Goal: Information Seeking & Learning: Learn about a topic

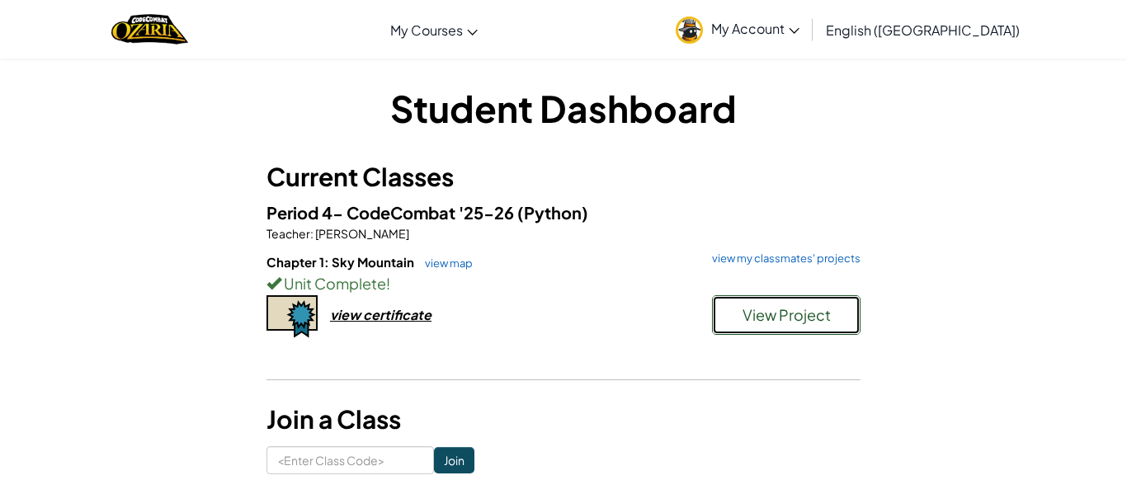
click at [760, 322] on span "View Project" at bounding box center [786, 314] width 88 height 19
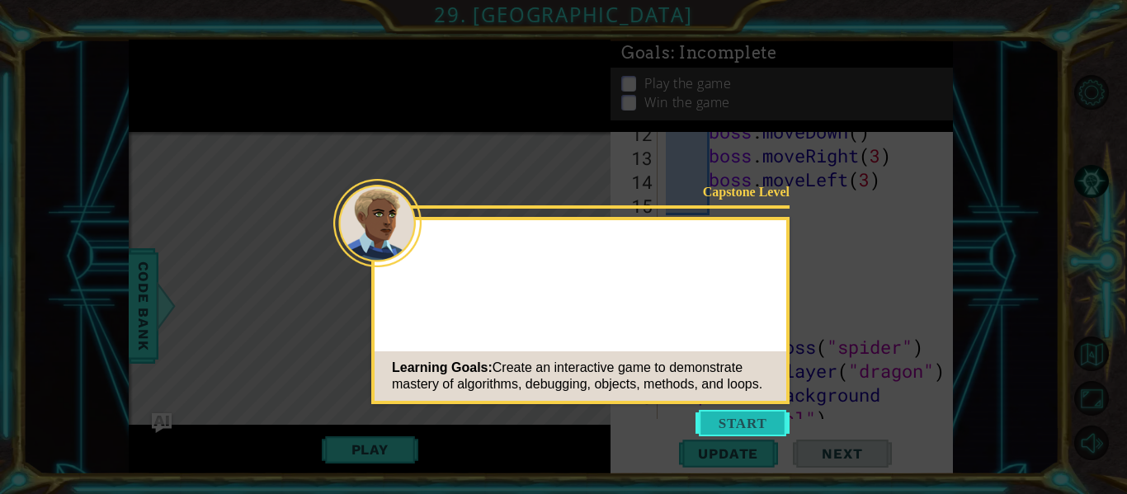
click at [731, 417] on button "Start" at bounding box center [742, 423] width 94 height 26
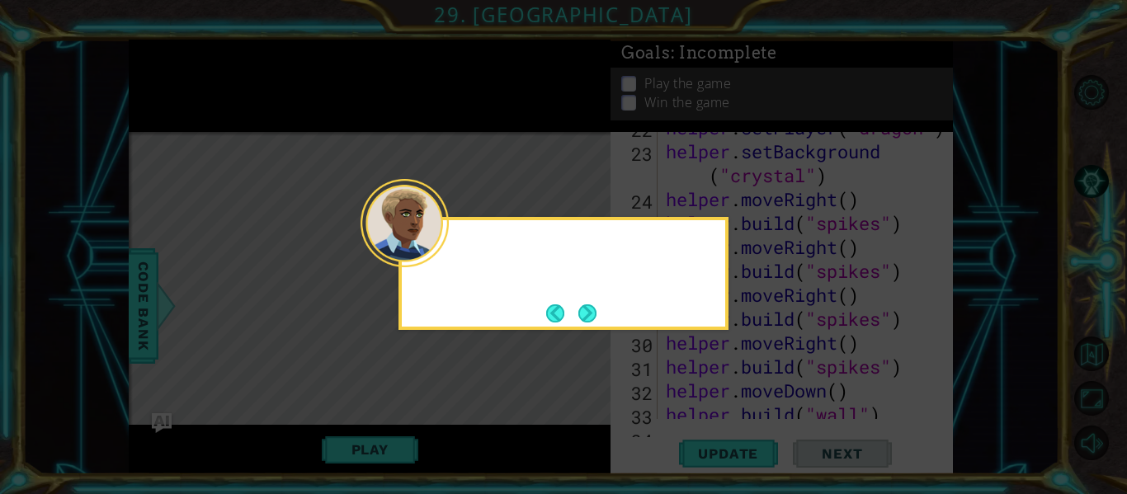
scroll to position [861, 0]
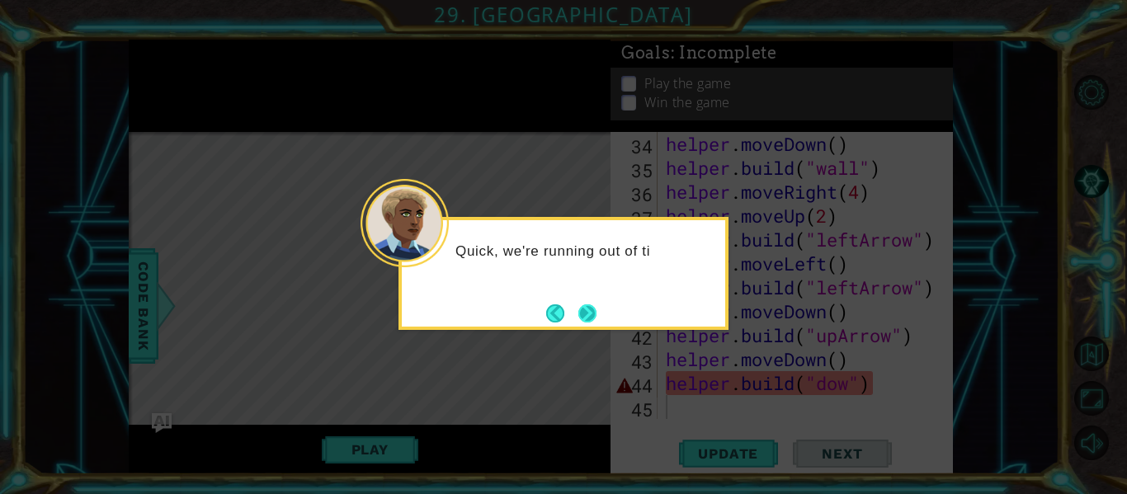
click at [596, 315] on button "Next" at bounding box center [587, 313] width 18 height 18
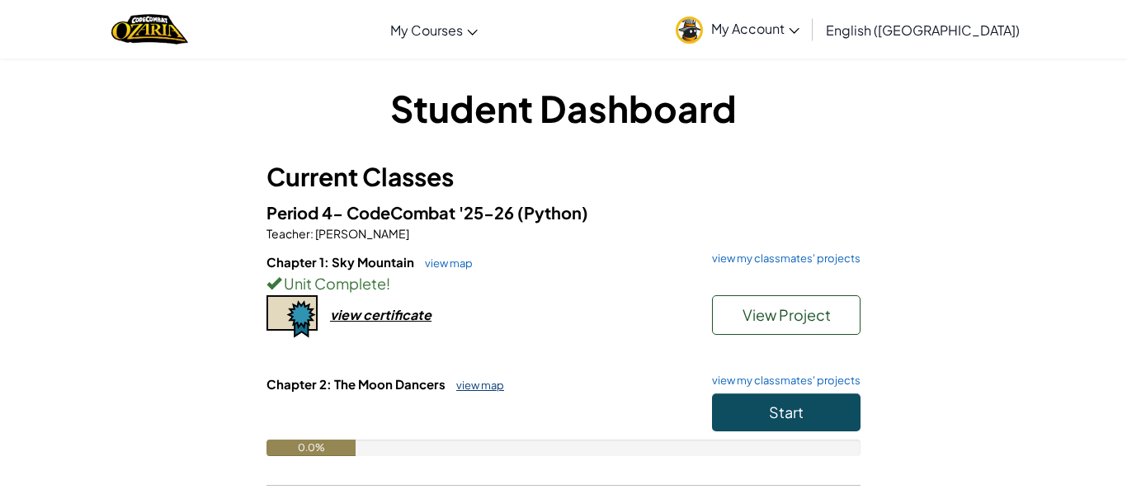
click at [468, 387] on link "view map" at bounding box center [476, 385] width 56 height 13
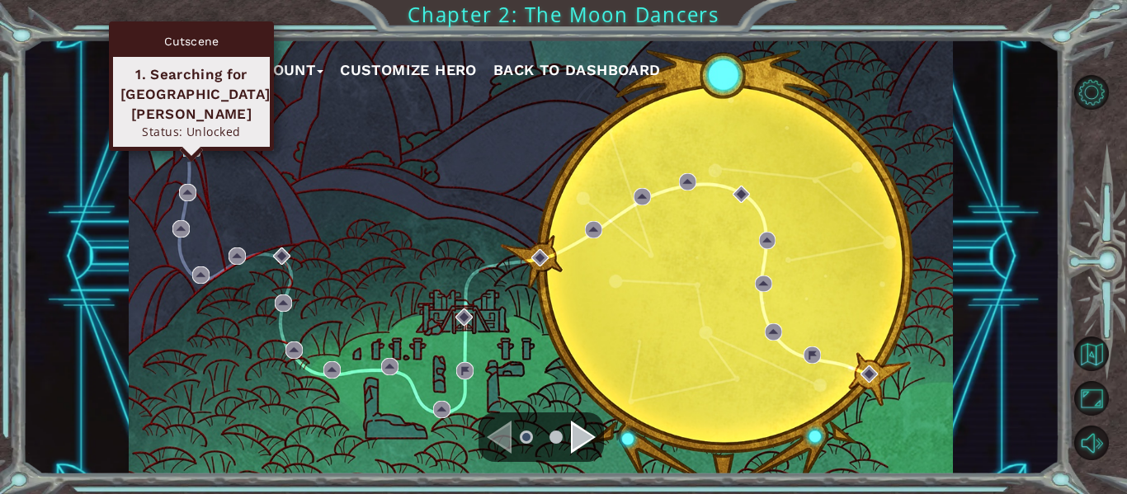
click at [191, 148] on img at bounding box center [191, 147] width 17 height 17
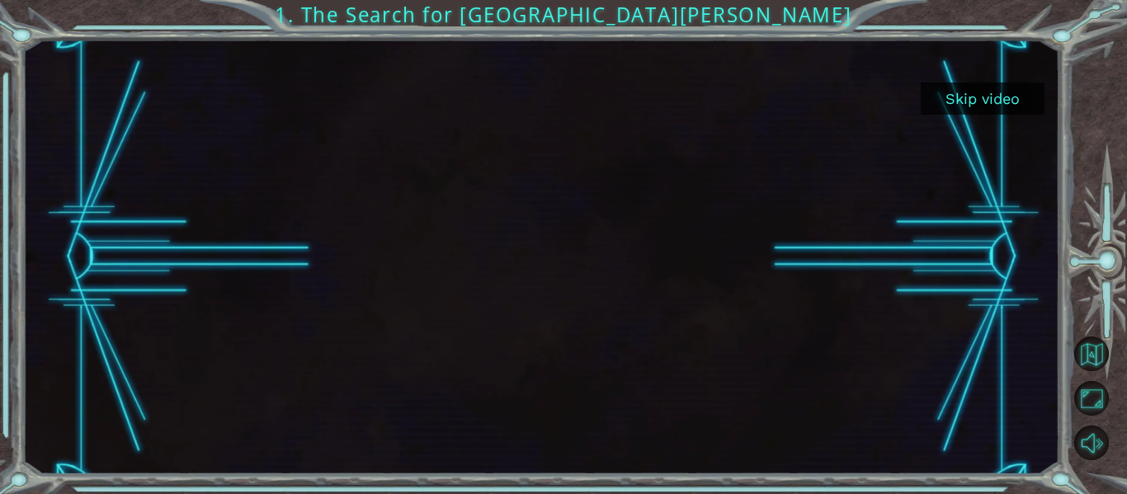
click at [996, 96] on button "Skip video" at bounding box center [982, 98] width 124 height 32
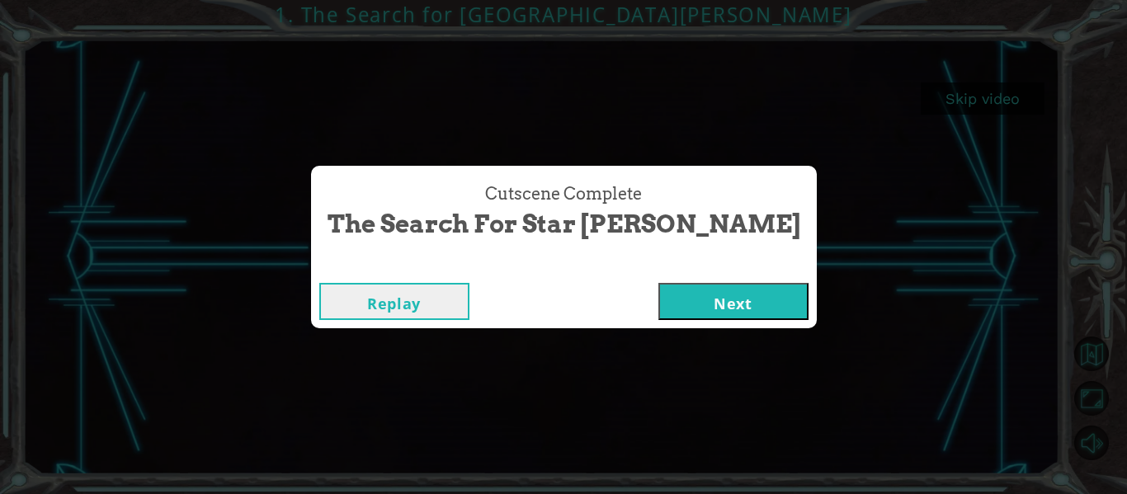
click at [665, 287] on button "Next" at bounding box center [733, 301] width 150 height 37
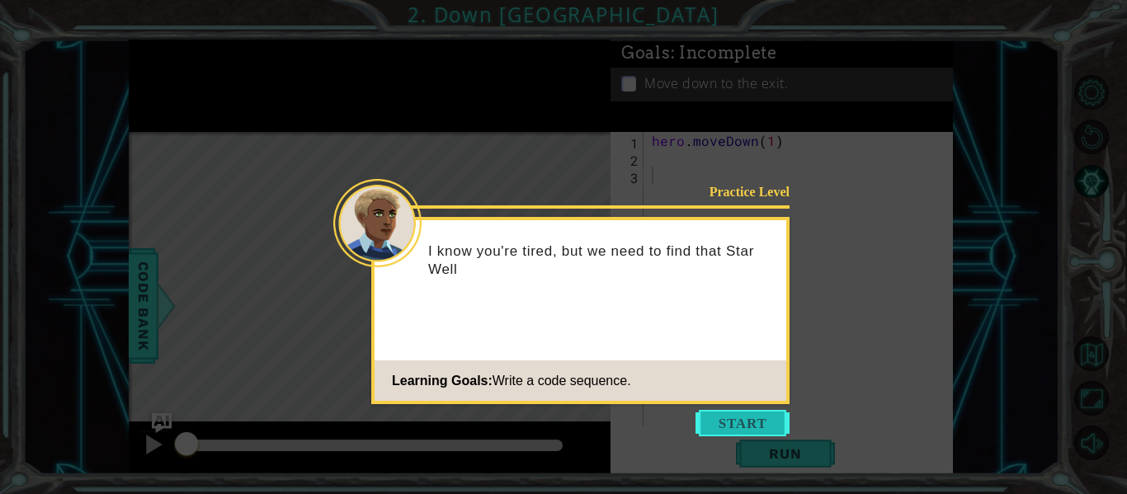
click at [737, 411] on button "Start" at bounding box center [742, 423] width 94 height 26
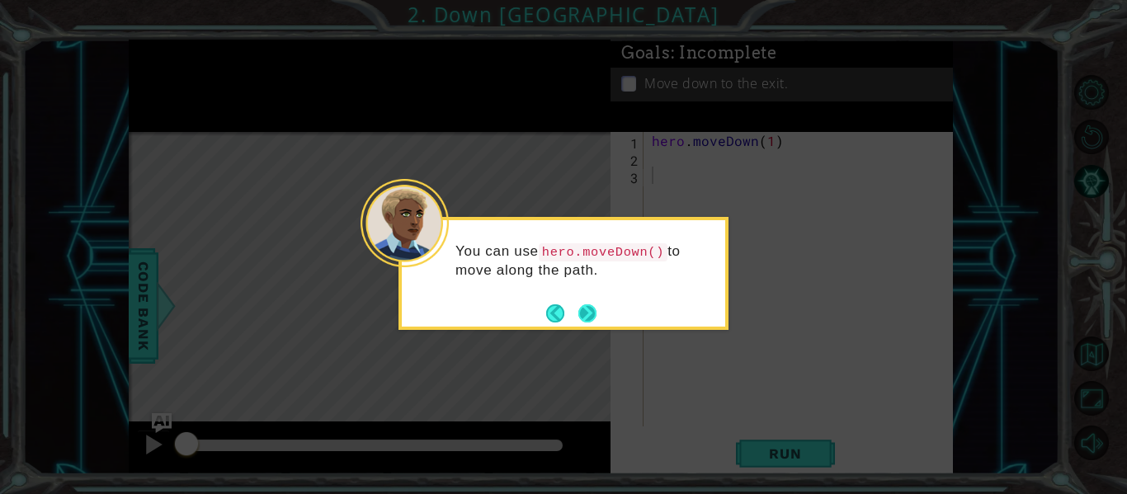
click at [590, 311] on button "Next" at bounding box center [587, 313] width 19 height 19
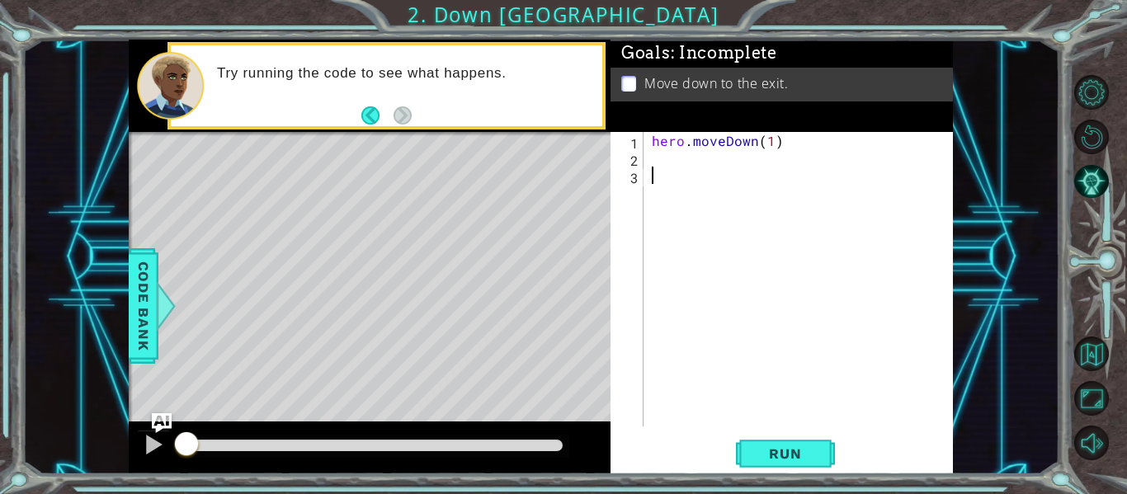
click at [659, 158] on div "hero . moveDown ( 1 )" at bounding box center [802, 296] width 309 height 329
type textarea "\"
click at [765, 459] on span "Run" at bounding box center [784, 453] width 65 height 16
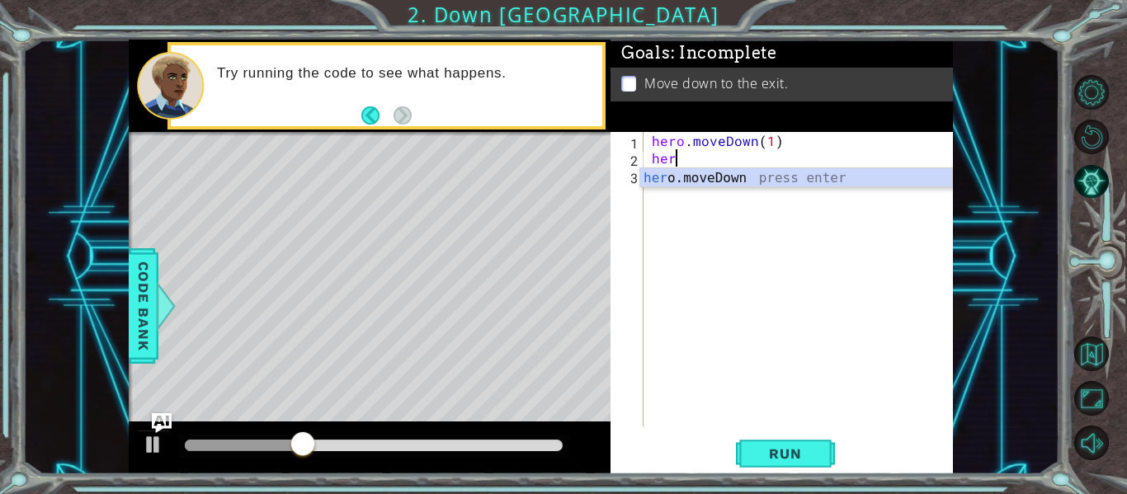
scroll to position [0, 1]
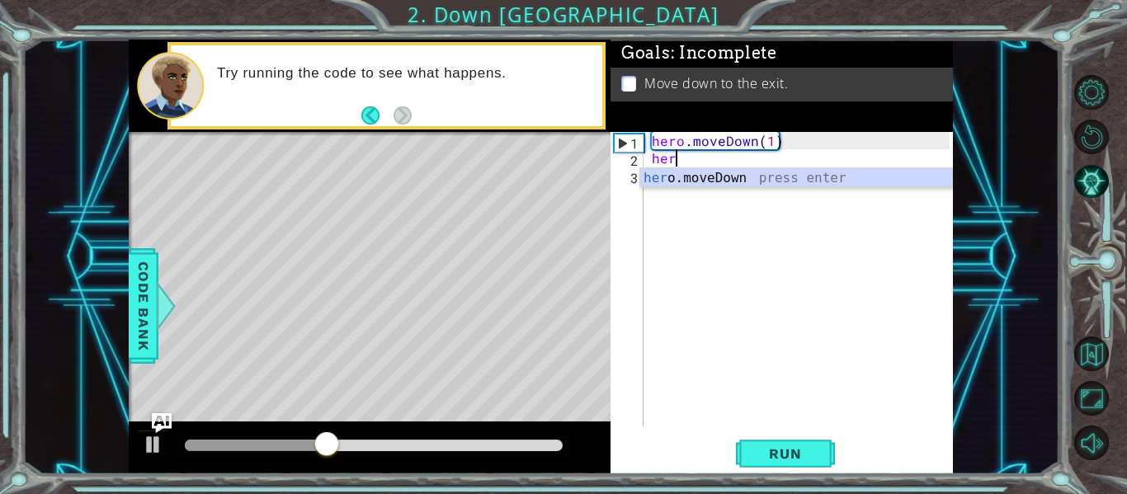
type textarea "hero.moveDown(1)"
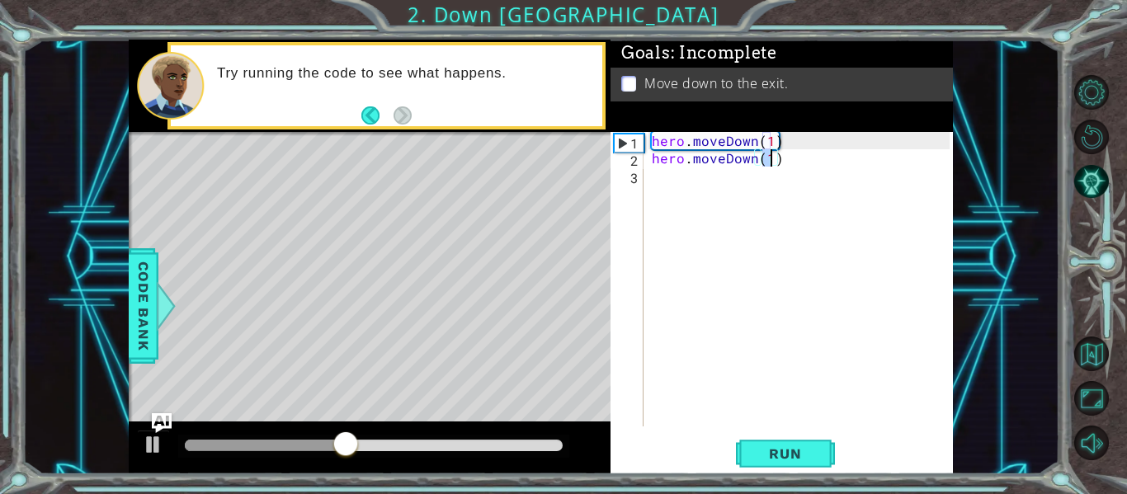
click at [669, 189] on div "hero . moveDown ( 1 ) hero . moveDown ( 1 )" at bounding box center [802, 296] width 309 height 329
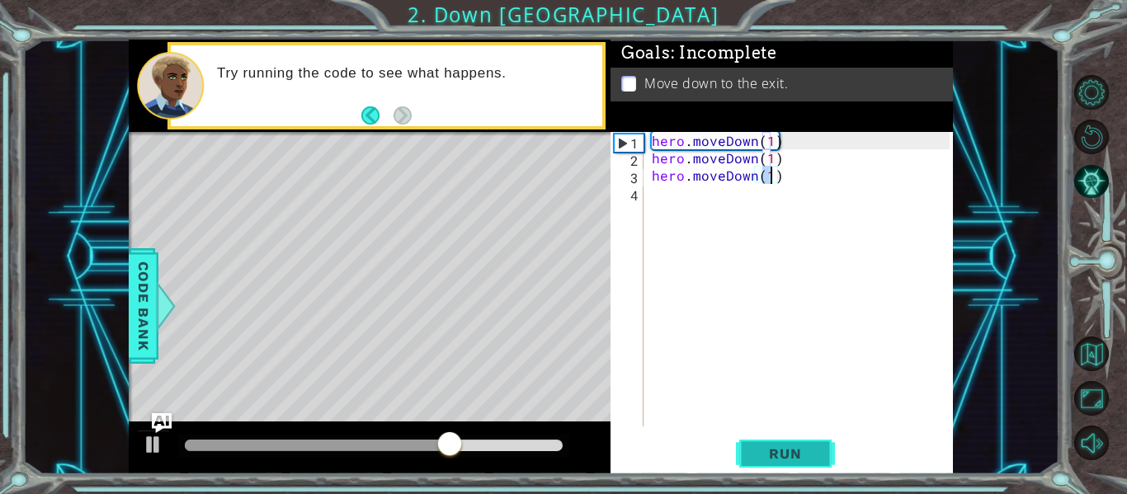
type textarea "hero.moveDown(1)"
click at [786, 460] on span "Run" at bounding box center [784, 453] width 65 height 16
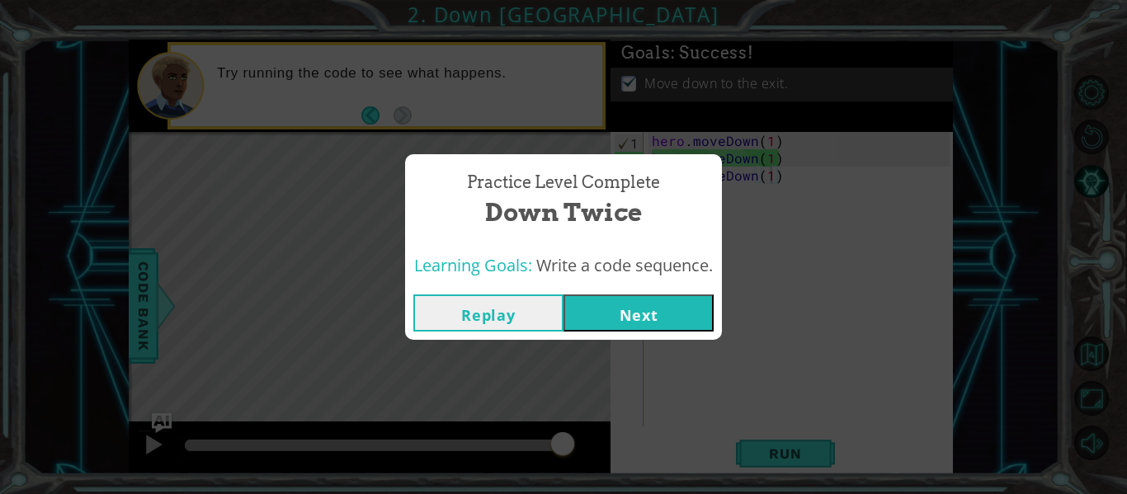
click at [627, 320] on button "Next" at bounding box center [638, 312] width 150 height 37
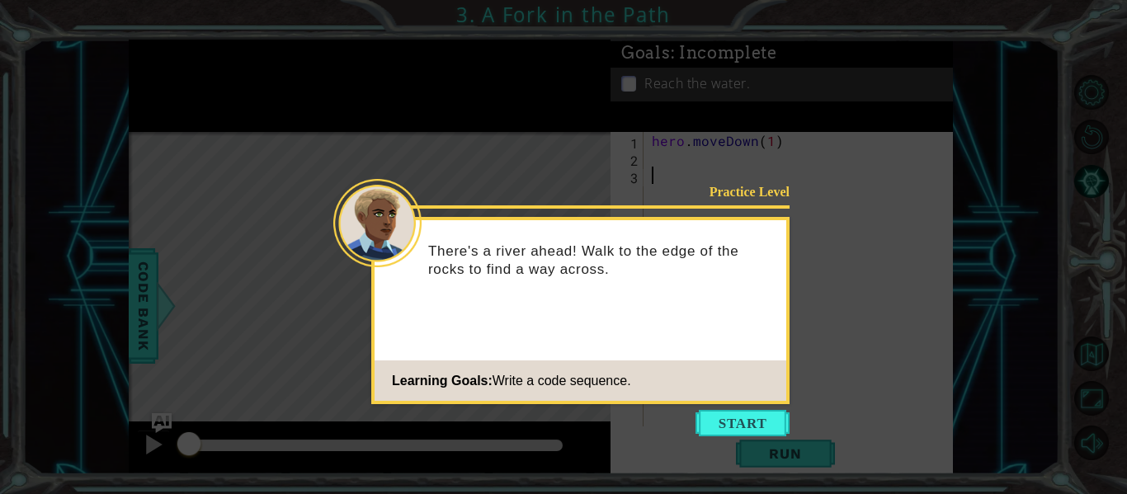
click at [627, 320] on div "Practice Level There's a river ahead! Walk to the edge of the rocks to find a w…" at bounding box center [580, 310] width 418 height 187
click at [723, 431] on button "Start" at bounding box center [742, 423] width 94 height 26
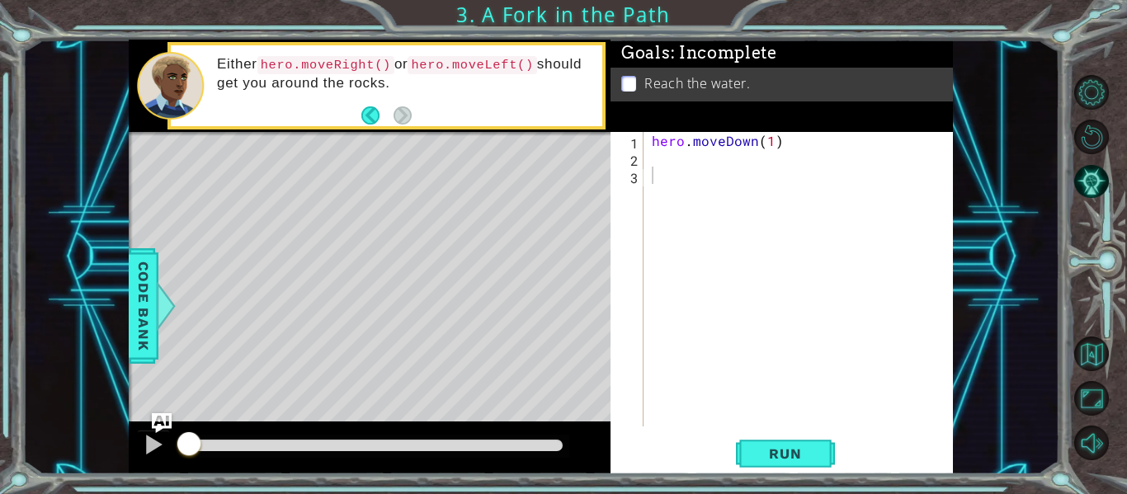
click at [674, 162] on div "hero . moveDown ( 1 )" at bounding box center [802, 296] width 309 height 329
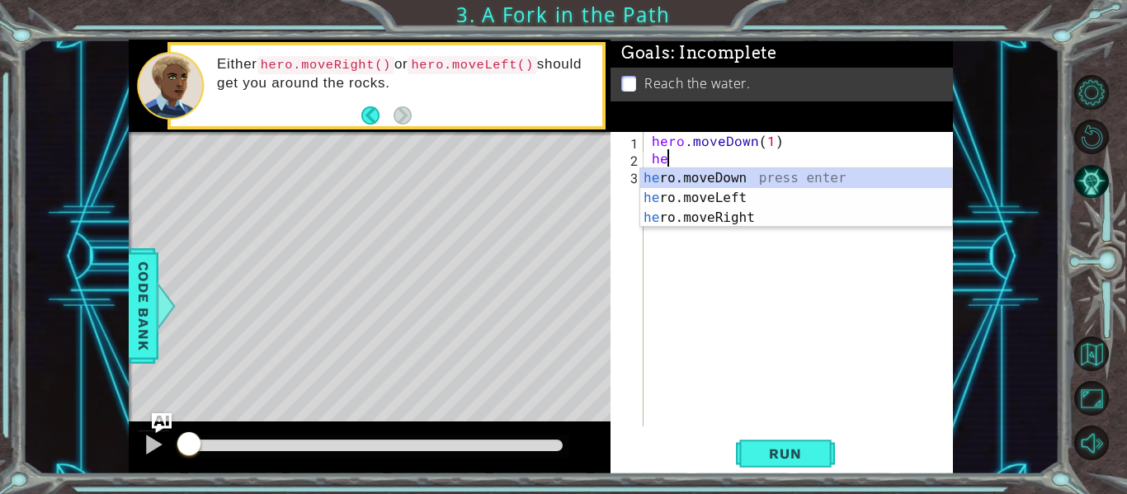
scroll to position [0, 1]
click at [699, 181] on div "hero .moveDown press enter hero .moveLeft press enter hero .moveRight press ent…" at bounding box center [796, 217] width 312 height 99
type textarea "hero.moveDown(1)"
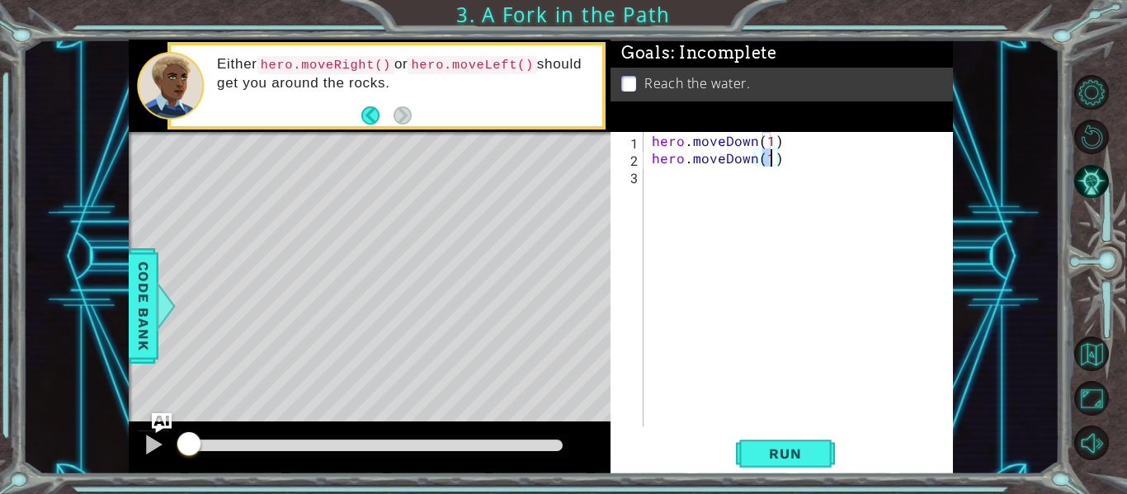
click at [677, 199] on div "hero . moveDown ( 1 ) hero . moveDown ( 1 )" at bounding box center [802, 296] width 309 height 329
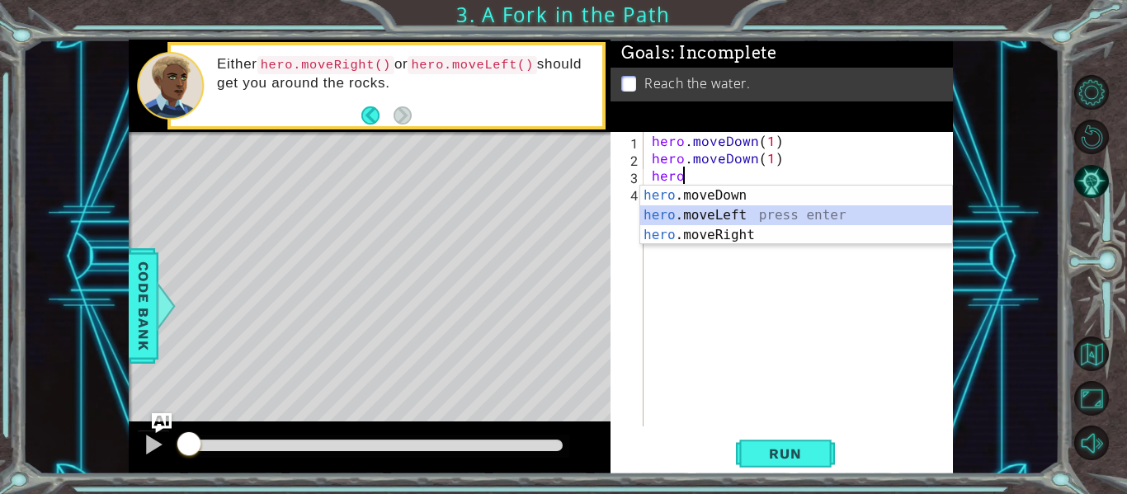
click at [717, 211] on div "hero .moveDown press enter hero .moveLeft press enter hero .moveRight press ent…" at bounding box center [796, 235] width 312 height 99
type textarea "hero.moveLeft(1)"
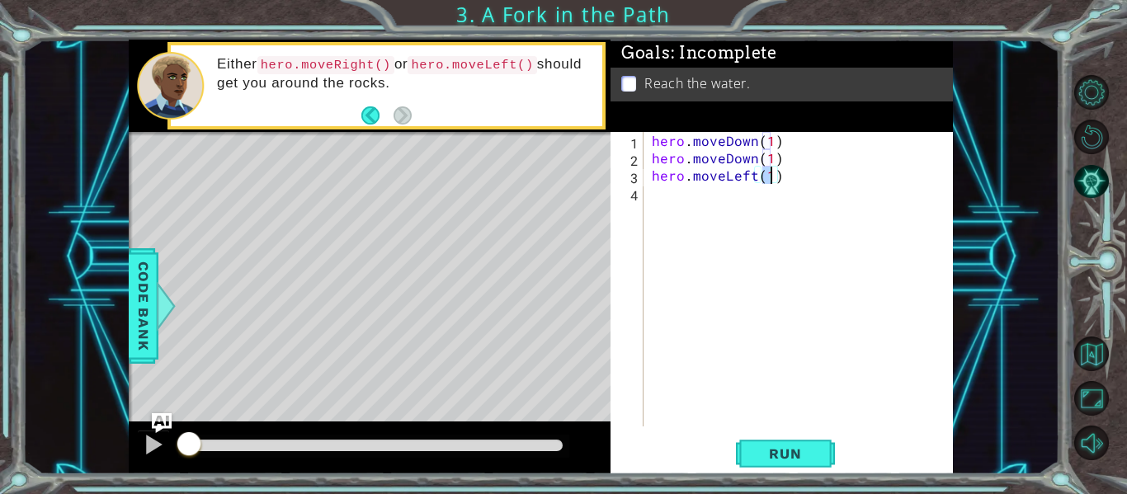
click at [702, 197] on div "hero . moveDown ( 1 ) hero . moveDown ( 1 ) hero . moveLeft ( 1 )" at bounding box center [802, 296] width 309 height 329
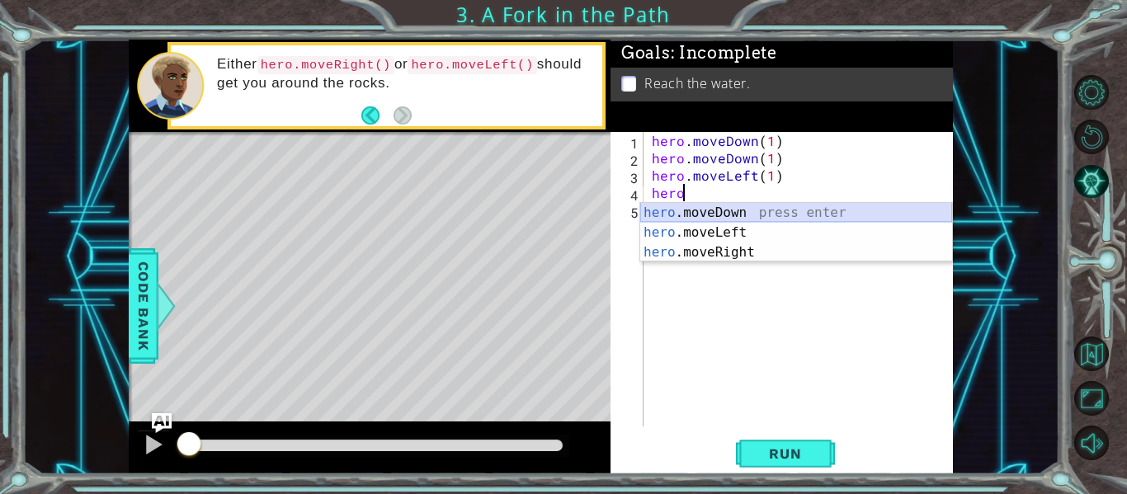
click at [721, 215] on div "hero .moveDown press enter hero .moveLeft press enter hero .moveRight press ent…" at bounding box center [796, 252] width 312 height 99
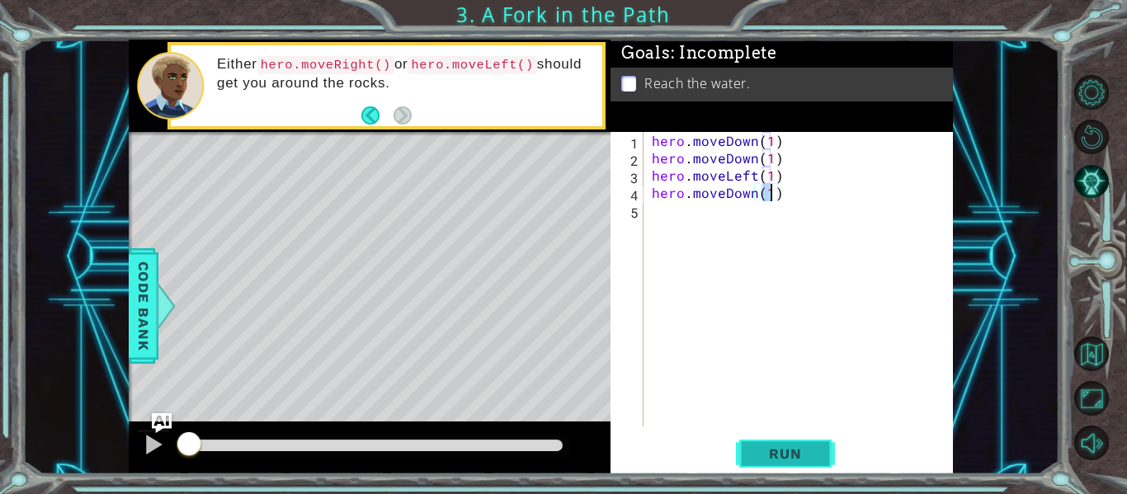
type textarea "hero.moveDown(1)"
click at [791, 461] on span "Run" at bounding box center [784, 453] width 65 height 16
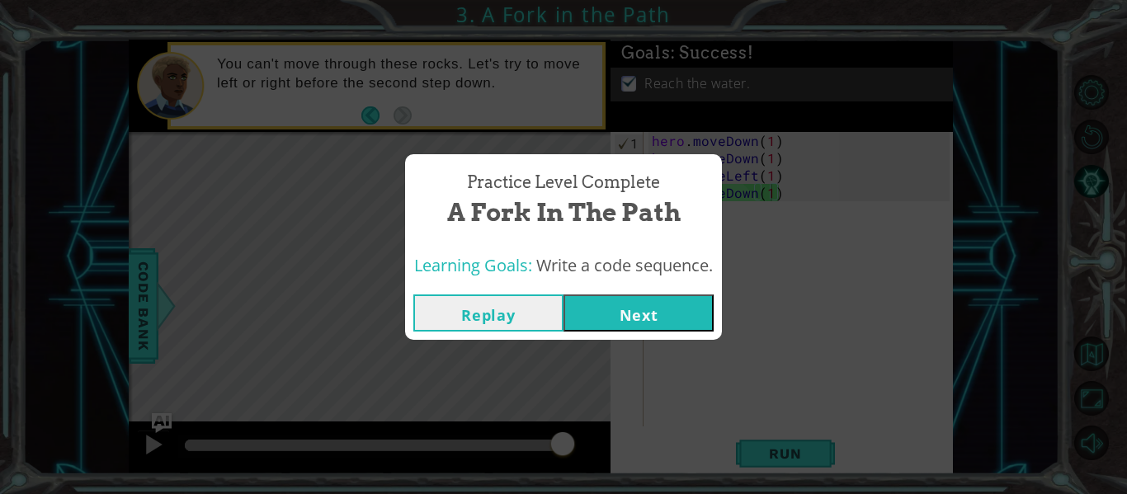
click at [643, 322] on button "Next" at bounding box center [638, 312] width 150 height 37
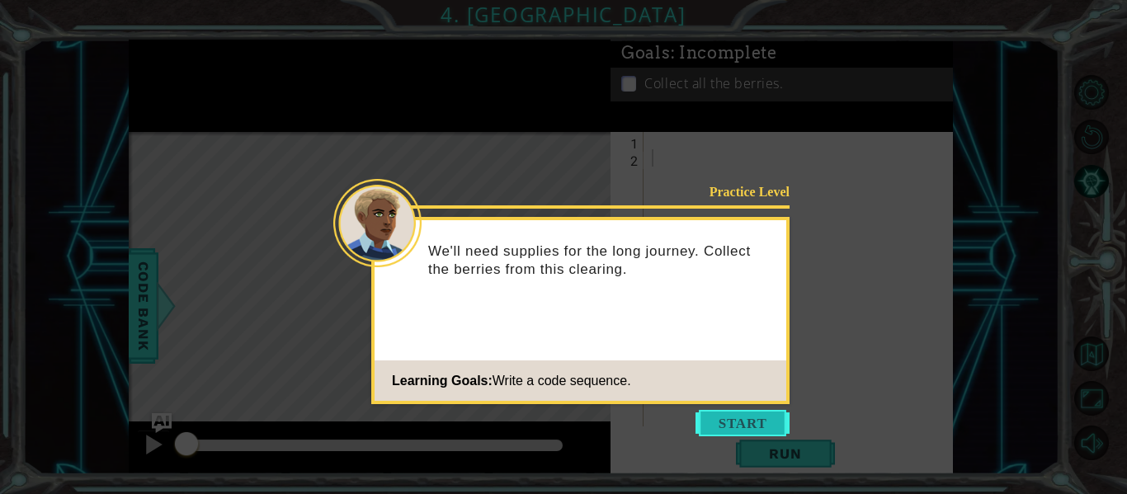
click at [735, 426] on button "Start" at bounding box center [742, 423] width 94 height 26
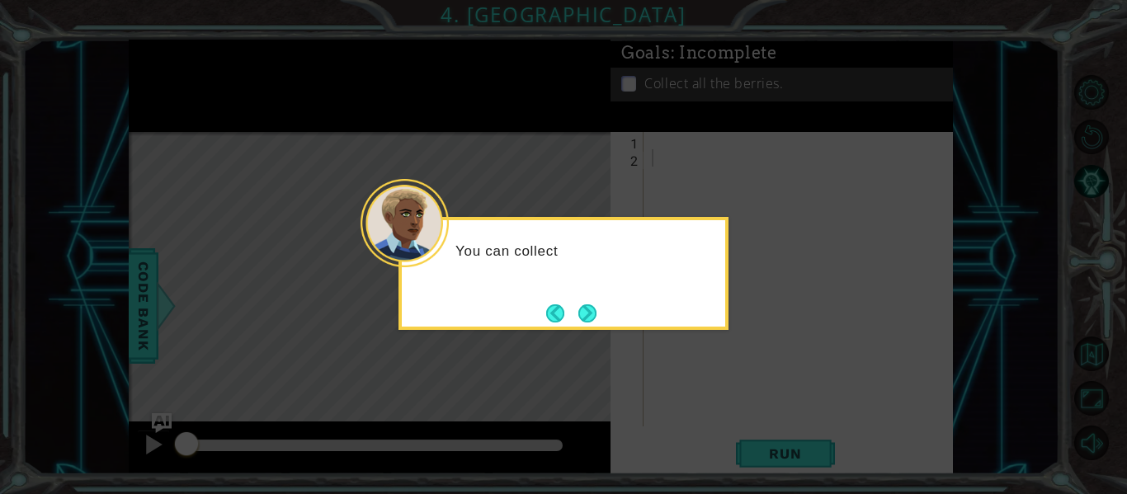
click at [575, 290] on div "You can collect" at bounding box center [563, 259] width 323 height 65
click at [582, 304] on button "Next" at bounding box center [587, 313] width 19 height 19
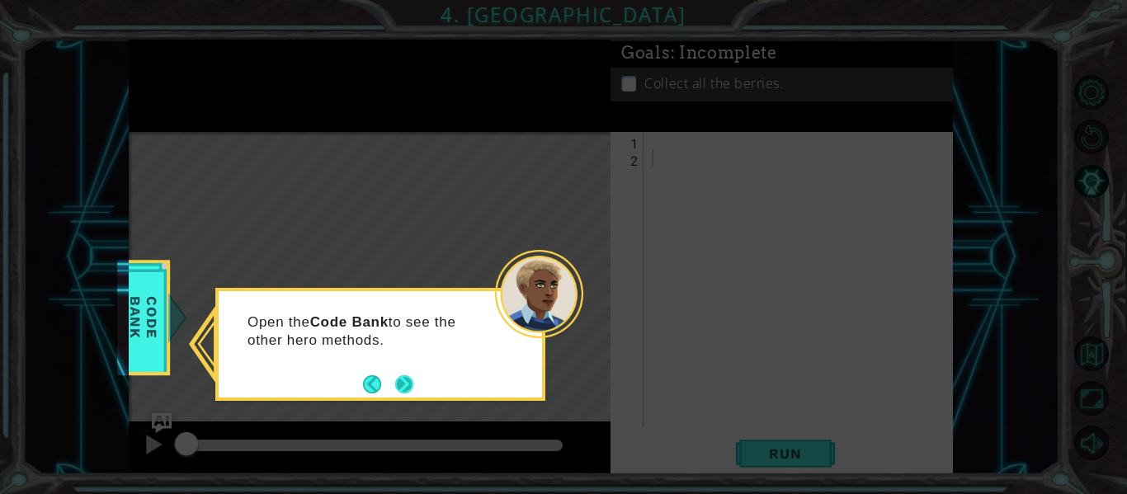
click at [403, 384] on button "Next" at bounding box center [404, 384] width 18 height 18
click at [401, 386] on button "Next" at bounding box center [404, 384] width 18 height 18
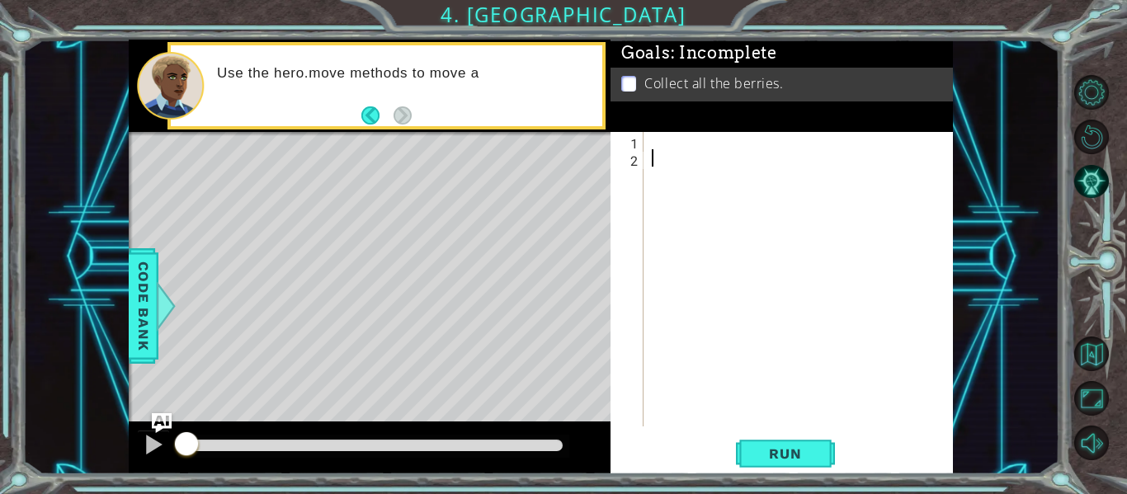
click at [651, 144] on div at bounding box center [802, 296] width 309 height 329
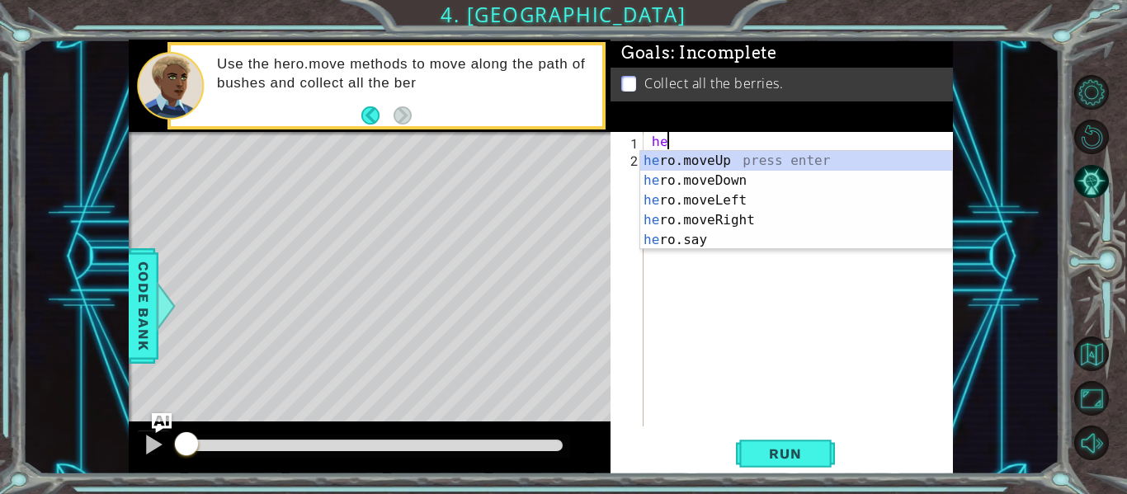
scroll to position [0, 1]
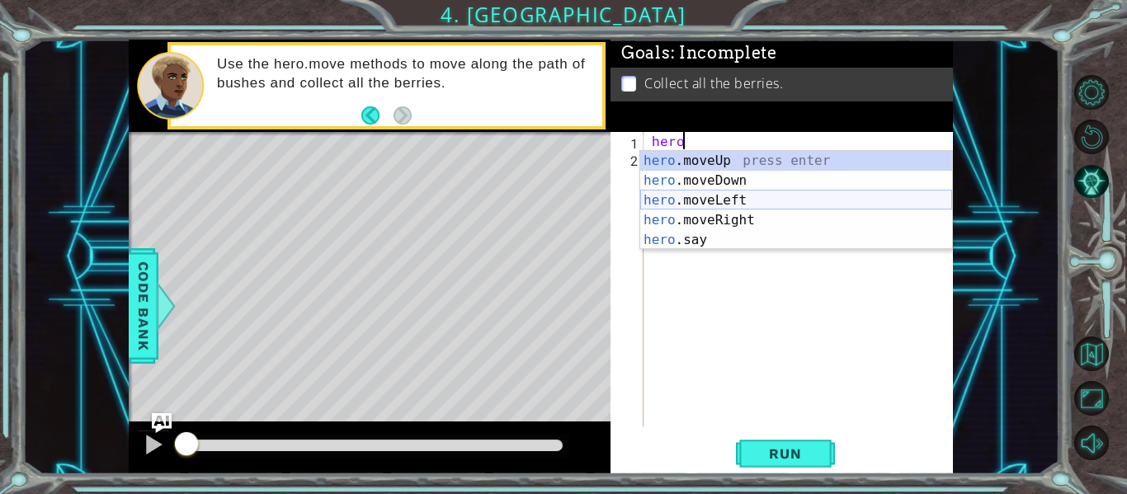
click at [698, 197] on div "hero .moveUp press enter hero .moveDown press enter hero .moveLeft press enter …" at bounding box center [796, 220] width 312 height 139
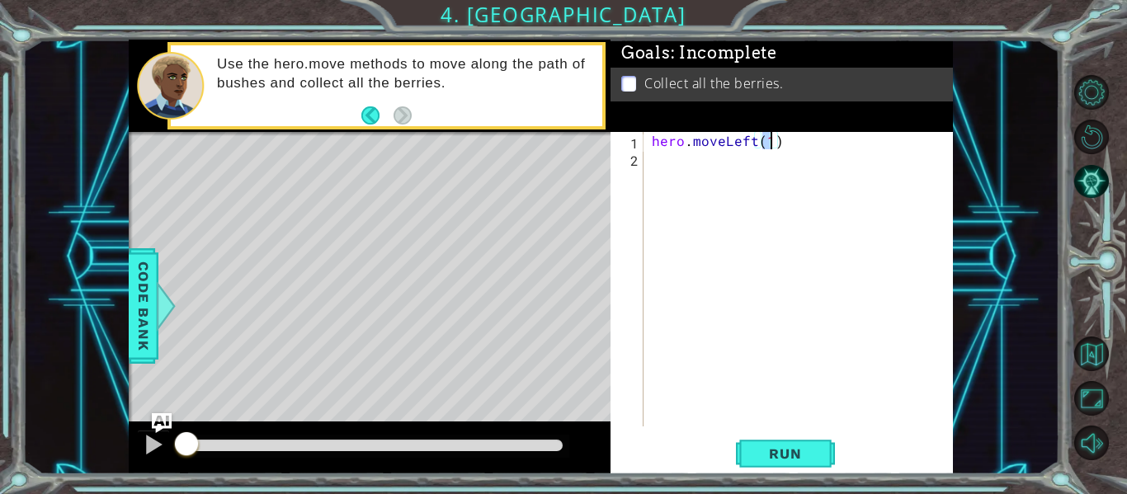
type textarea "hero.moveLeft(1)"
click at [120, 294] on div "1 ההההההההההההההההההההההההההההההההההההההההההההההההההההההההההההההההההההההההההההה…" at bounding box center [540, 257] width 1037 height 435
click at [156, 297] on div at bounding box center [166, 305] width 21 height 49
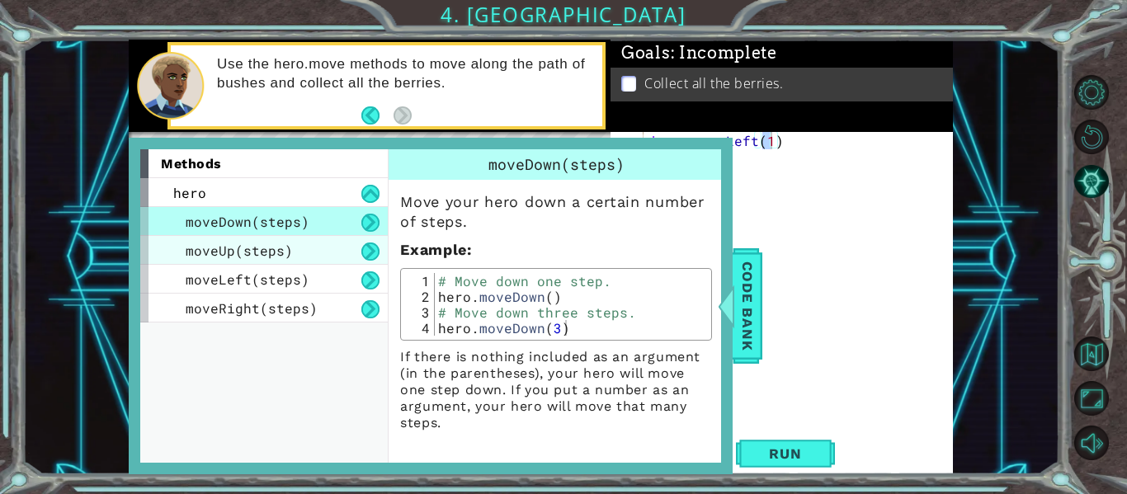
click at [316, 249] on div "moveUp(steps)" at bounding box center [263, 250] width 247 height 29
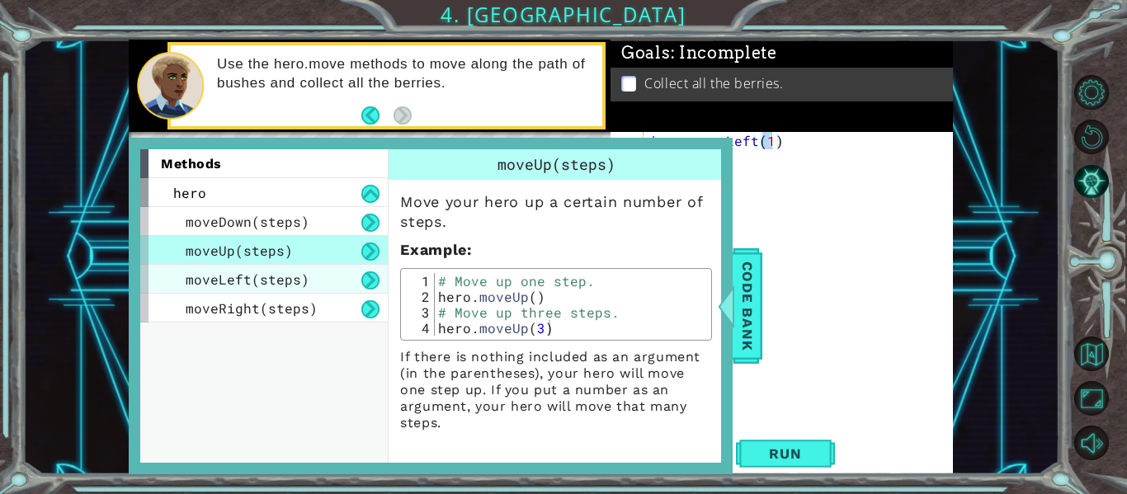
click at [302, 271] on span "moveLeft(steps)" at bounding box center [248, 279] width 124 height 17
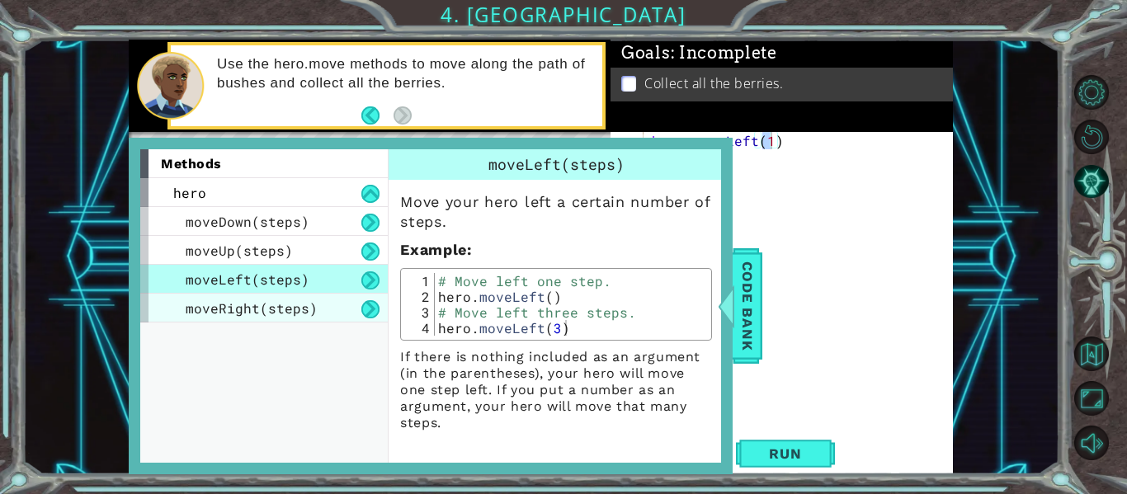
click at [304, 309] on span "moveRight(steps)" at bounding box center [252, 307] width 132 height 17
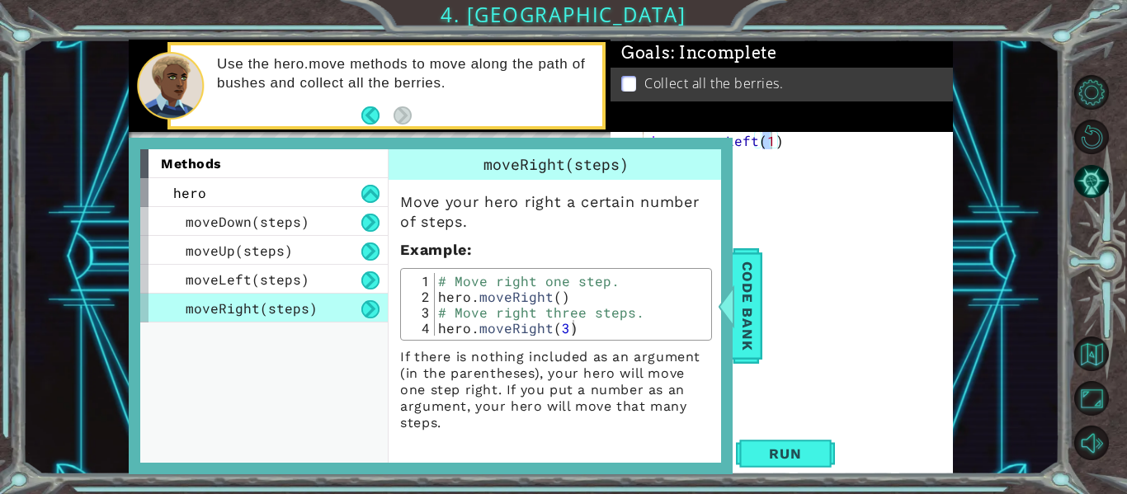
click at [858, 304] on div "hero . moveLeft ( 1 )" at bounding box center [802, 296] width 309 height 329
click at [727, 309] on div at bounding box center [726, 305] width 21 height 49
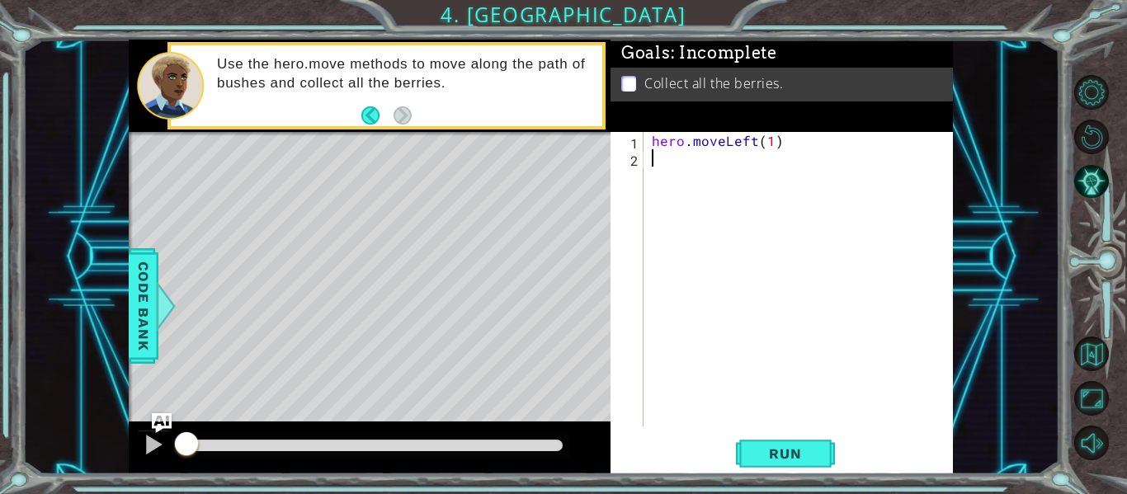
click at [655, 158] on div "hero . moveLeft ( 1 )" at bounding box center [802, 296] width 309 height 329
click at [760, 139] on div "hero . moveLeft ( 1 )" at bounding box center [802, 296] width 309 height 329
click at [770, 144] on div "hero . moveLeft ( 1 )" at bounding box center [802, 296] width 309 height 329
type textarea "hero.moveLeft(2)"
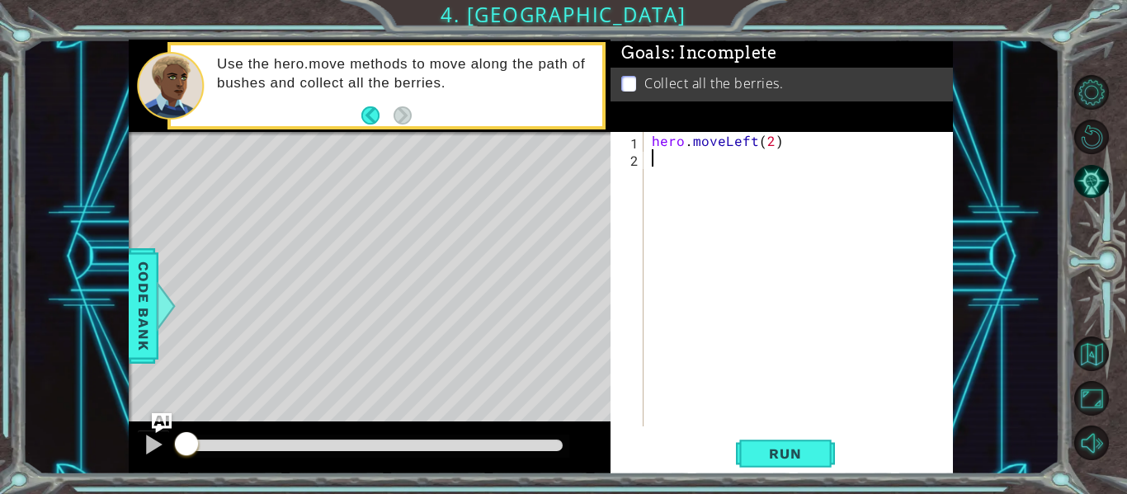
click at [666, 167] on div "hero . moveLeft ( 2 )" at bounding box center [802, 296] width 309 height 329
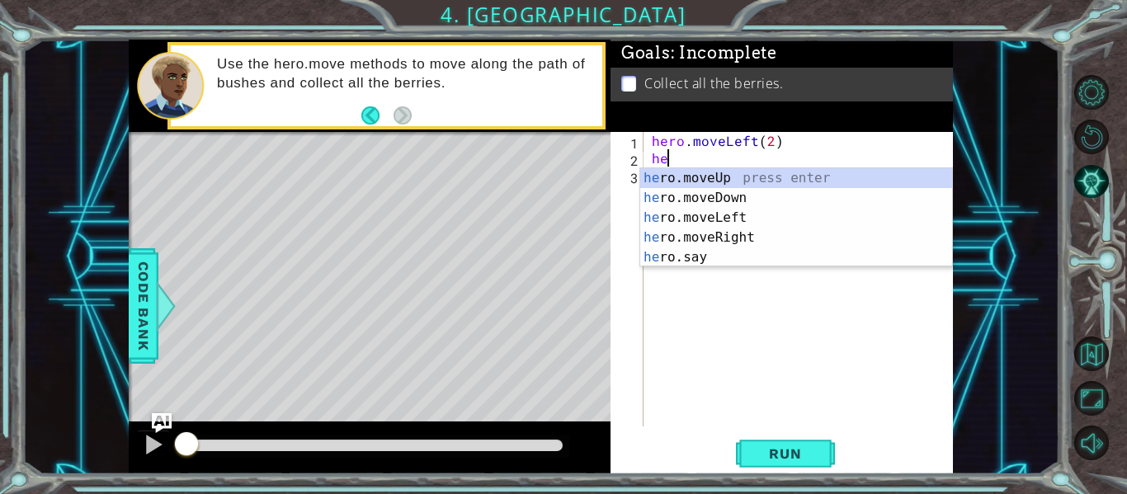
scroll to position [0, 1]
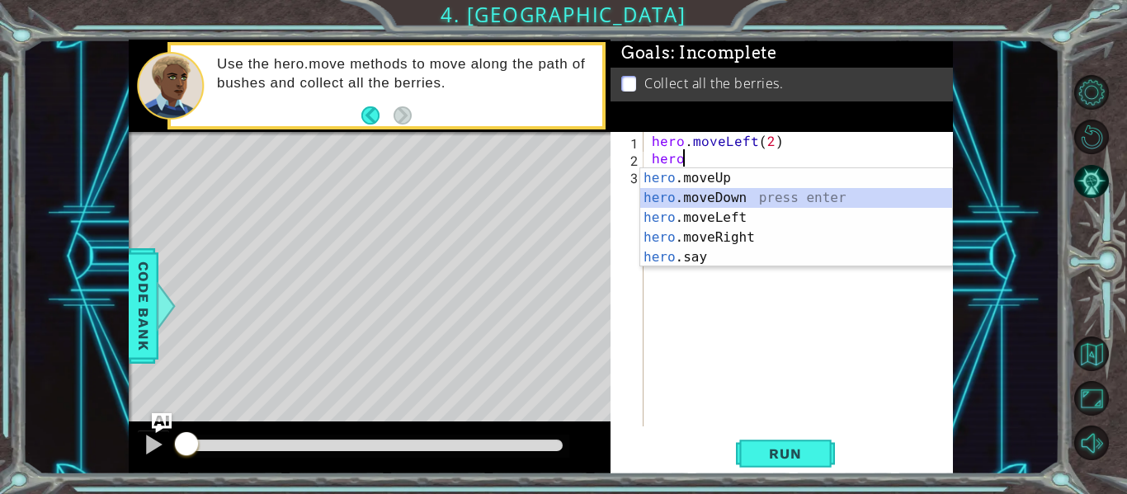
click at [730, 200] on div "hero .moveUp press enter hero .moveDown press enter hero .moveLeft press enter …" at bounding box center [796, 237] width 312 height 139
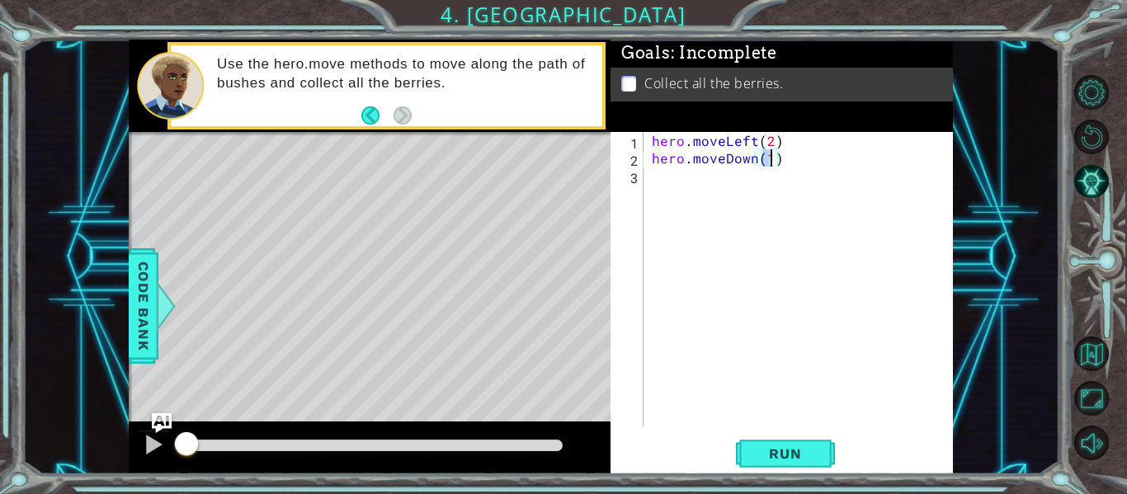
type textarea "hero.moveDown(2)"
click at [695, 171] on div "hero . moveLeft ( 2 ) hero . moveDown ( 2 )" at bounding box center [802, 296] width 309 height 329
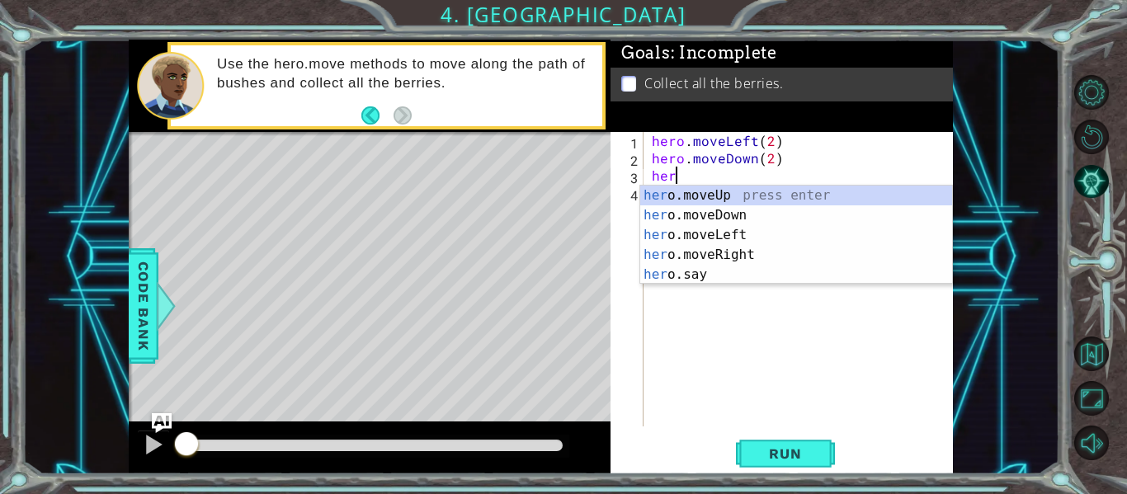
scroll to position [0, 1]
click at [794, 249] on div "hero .moveUp press enter hero .moveDown press enter hero .moveLeft press enter …" at bounding box center [796, 255] width 312 height 139
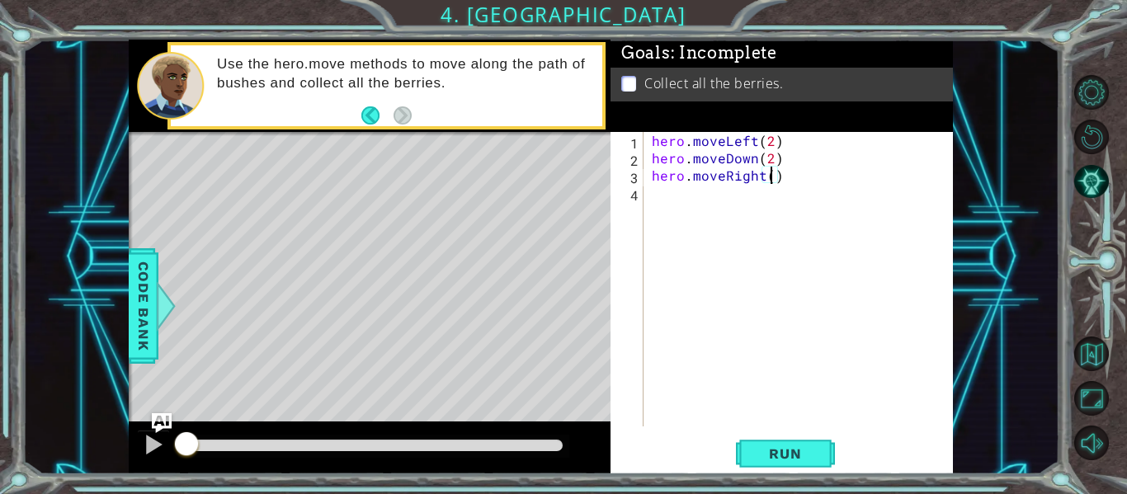
type textarea "hero.moveRight(2)"
click at [682, 198] on div "hero . moveLeft ( 2 ) hero . moveDown ( 2 ) hero . moveRight ( 2 )" at bounding box center [802, 296] width 309 height 329
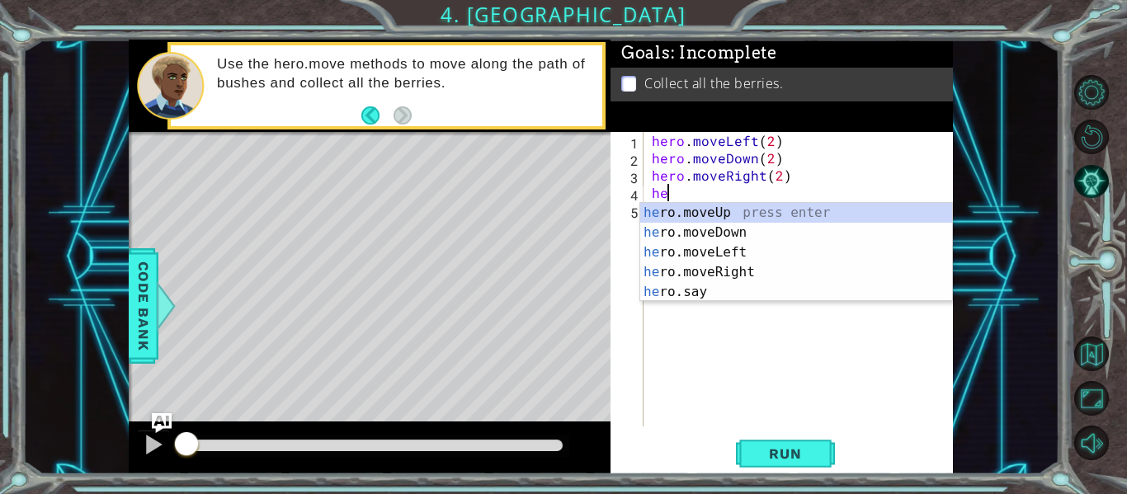
scroll to position [0, 1]
click at [747, 211] on div "her o.moveUp press enter her o.moveDown press enter her o.moveLeft press enter …" at bounding box center [796, 272] width 312 height 139
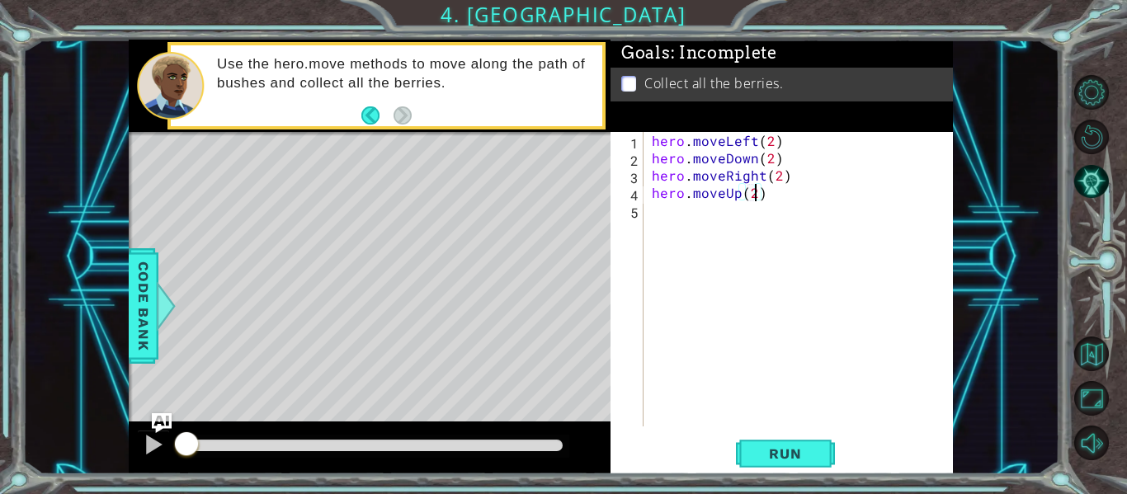
scroll to position [0, 6]
type textarea "hero.moveUp(2)"
click at [765, 470] on button "Run" at bounding box center [785, 454] width 99 height 34
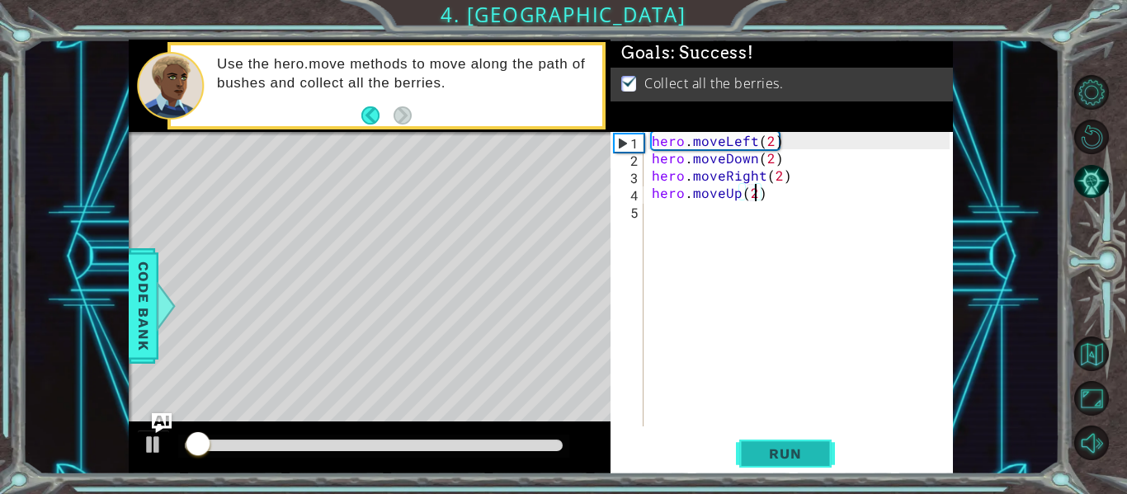
click at [760, 457] on span "Run" at bounding box center [784, 453] width 65 height 16
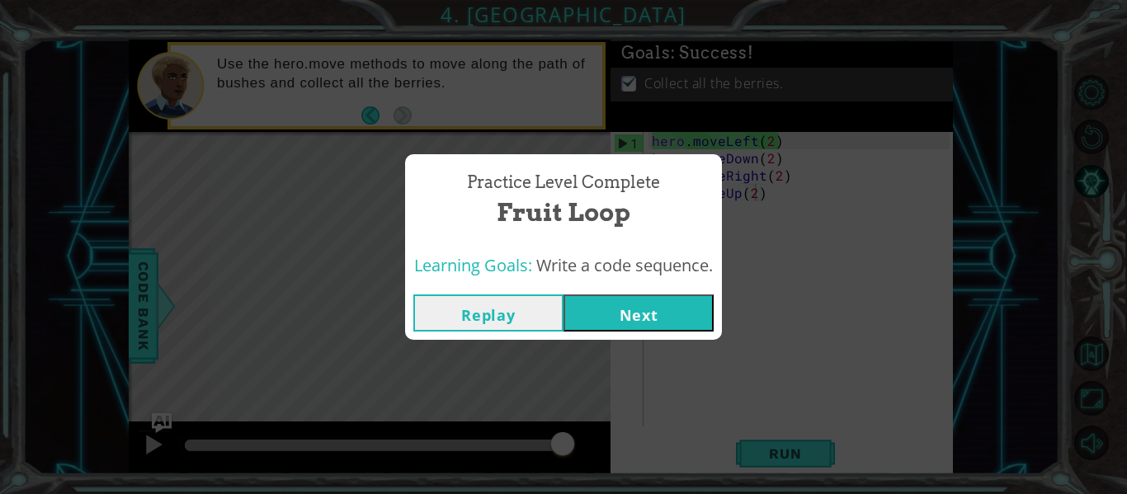
click at [657, 318] on button "Next" at bounding box center [638, 312] width 150 height 37
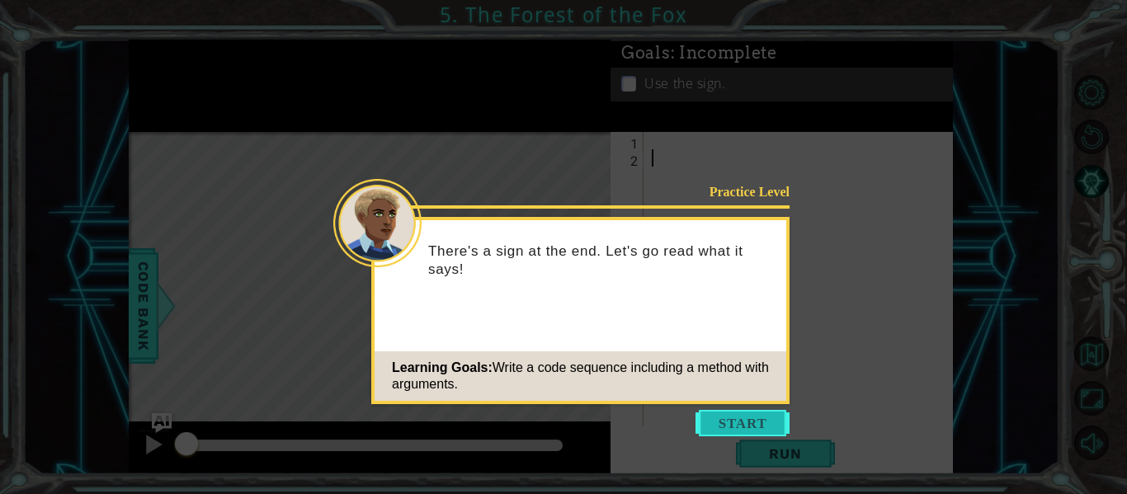
click at [774, 425] on button "Start" at bounding box center [742, 423] width 94 height 26
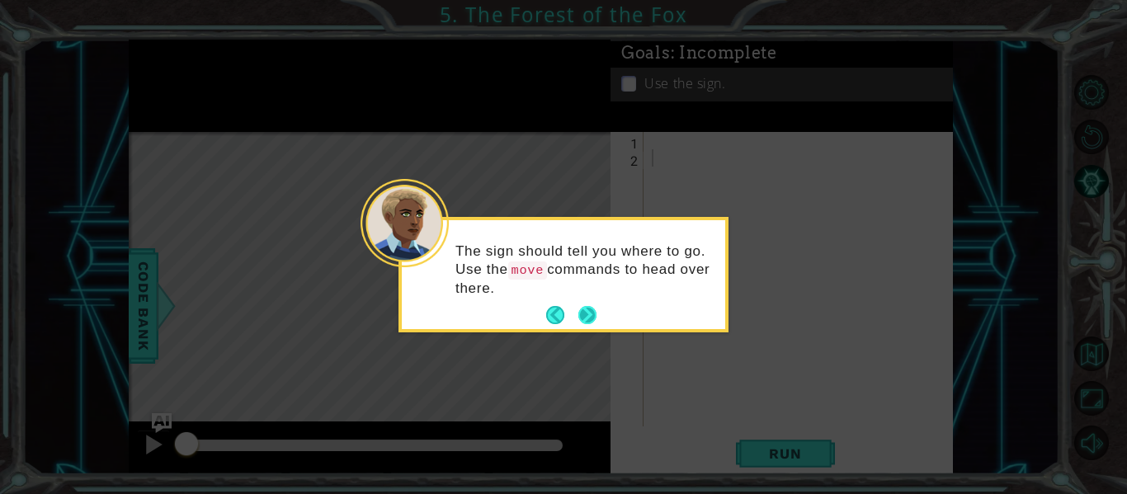
click at [591, 318] on button "Next" at bounding box center [587, 315] width 19 height 19
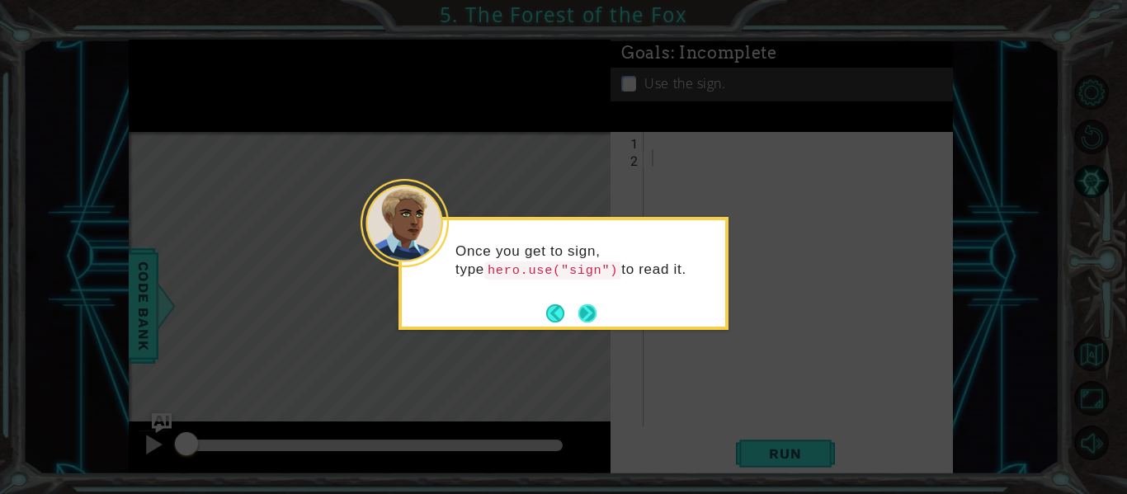
click at [591, 316] on button "Next" at bounding box center [587, 313] width 18 height 18
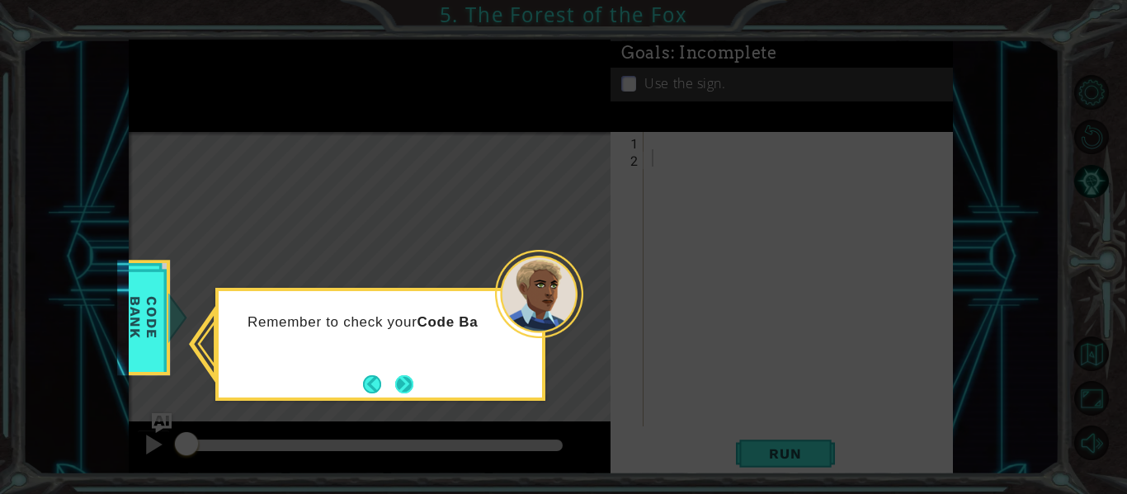
click at [413, 386] on button "Next" at bounding box center [404, 384] width 18 height 18
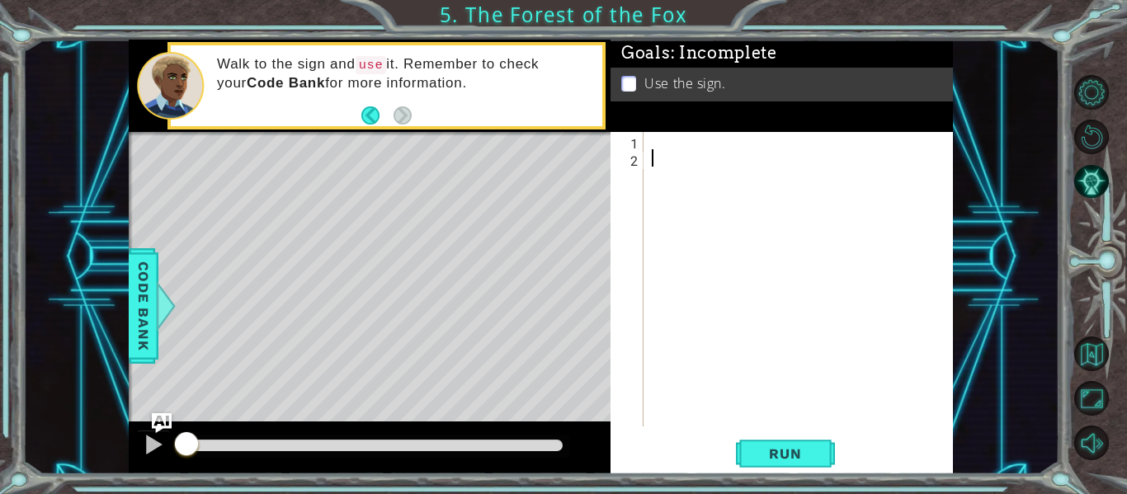
click at [671, 153] on div at bounding box center [802, 296] width 309 height 329
click at [666, 150] on div at bounding box center [802, 296] width 309 height 329
click at [651, 141] on div at bounding box center [802, 296] width 309 height 329
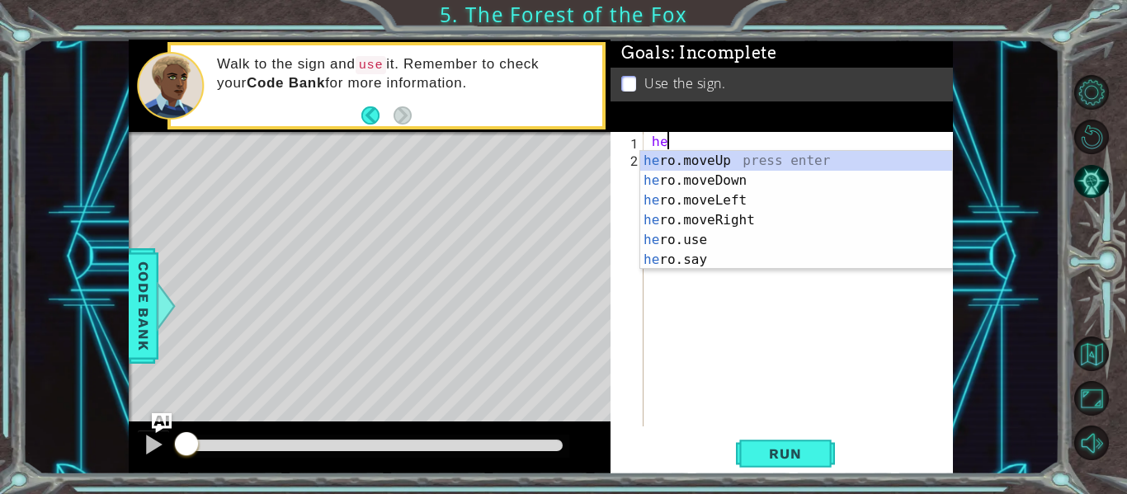
scroll to position [0, 1]
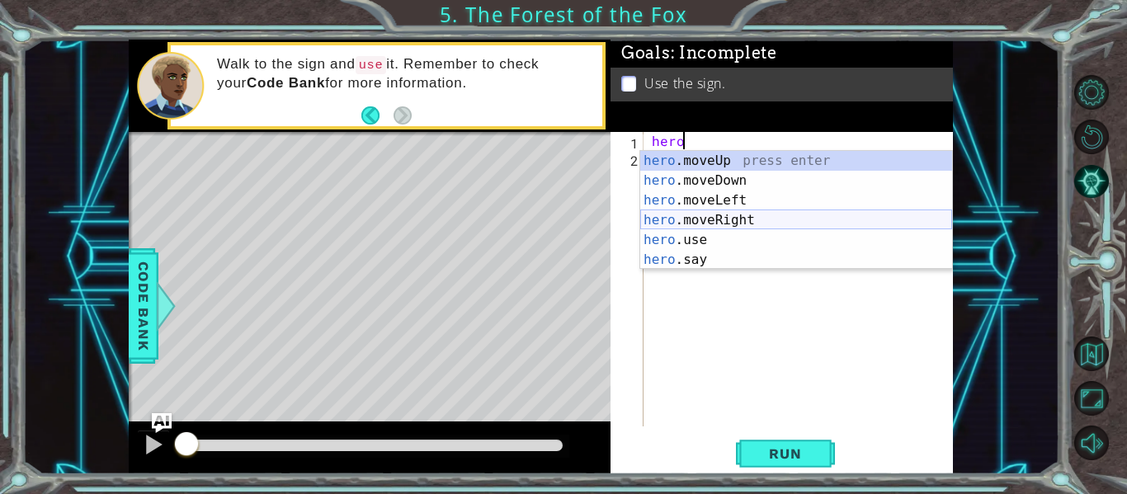
click at [736, 222] on div "hero .moveUp press enter hero .moveDown press enter hero .moveLeft press enter …" at bounding box center [796, 230] width 312 height 158
type textarea "hero.moveRight(1)"
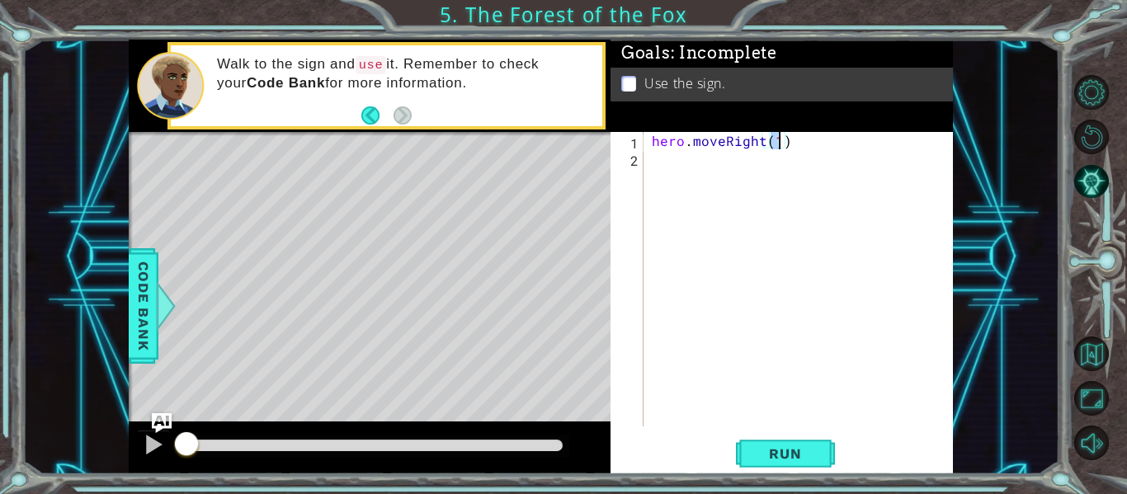
click at [690, 167] on div "hero . moveRight ( 1 )" at bounding box center [802, 296] width 309 height 329
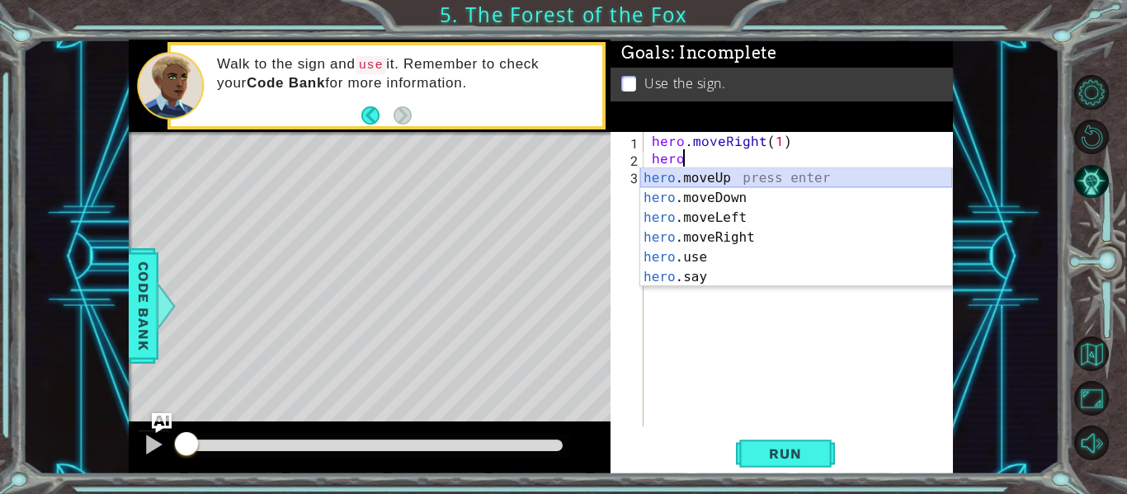
click at [738, 178] on div "hero .moveUp press enter hero .moveDown press enter hero .moveLeft press enter …" at bounding box center [796, 247] width 312 height 158
type textarea "hero.moveUp(1)"
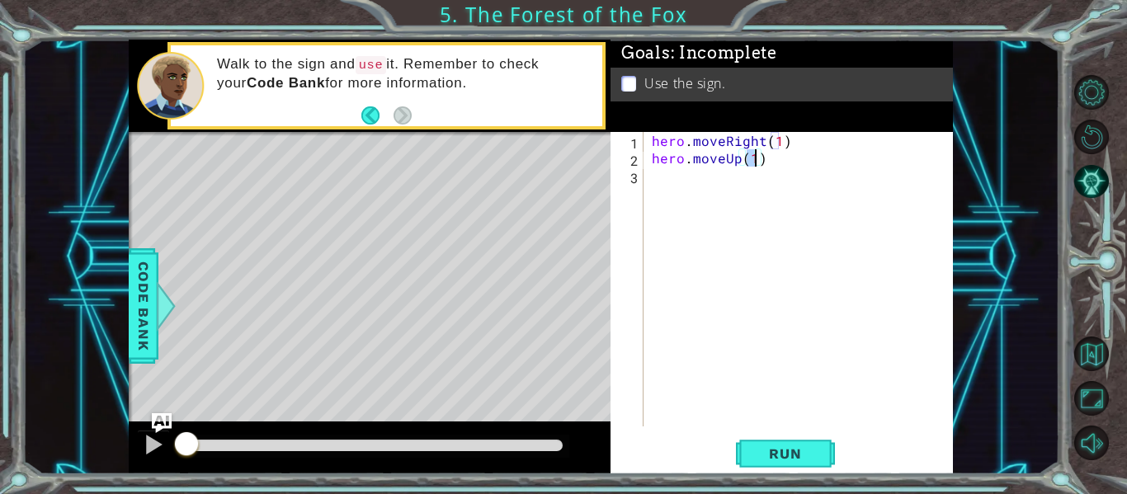
click at [669, 181] on div "hero . moveRight ( 1 ) hero . moveUp ( 1 )" at bounding box center [802, 296] width 309 height 329
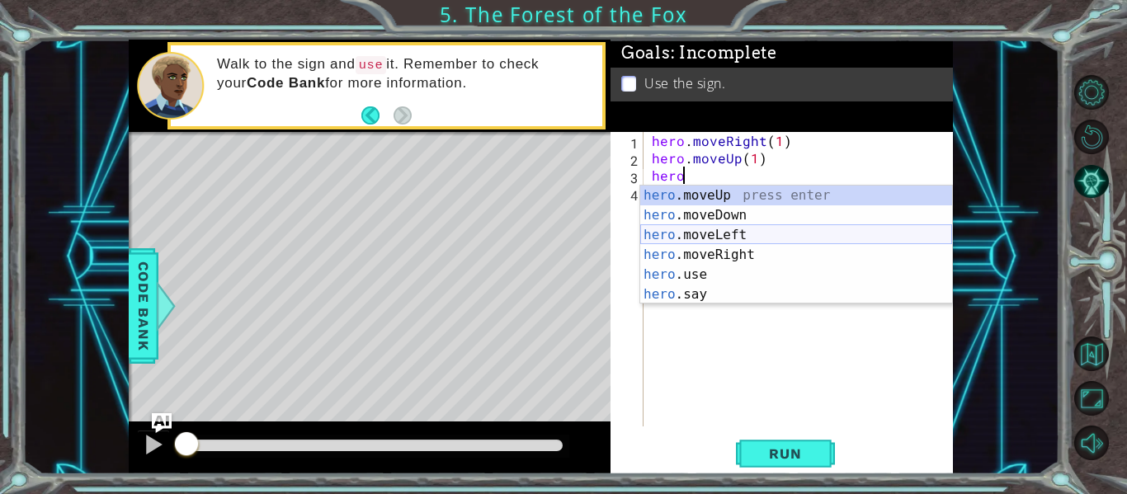
click at [735, 230] on div "hero .moveUp press enter hero .moveDown press enter hero .moveLeft press enter …" at bounding box center [796, 265] width 312 height 158
type textarea "hero.moveLeft(1)"
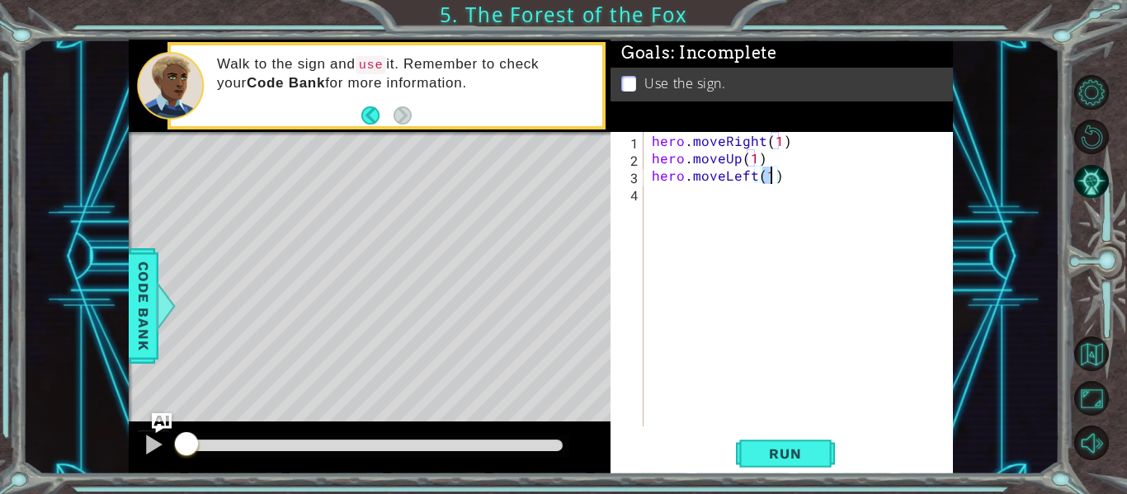
click at [694, 208] on div "hero . moveRight ( 1 ) hero . moveUp ( 1 ) hero . moveLeft ( 1 )" at bounding box center [802, 296] width 309 height 329
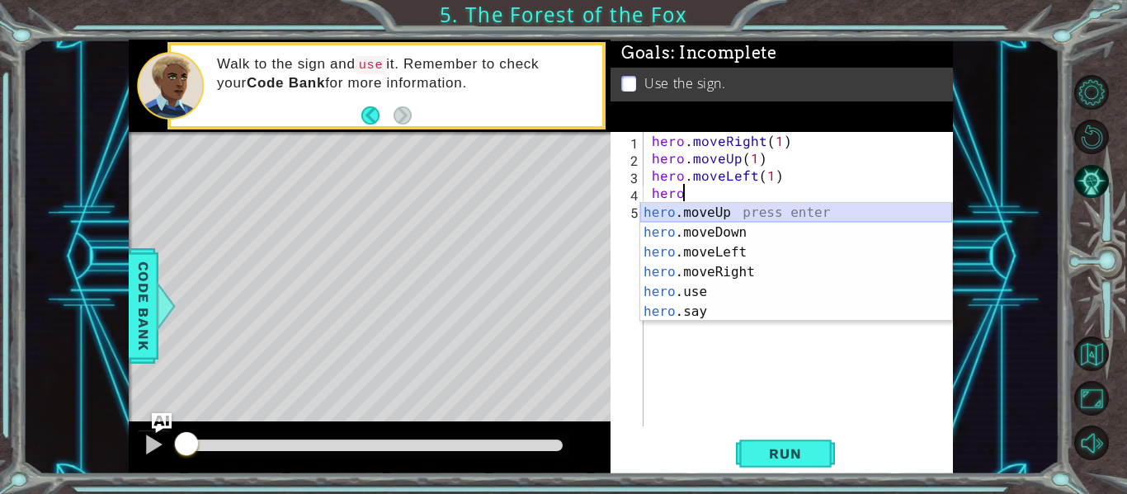
click at [756, 214] on div "hero .moveUp press enter hero .moveDown press enter hero .moveLeft press enter …" at bounding box center [796, 282] width 312 height 158
type textarea "hero.moveUp(1)"
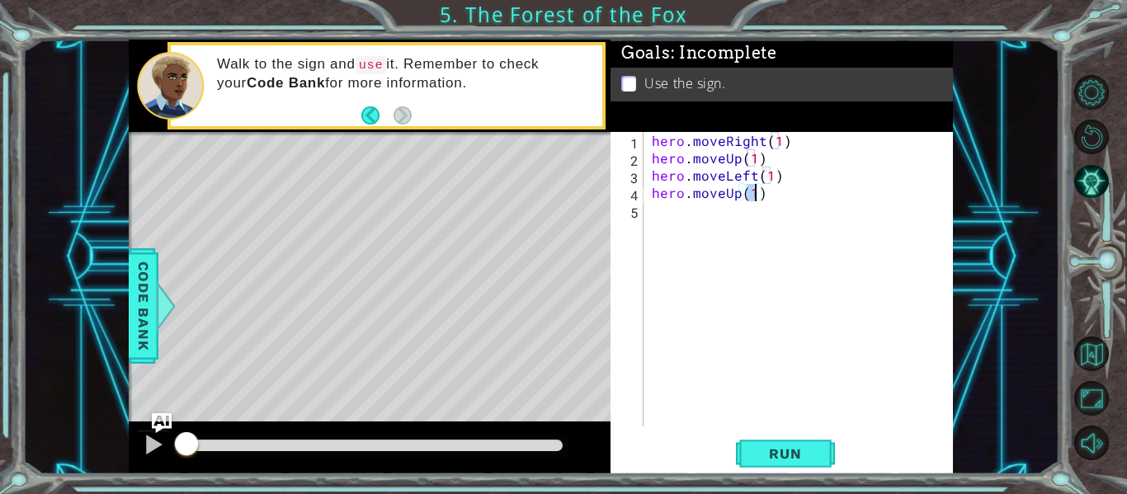
click at [694, 210] on div "hero . moveRight ( 1 ) hero . moveUp ( 1 ) hero . moveLeft ( 1 ) hero . moveUp …" at bounding box center [802, 296] width 309 height 329
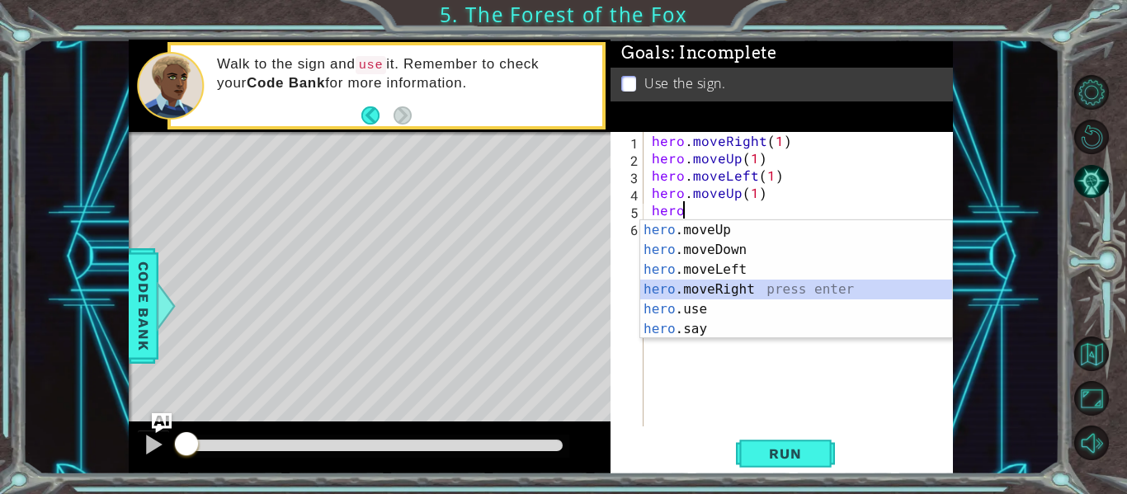
click at [716, 294] on div "hero .moveUp press enter hero .moveDown press enter hero .moveLeft press enter …" at bounding box center [796, 299] width 312 height 158
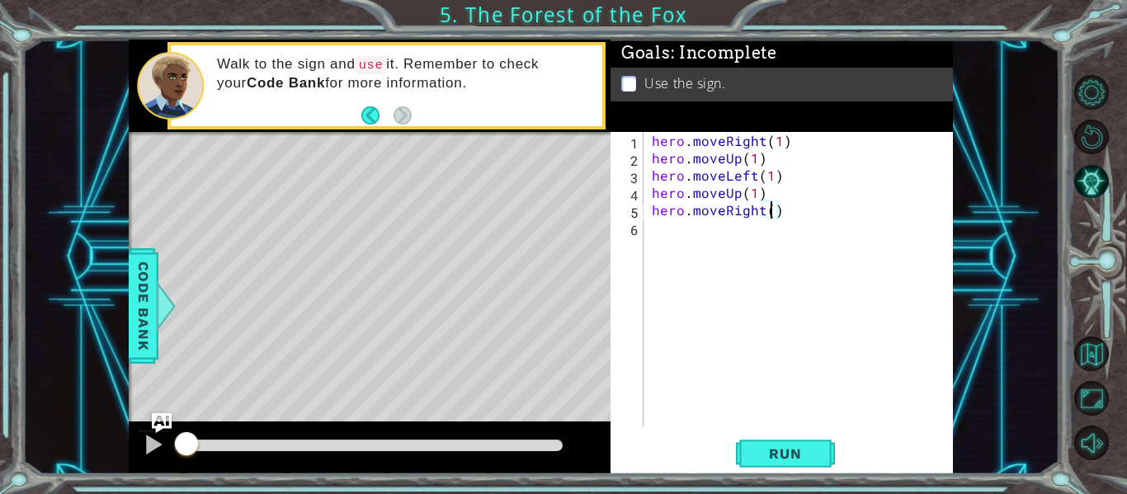
type textarea "hero.moveRight(2)"
click at [685, 236] on div "hero . moveRight ( 1 ) hero . moveUp ( 1 ) hero . moveLeft ( 1 ) hero . moveUp …" at bounding box center [802, 296] width 309 height 329
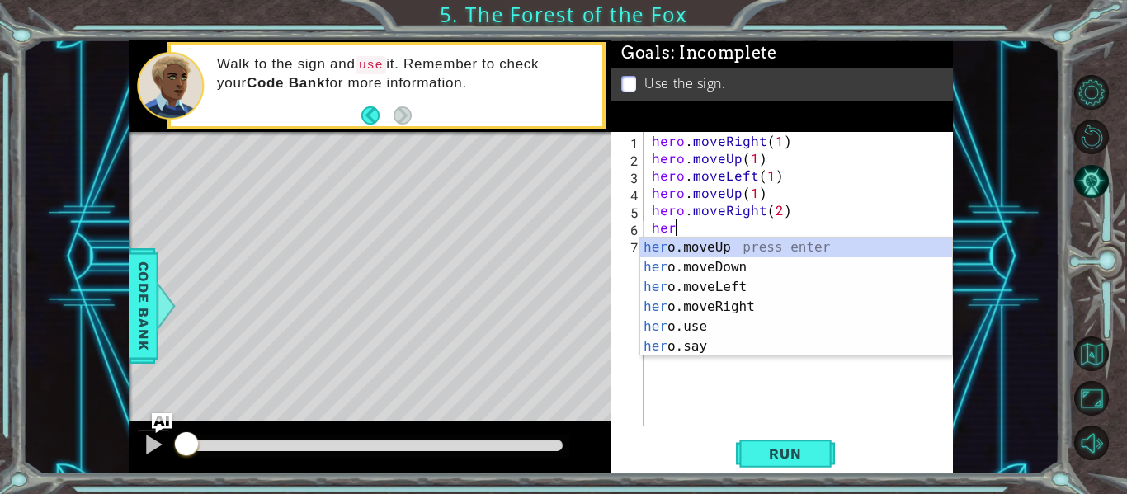
scroll to position [0, 1]
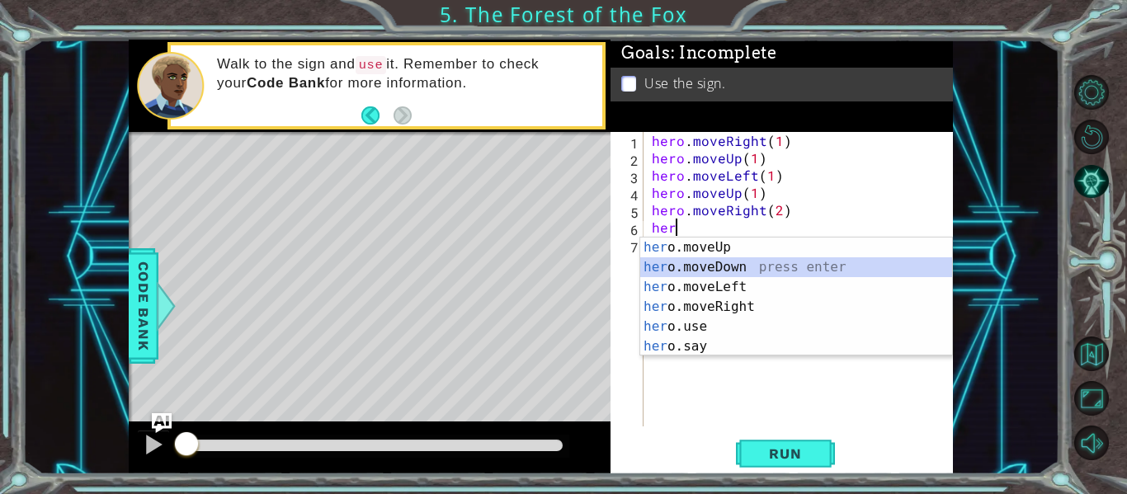
click at [738, 261] on div "her o.moveUp press enter her o.moveDown press enter her o.moveLeft press enter …" at bounding box center [796, 317] width 312 height 158
type textarea "hero.moveDown(1)"
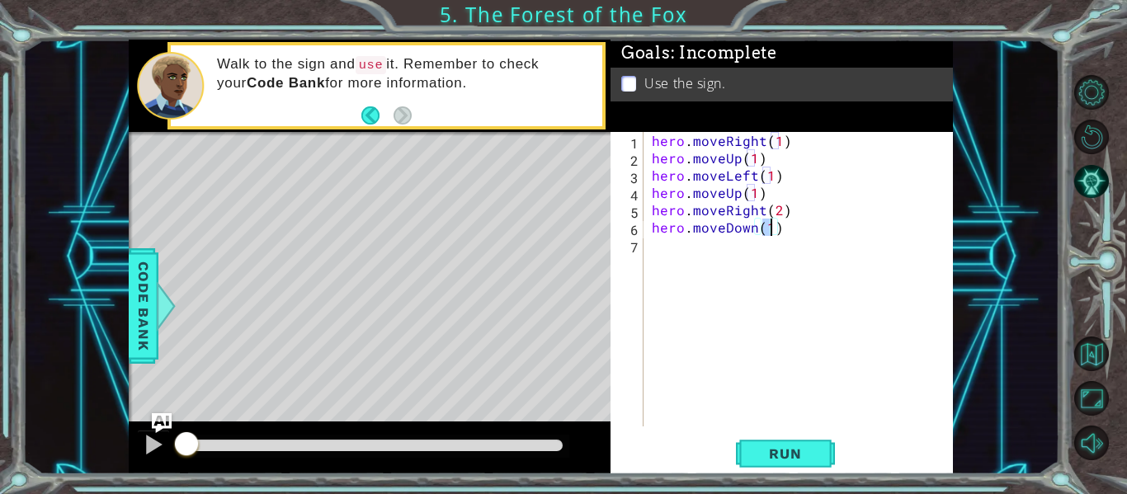
click at [684, 237] on div "hero . moveRight ( 1 ) hero . moveUp ( 1 ) hero . moveLeft ( 1 ) hero . moveUp …" at bounding box center [802, 296] width 309 height 329
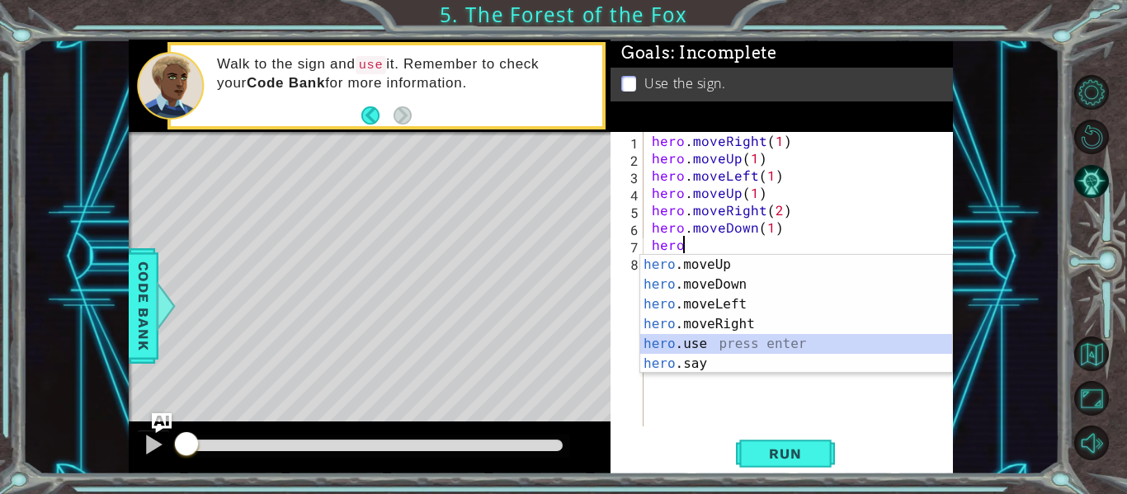
click at [727, 351] on div "hero .moveUp press enter hero .moveDown press enter hero .moveLeft press enter …" at bounding box center [796, 334] width 312 height 158
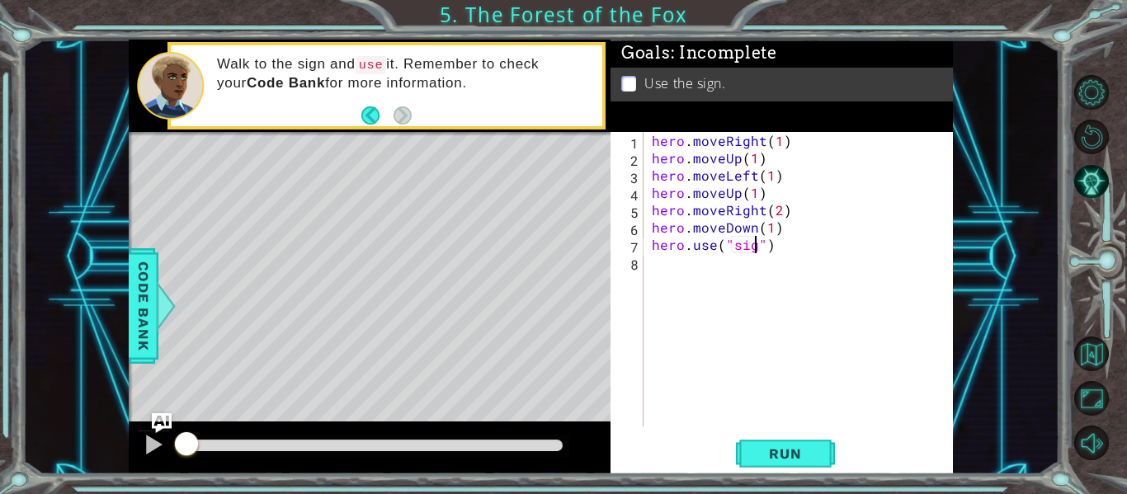
scroll to position [0, 7]
type textarea "hero.use("sign")"
click at [763, 445] on span "Run" at bounding box center [784, 453] width 65 height 16
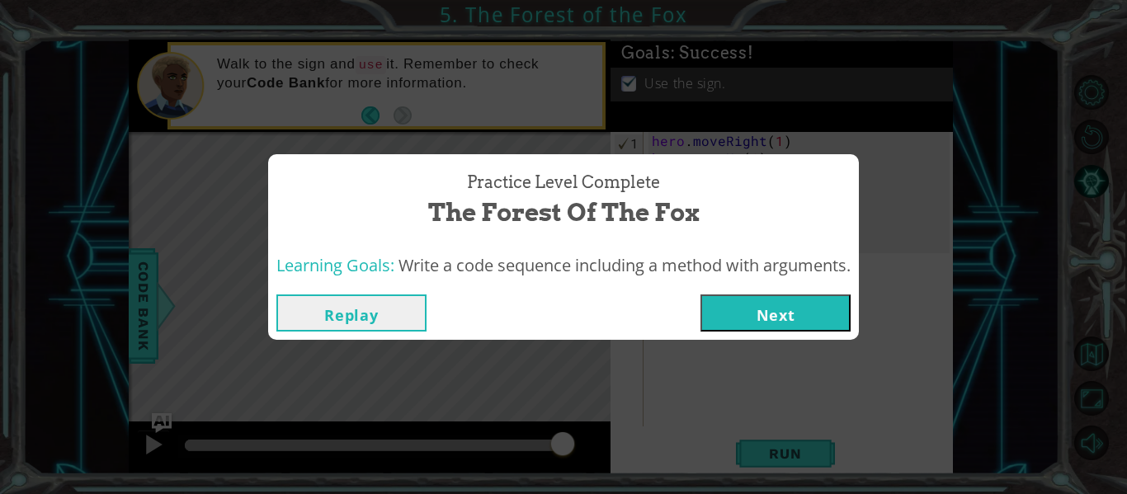
click at [756, 327] on button "Next" at bounding box center [775, 312] width 150 height 37
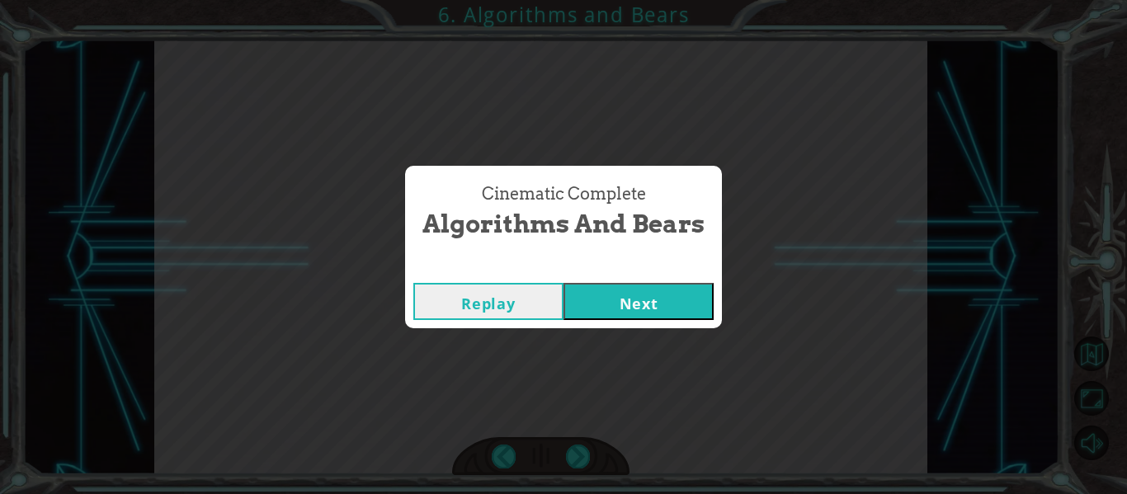
click at [686, 313] on button "Next" at bounding box center [638, 301] width 150 height 37
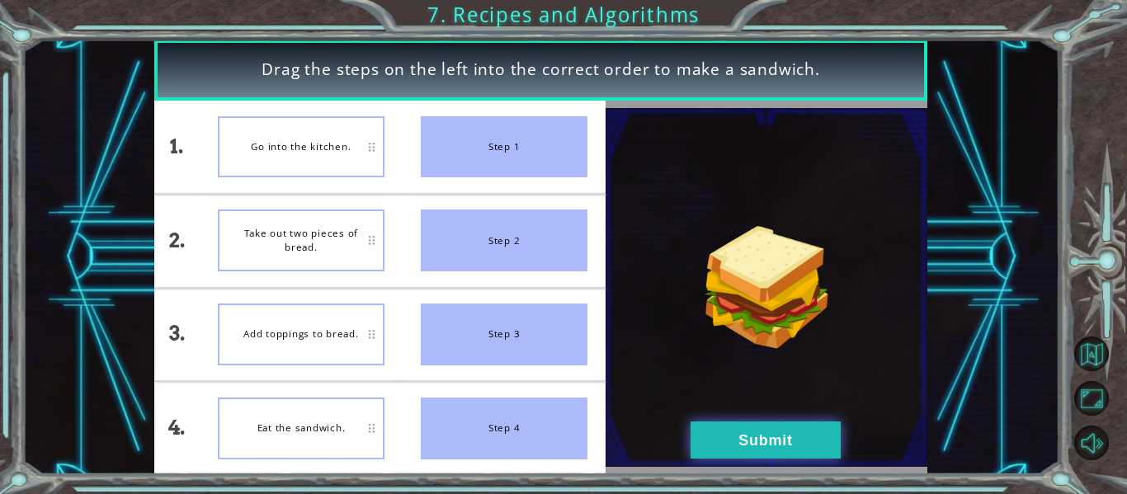
click at [734, 438] on button "Submit" at bounding box center [765, 439] width 150 height 37
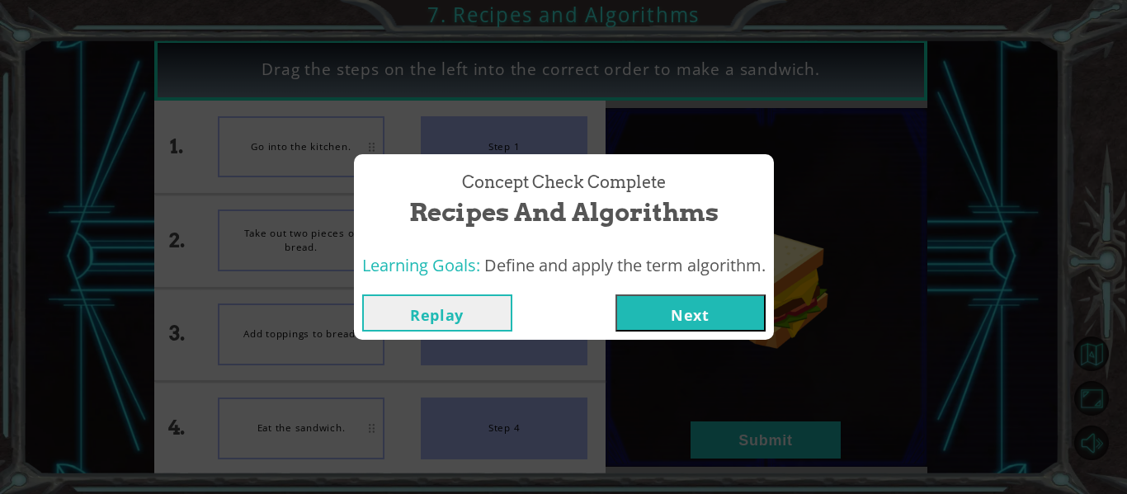
click at [704, 318] on button "Next" at bounding box center [690, 312] width 150 height 37
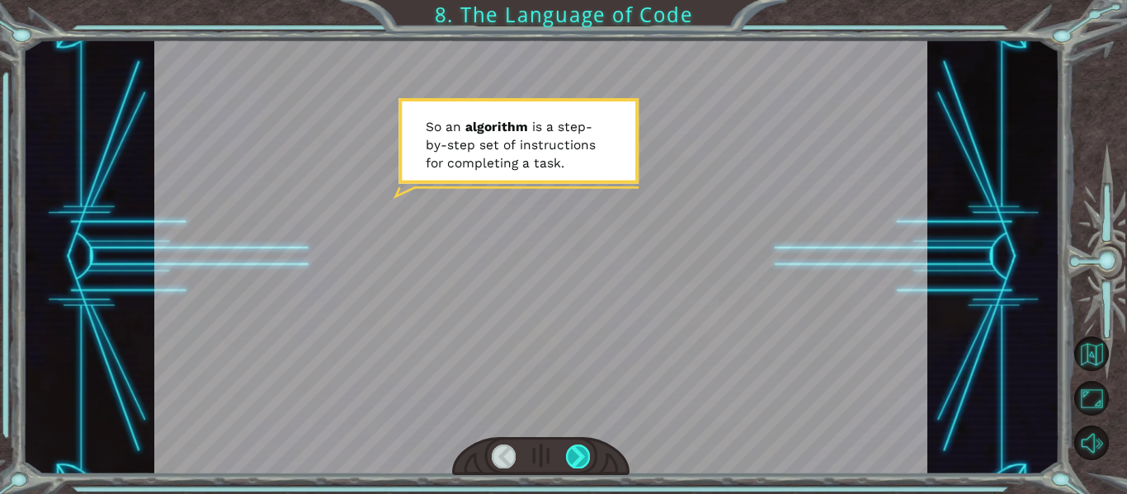
click at [579, 463] on div at bounding box center [578, 456] width 24 height 23
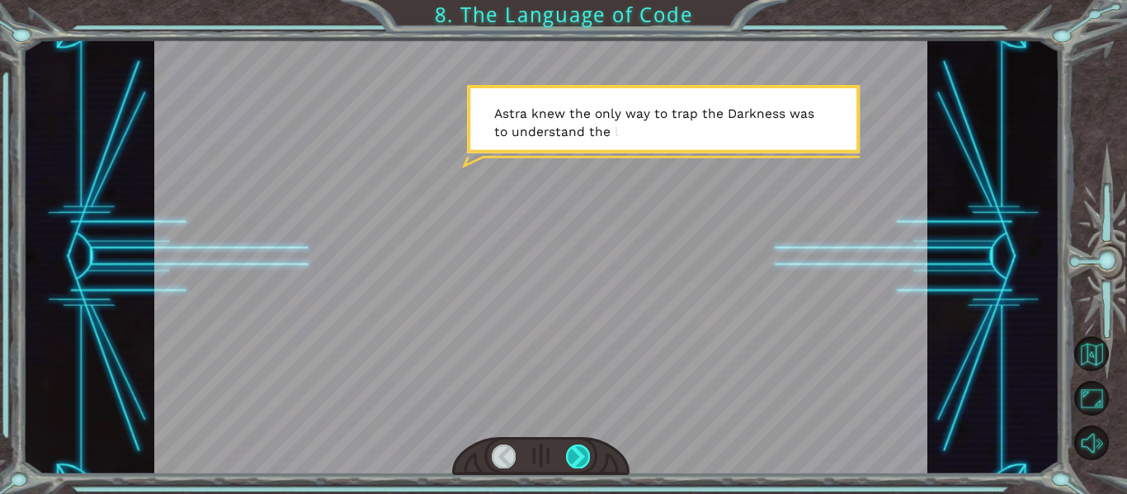
click at [578, 464] on div at bounding box center [578, 456] width 24 height 23
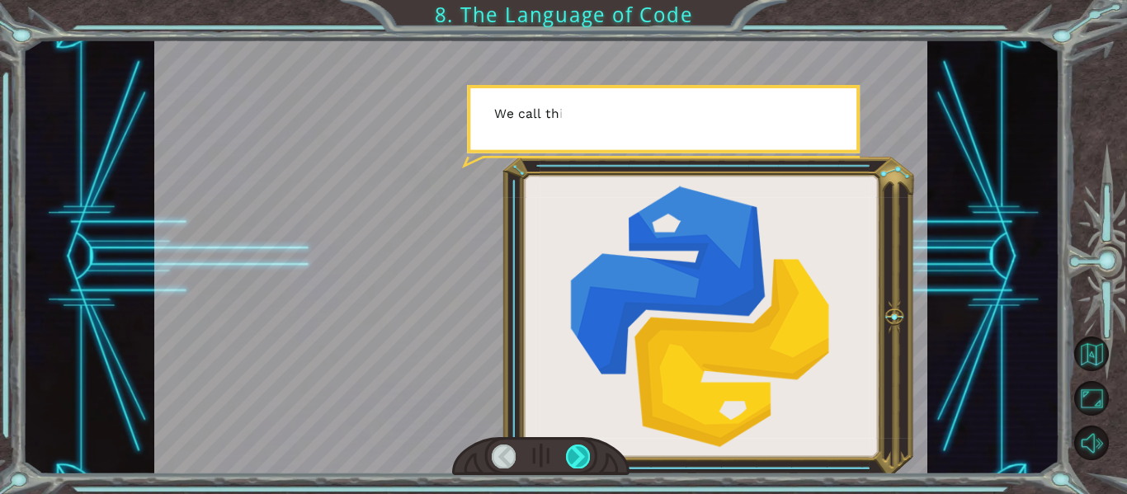
click at [578, 464] on div at bounding box center [578, 456] width 24 height 23
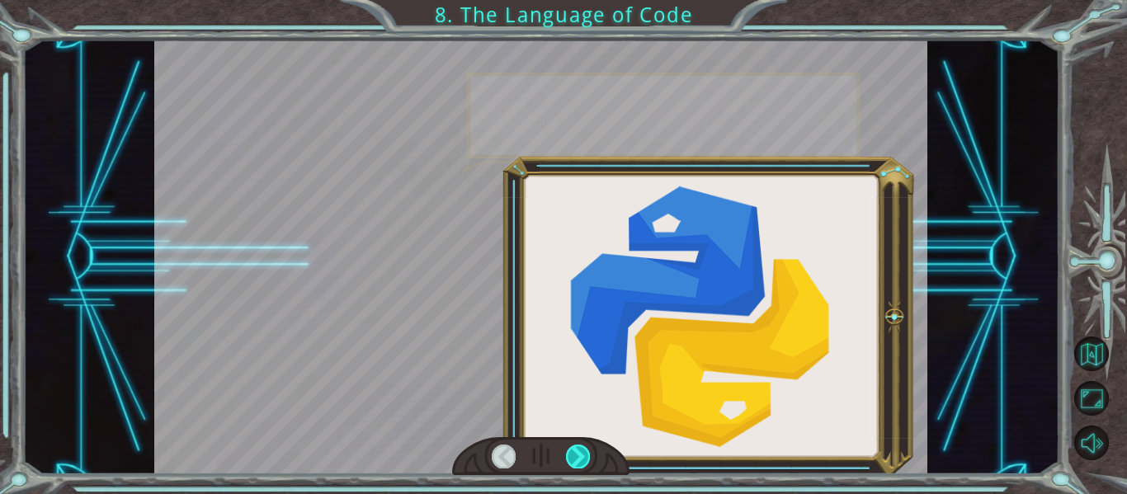
click at [578, 464] on div at bounding box center [578, 456] width 24 height 23
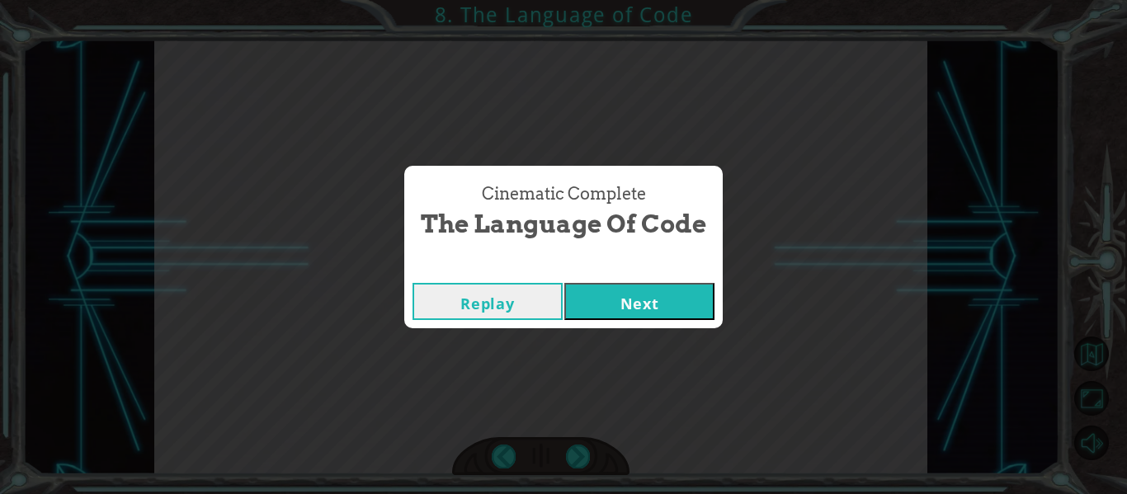
click at [623, 303] on button "Next" at bounding box center [639, 301] width 150 height 37
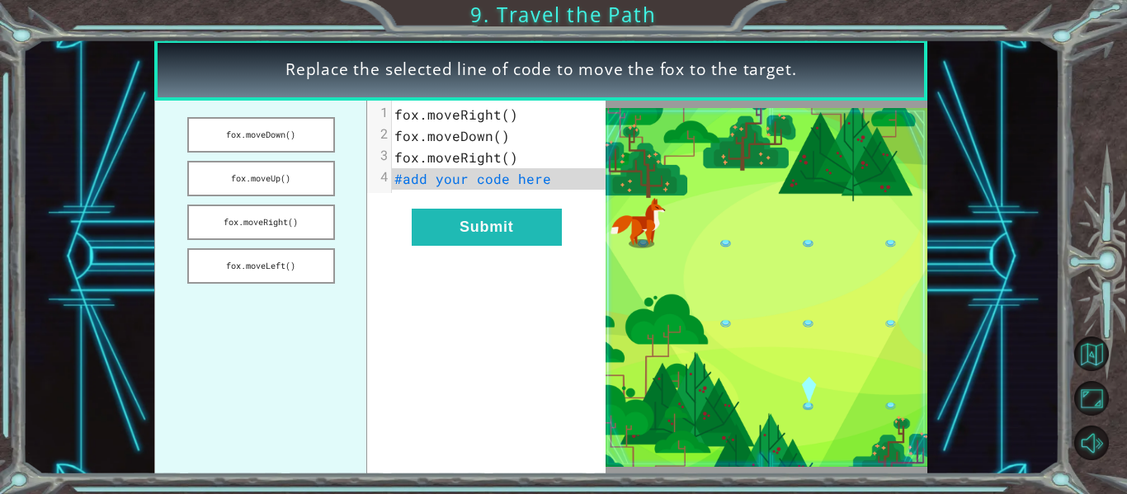
drag, startPoint x: 277, startPoint y: 121, endPoint x: 472, endPoint y: 187, distance: 205.5
click at [472, 187] on div "fox.moveDown() fox.moveUp() fox.moveRight() fox.moveLeft() xxxxxxxxxx 4 1 fox.m…" at bounding box center [379, 288] width 451 height 374
drag, startPoint x: 271, startPoint y: 134, endPoint x: 312, endPoint y: 100, distance: 53.9
click at [312, 101] on ul "fox.moveDown() fox.moveUp() fox.moveRight() fox.moveLeft()" at bounding box center [260, 288] width 213 height 374
click at [285, 140] on button "fox.moveDown()" at bounding box center [261, 134] width 148 height 35
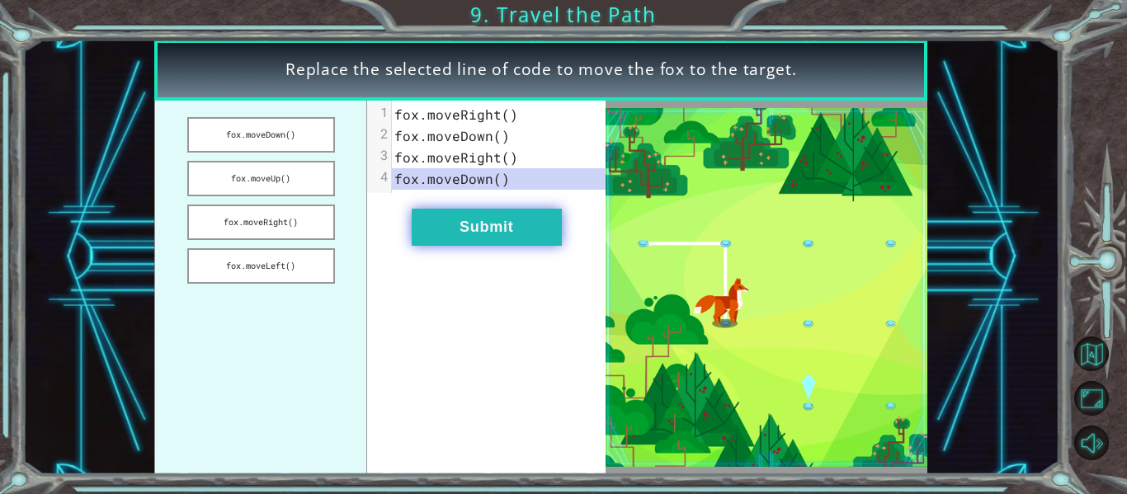
click at [489, 230] on button "Submit" at bounding box center [487, 227] width 150 height 37
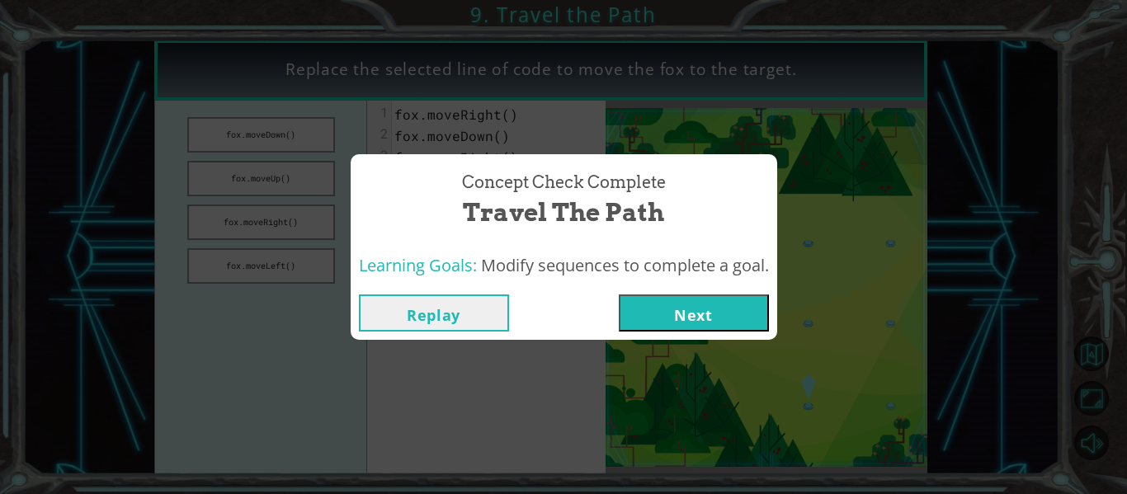
click at [718, 306] on button "Next" at bounding box center [694, 312] width 150 height 37
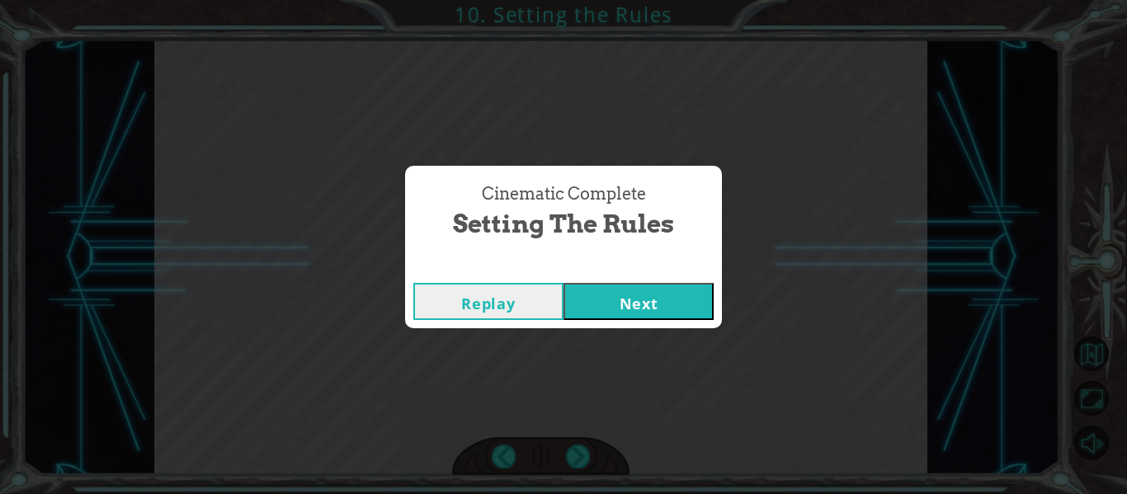
click at [694, 307] on button "Next" at bounding box center [638, 301] width 150 height 37
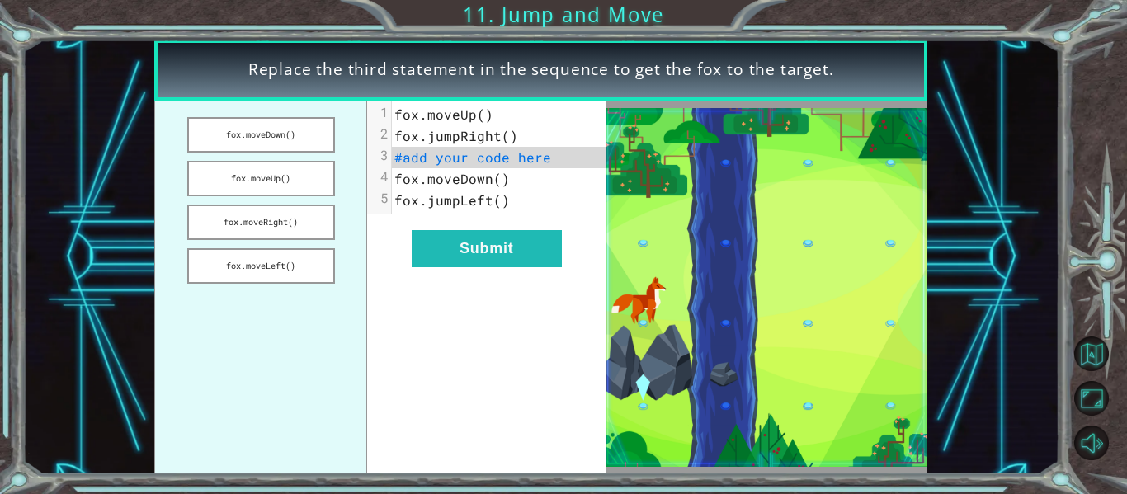
click at [475, 160] on span "#add your code here" at bounding box center [472, 156] width 157 height 17
click at [282, 143] on button "fox.moveDown()" at bounding box center [261, 134] width 148 height 35
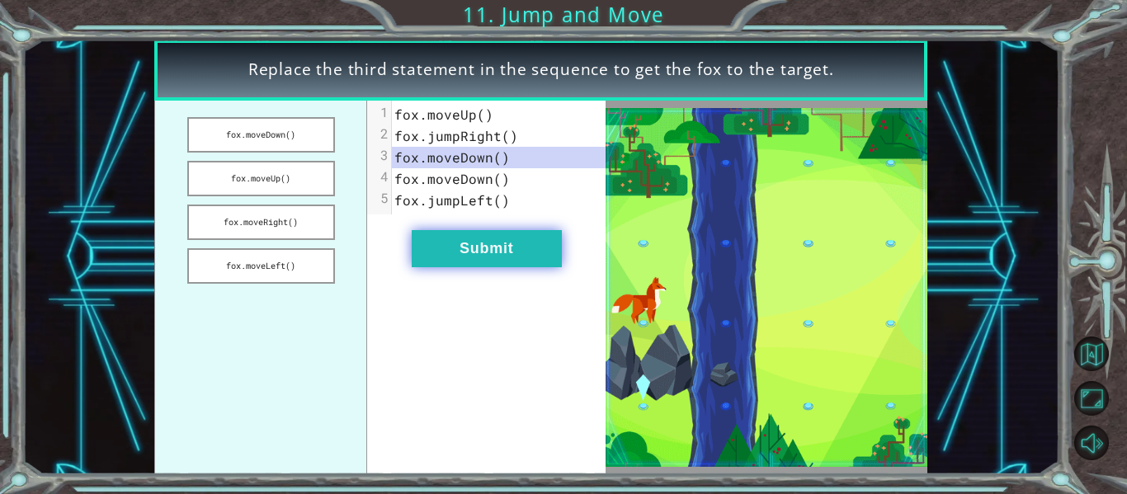
click at [517, 261] on button "Submit" at bounding box center [487, 248] width 150 height 37
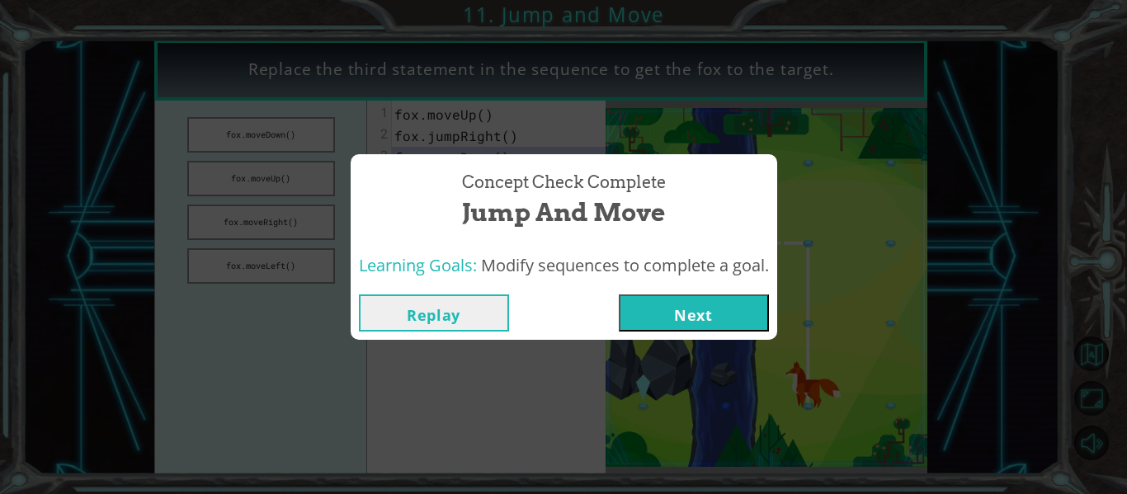
click at [690, 308] on button "Next" at bounding box center [694, 312] width 150 height 37
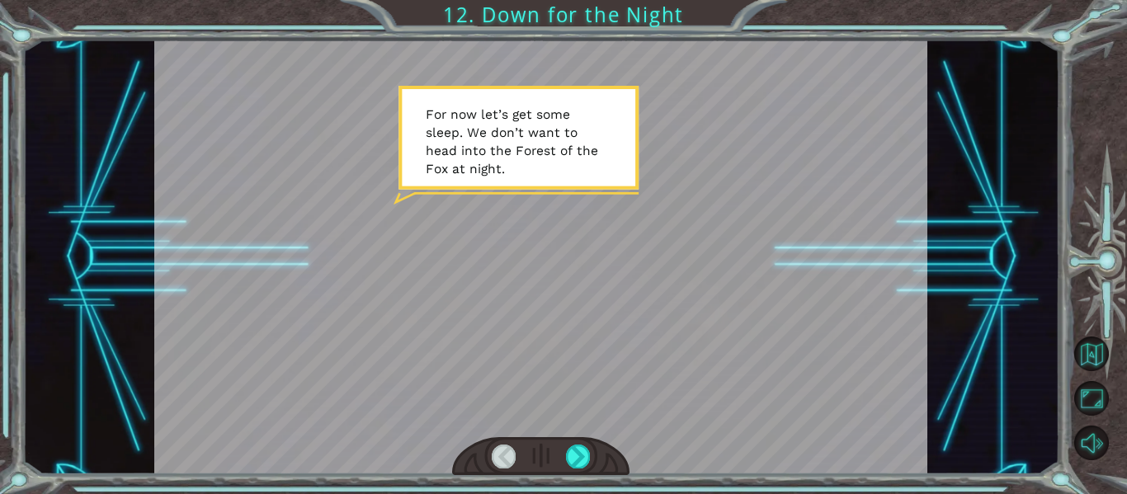
click at [690, 308] on div at bounding box center [541, 257] width 774 height 435
click at [575, 458] on div at bounding box center [578, 456] width 24 height 23
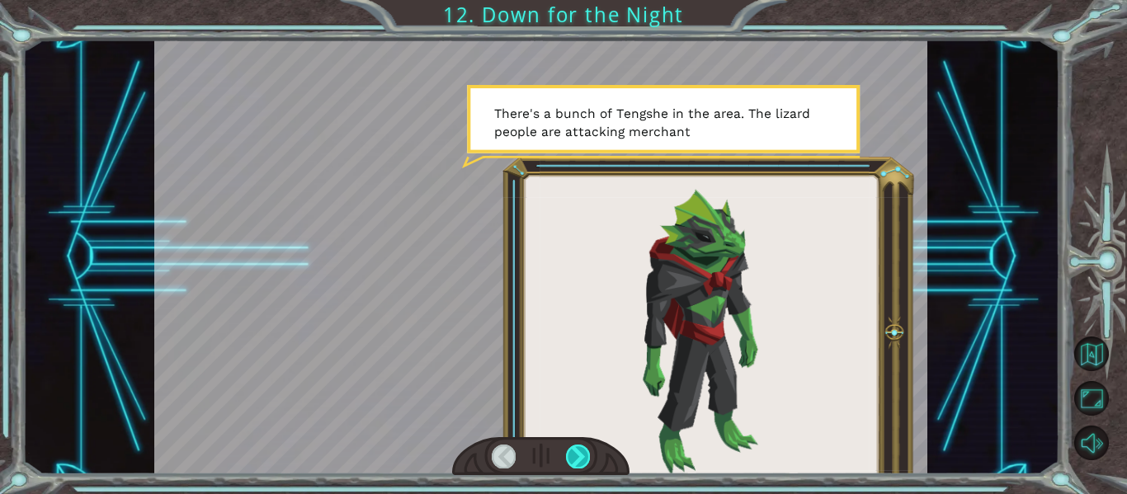
click at [575, 458] on div at bounding box center [578, 456] width 24 height 23
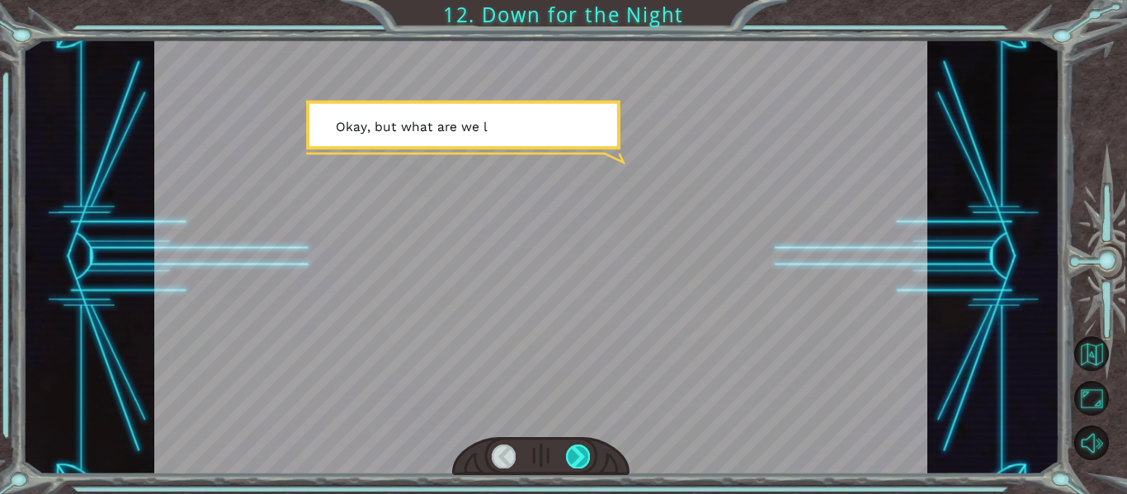
click at [575, 458] on div at bounding box center [578, 456] width 24 height 23
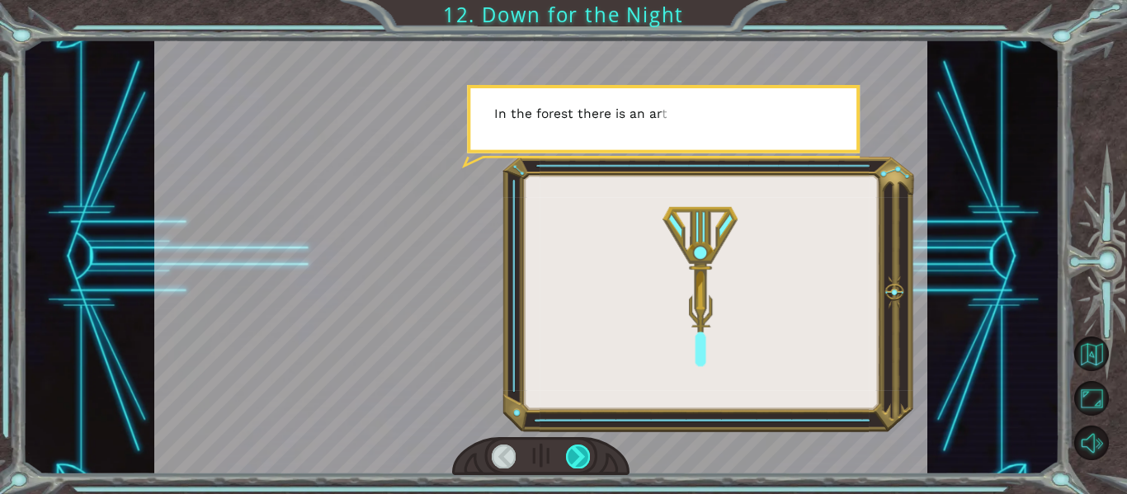
click at [575, 458] on div at bounding box center [578, 456] width 24 height 23
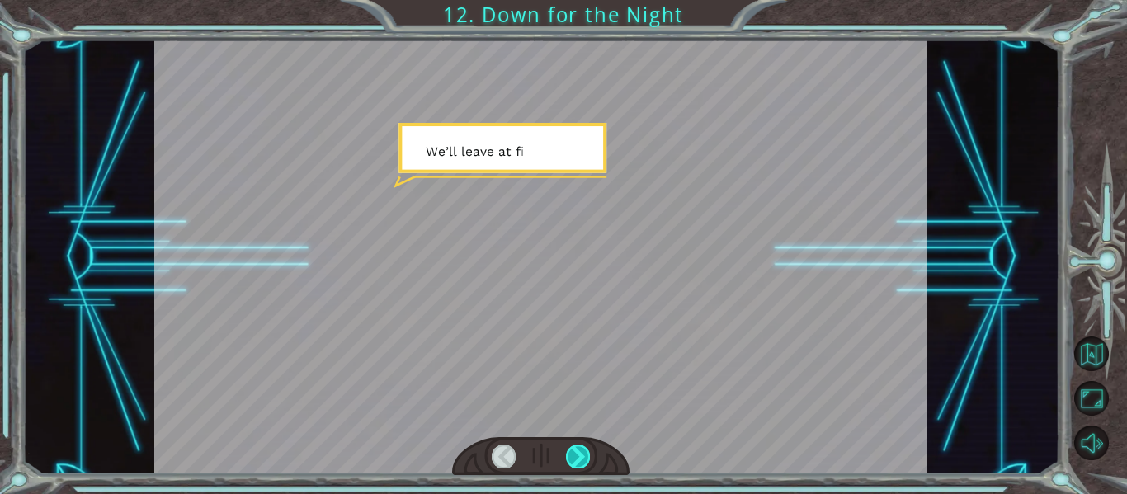
click at [575, 458] on div at bounding box center [578, 456] width 24 height 23
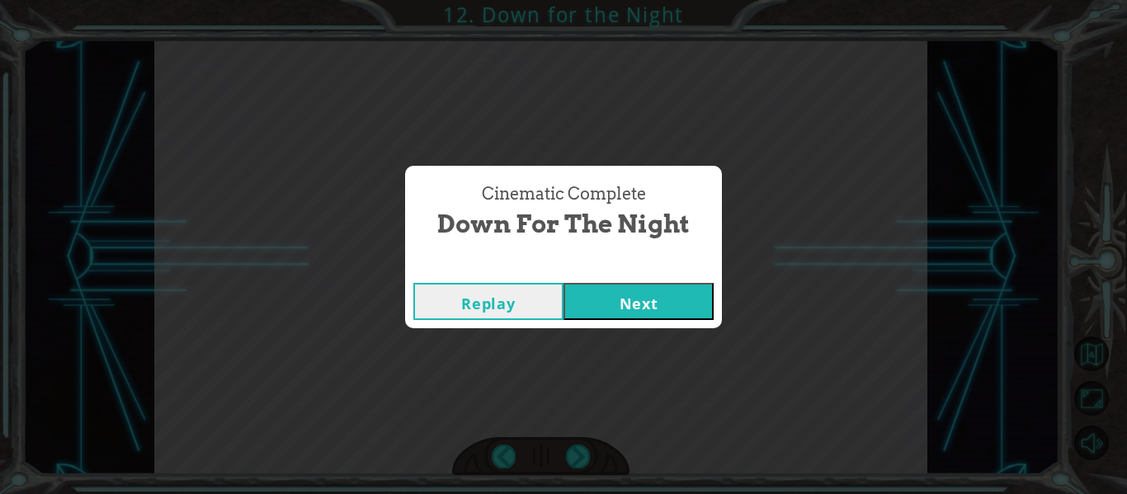
click at [621, 308] on button "Next" at bounding box center [638, 301] width 150 height 37
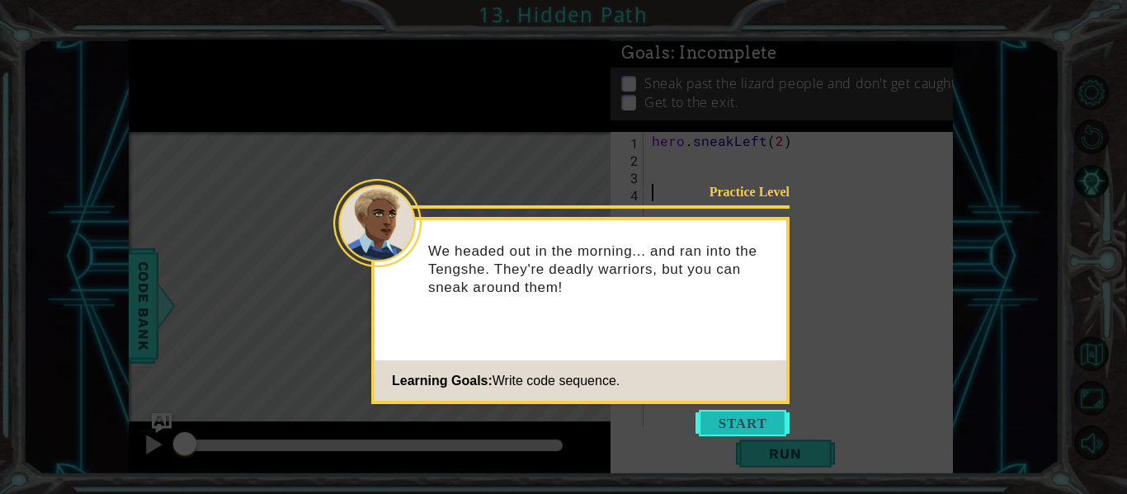
click at [719, 421] on button "Start" at bounding box center [742, 423] width 94 height 26
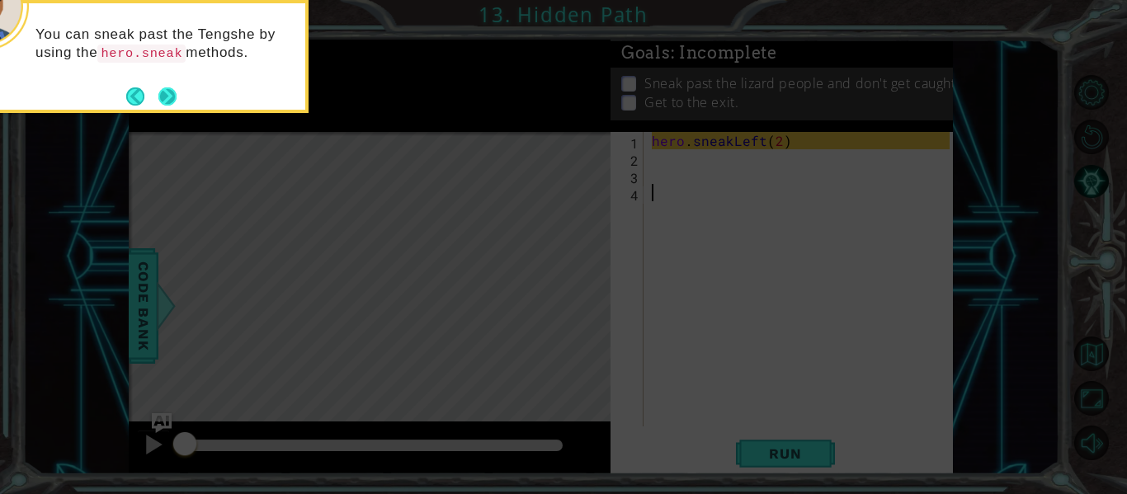
click at [174, 98] on button "Next" at bounding box center [168, 97] width 20 height 20
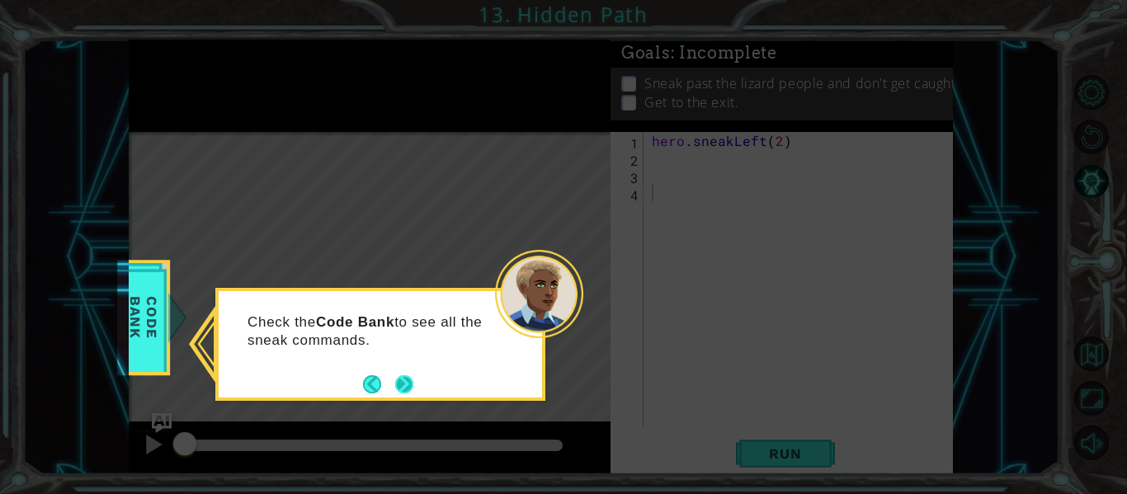
click at [412, 388] on button "Next" at bounding box center [404, 384] width 18 height 18
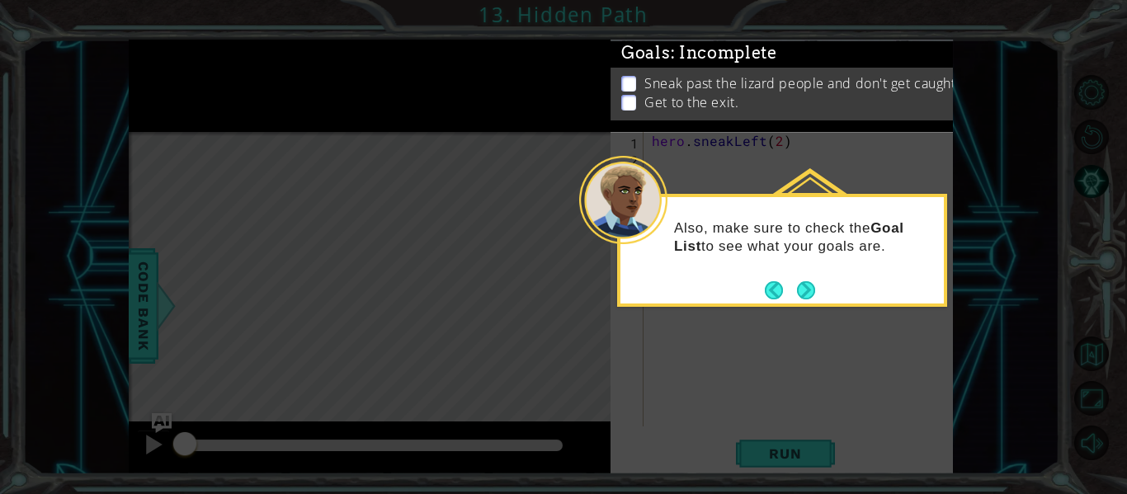
click at [824, 280] on div "Also, make sure to check the Goal List to see what your goals are." at bounding box center [781, 245] width 323 height 83
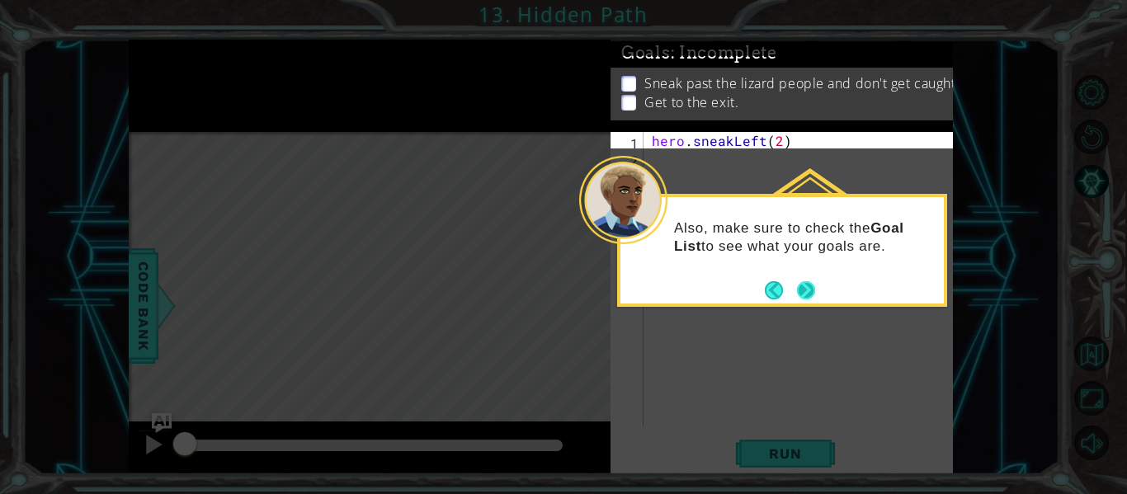
click at [815, 285] on button "Next" at bounding box center [806, 290] width 18 height 18
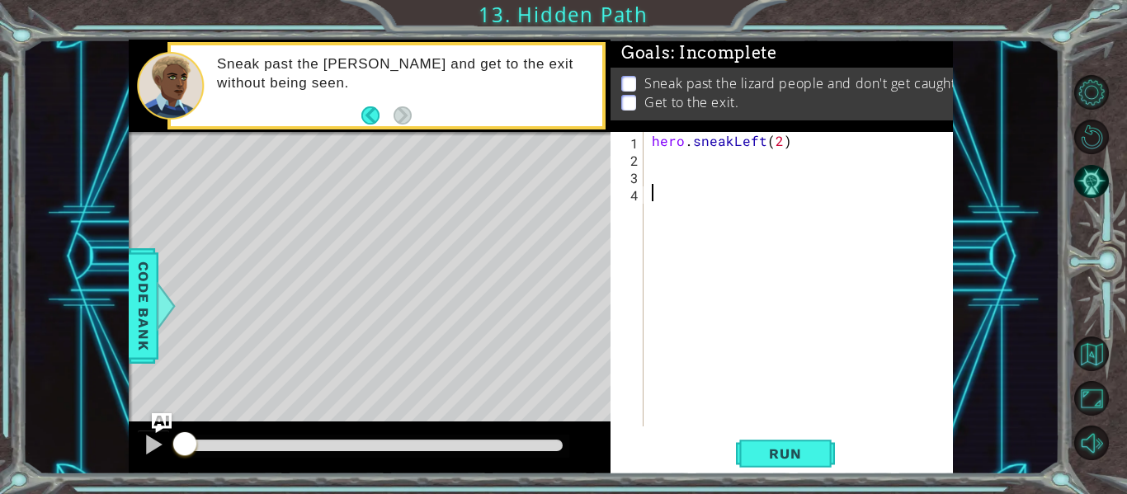
click at [779, 139] on div "hero . sneakLeft ( 2 )" at bounding box center [802, 296] width 309 height 329
click at [806, 450] on span "Run" at bounding box center [784, 453] width 65 height 16
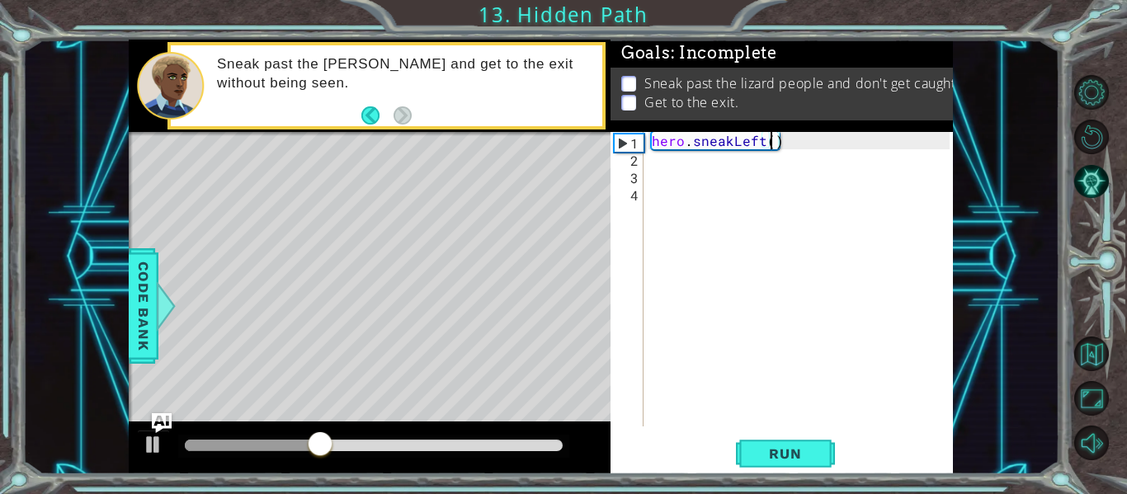
type textarea "hero.sneakLeft(2)"
click at [722, 161] on div "hero . sneakLeft ( 2 )" at bounding box center [802, 296] width 309 height 329
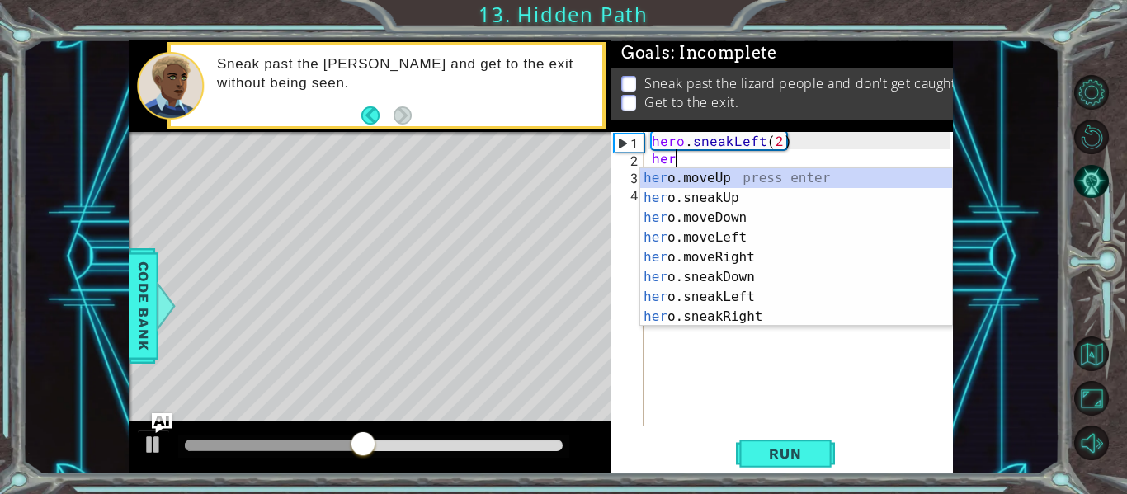
scroll to position [0, 1]
click at [738, 201] on div "hero .moveUp press enter hero .sneakUp press enter hero .moveDown press enter h…" at bounding box center [796, 267] width 312 height 198
type textarea "hero.sneakUp(1)"
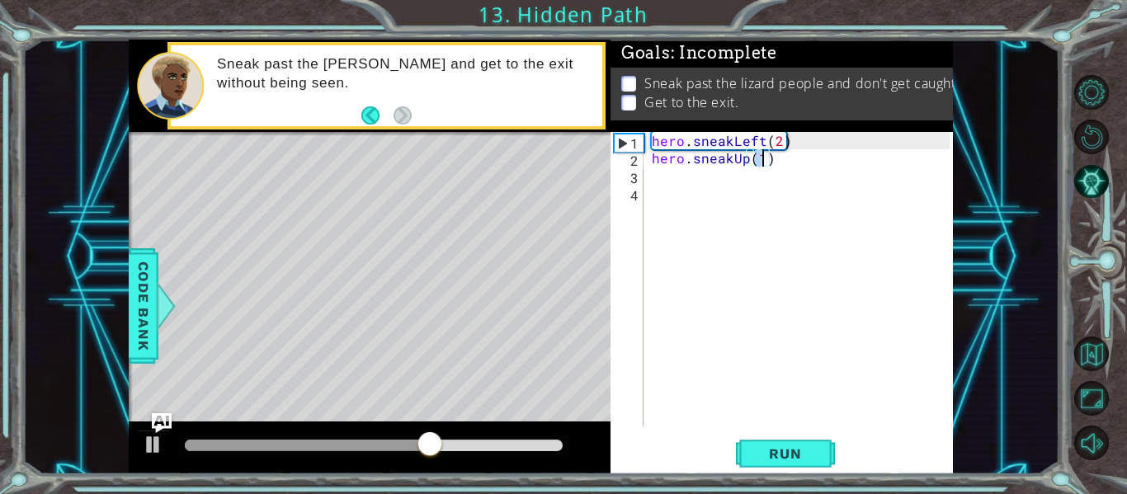
click at [660, 172] on div "hero . sneakLeft ( 2 ) hero . sneakUp ( 1 )" at bounding box center [802, 296] width 309 height 329
click at [761, 159] on div "hero . sneakLeft ( 2 ) hero . sneakUp ( 1 )" at bounding box center [802, 296] width 309 height 329
type textarea "hero.sneakUp(2)"
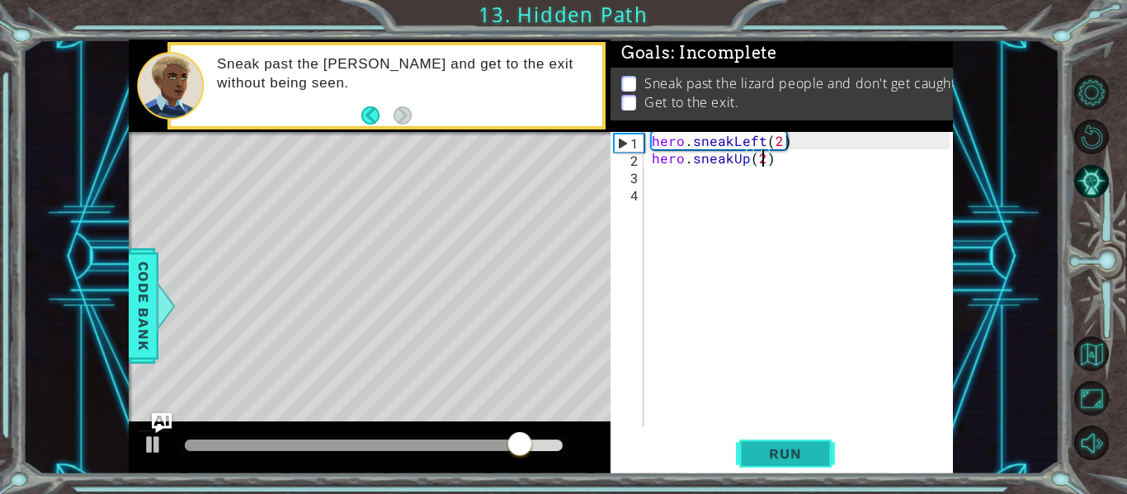
click at [758, 453] on span "Run" at bounding box center [784, 453] width 65 height 16
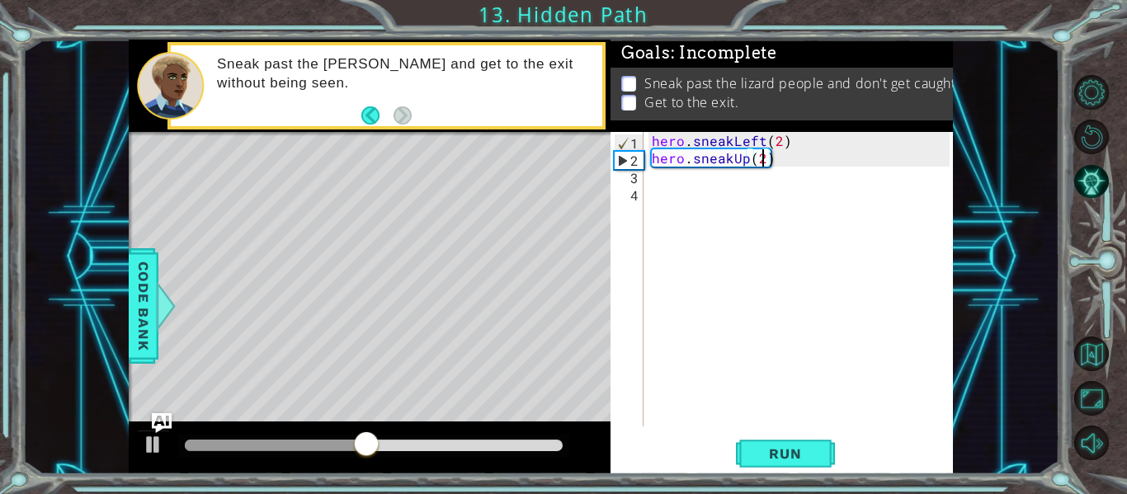
click at [660, 180] on div "hero . sneakLeft ( 2 ) hero . sneakUp ( 2 )" at bounding box center [802, 296] width 309 height 329
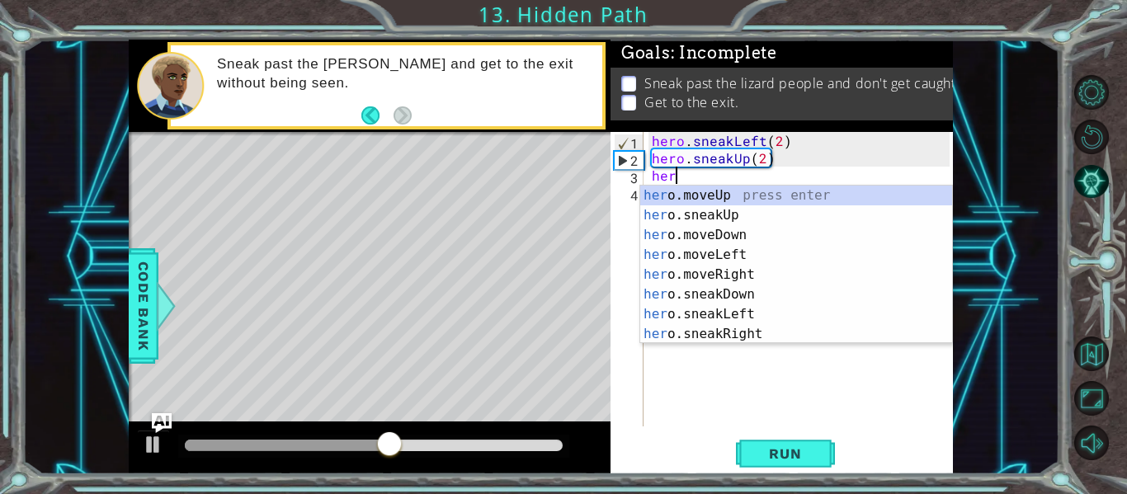
scroll to position [0, 1]
click at [733, 331] on div "hero .moveUp press enter hero .sneakUp press enter hero .moveDown press enter h…" at bounding box center [796, 285] width 312 height 198
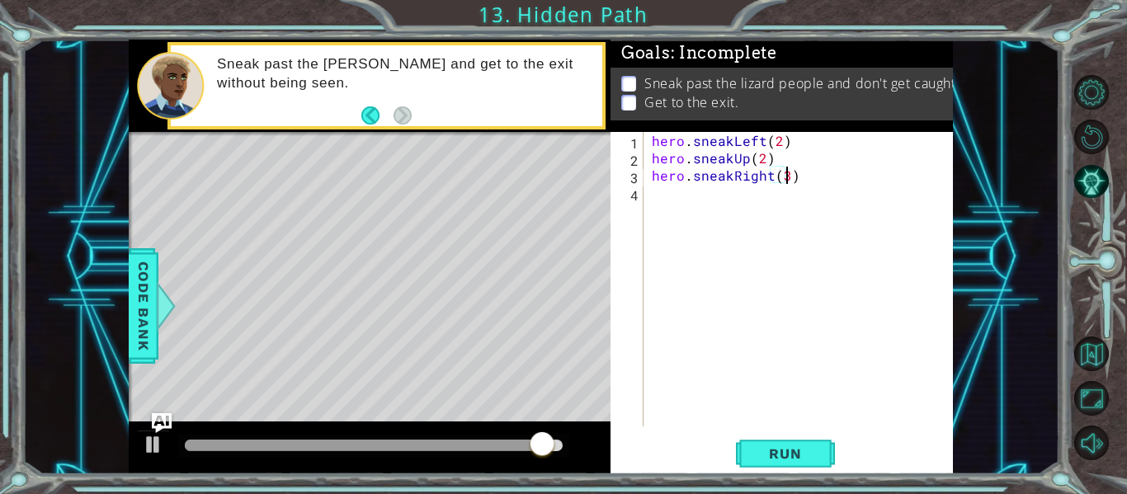
scroll to position [0, 8]
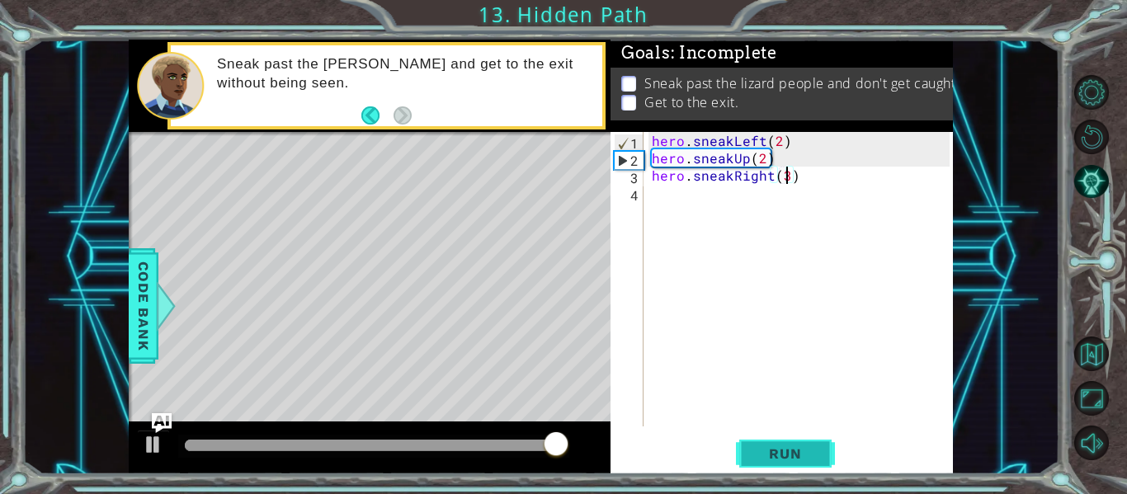
type textarea "hero.sneakRight(3)"
click at [794, 466] on button "Run" at bounding box center [785, 454] width 99 height 34
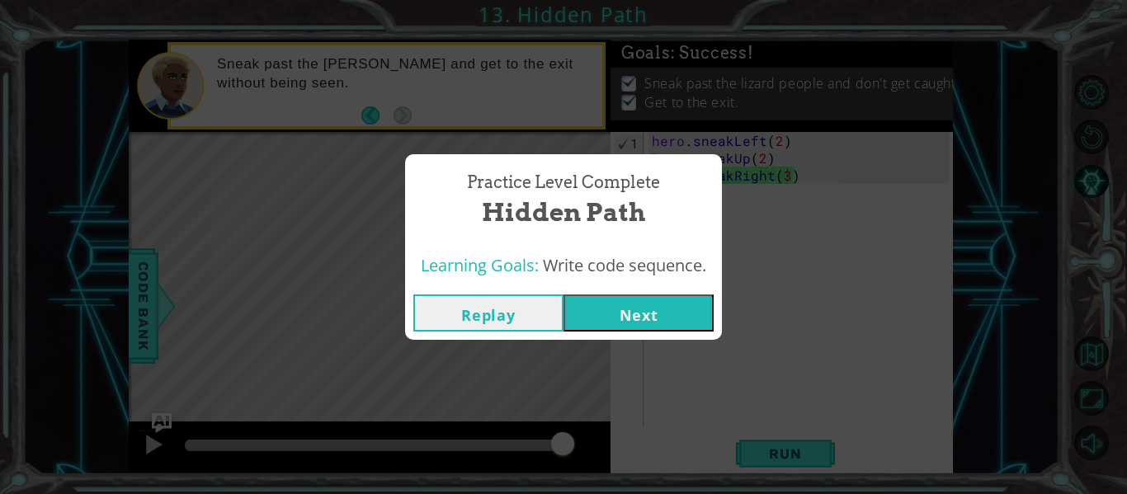
click at [606, 308] on button "Next" at bounding box center [638, 312] width 150 height 37
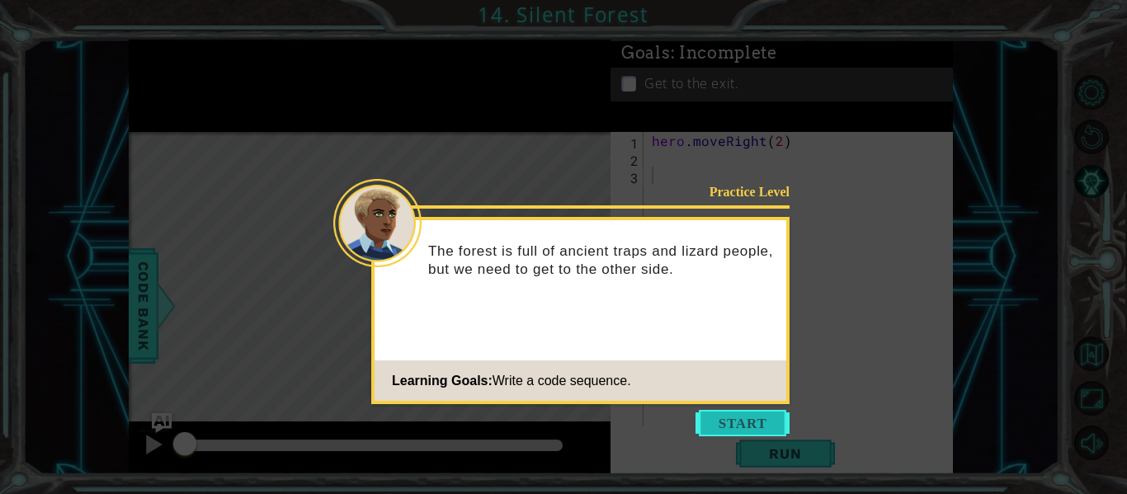
click at [732, 421] on button "Start" at bounding box center [742, 423] width 94 height 26
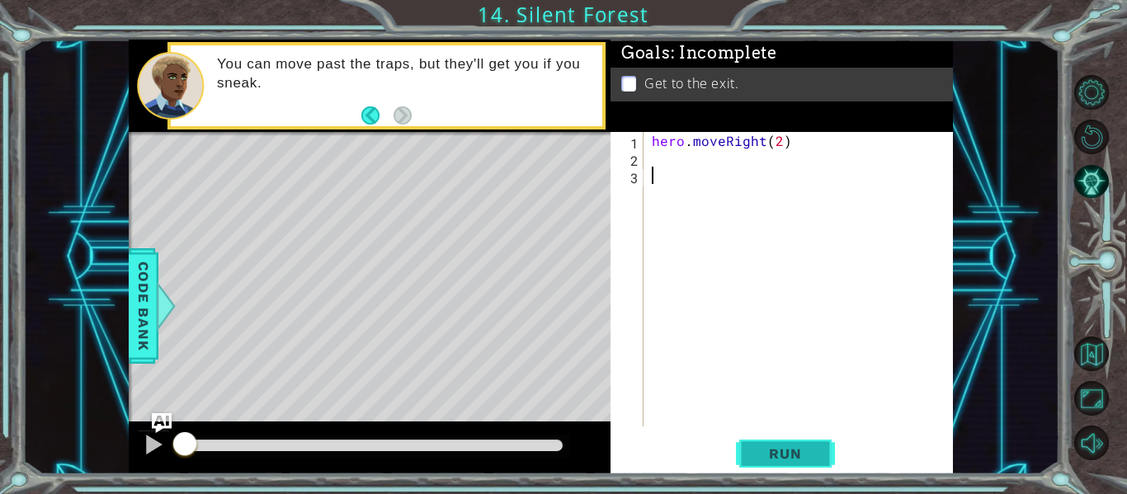
click at [795, 465] on button "Run" at bounding box center [785, 454] width 99 height 34
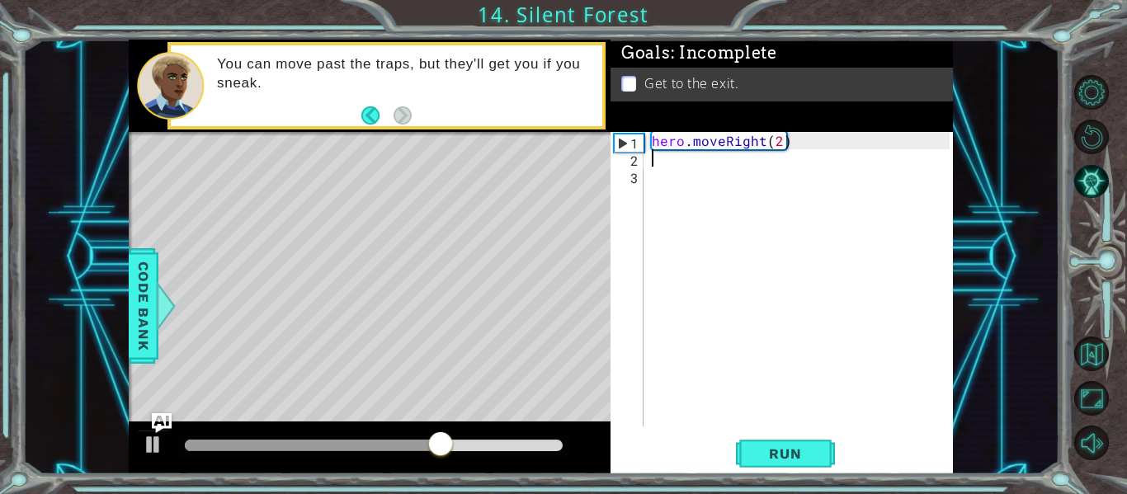
click at [657, 162] on div "hero . moveRight ( 2 )" at bounding box center [802, 296] width 309 height 329
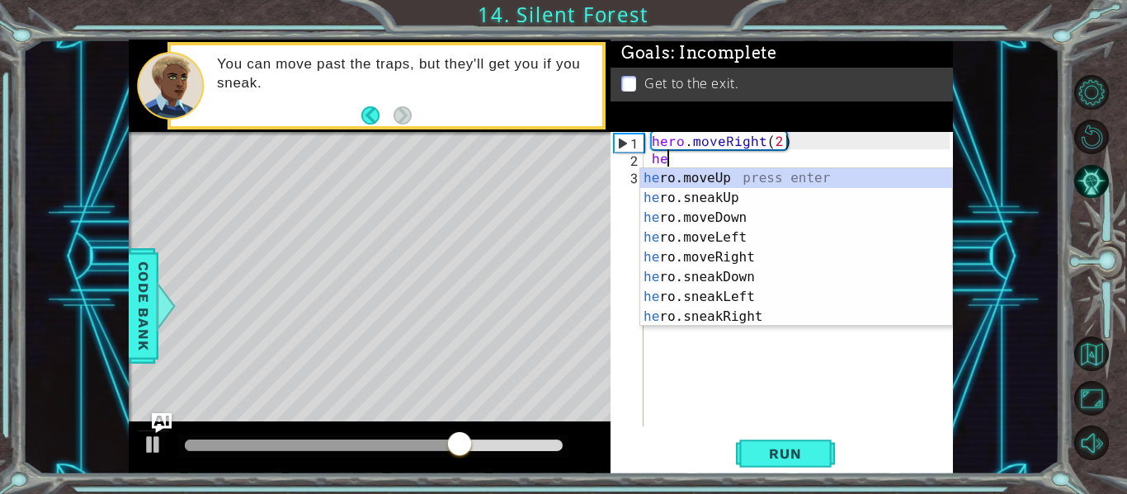
scroll to position [0, 1]
click at [689, 212] on div "hero .moveUp press enter hero .sneakUp press enter hero .moveDown press enter h…" at bounding box center [796, 267] width 312 height 198
type textarea "hero.moveDown(1)"
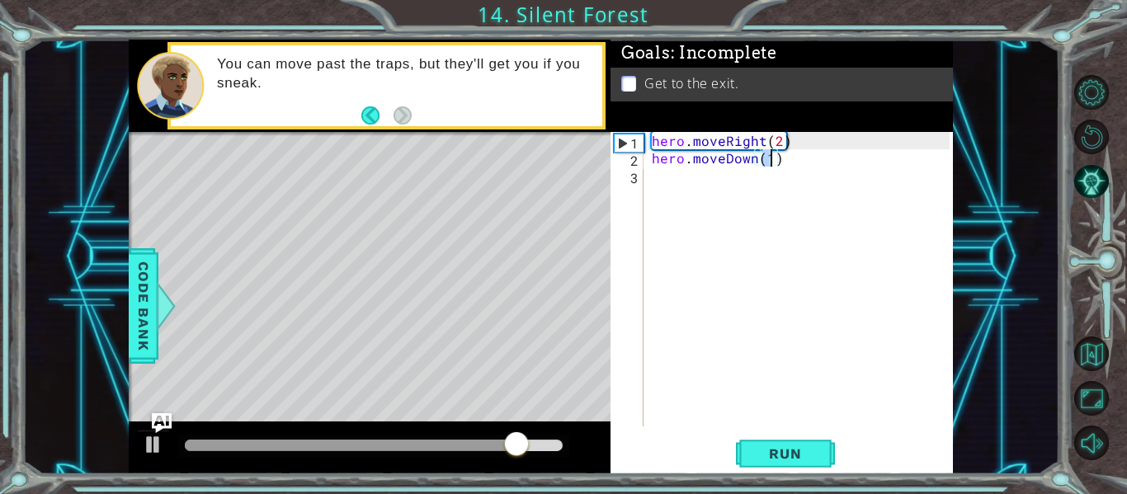
click at [669, 174] on div "hero . moveRight ( 2 ) hero . moveDown ( 1 )" at bounding box center [802, 296] width 309 height 329
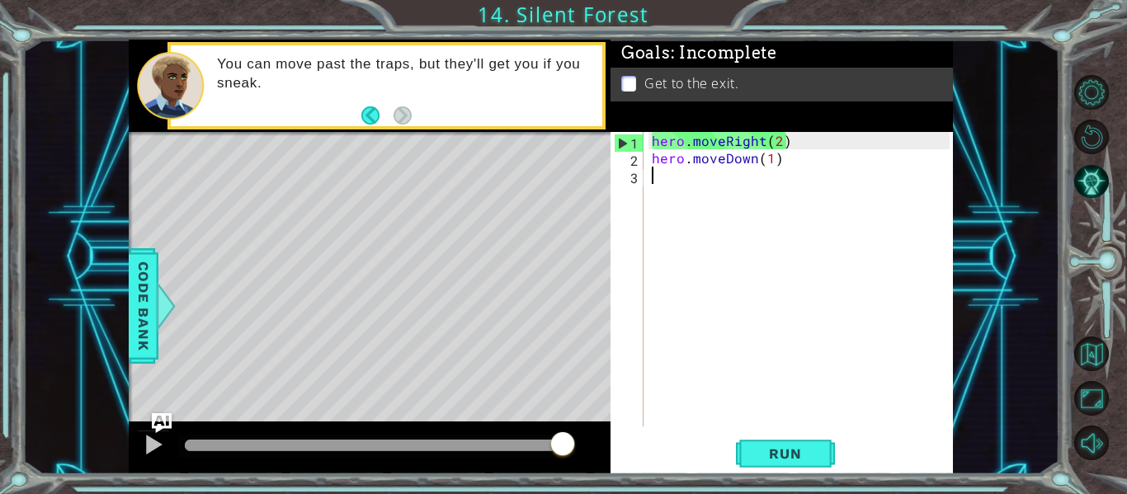
click at [727, 157] on div "hero . moveRight ( 2 ) hero . moveDown ( 1 )" at bounding box center [802, 296] width 309 height 329
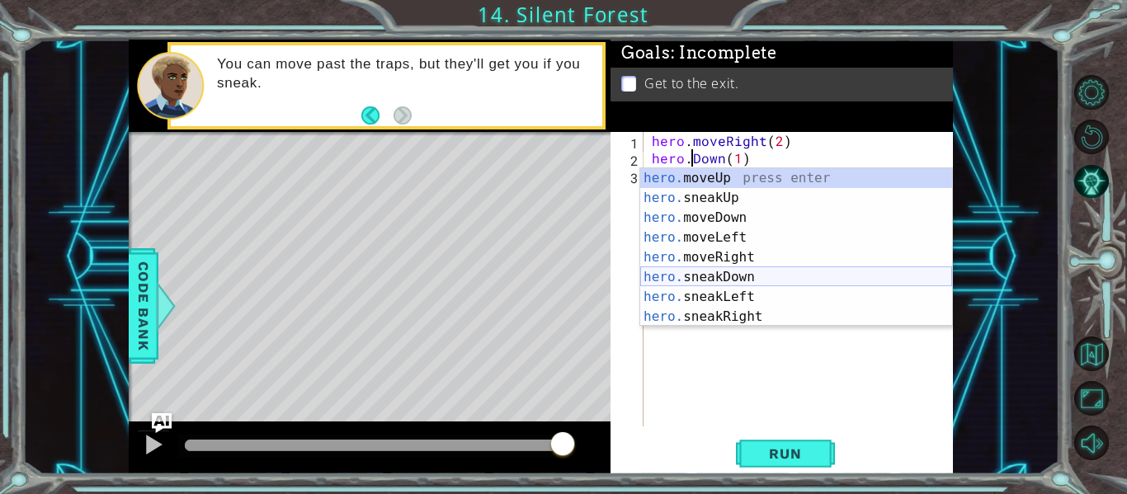
click at [726, 279] on div "hero. moveUp press enter hero. sneakUp press enter hero. moveDown press enter h…" at bounding box center [796, 267] width 312 height 198
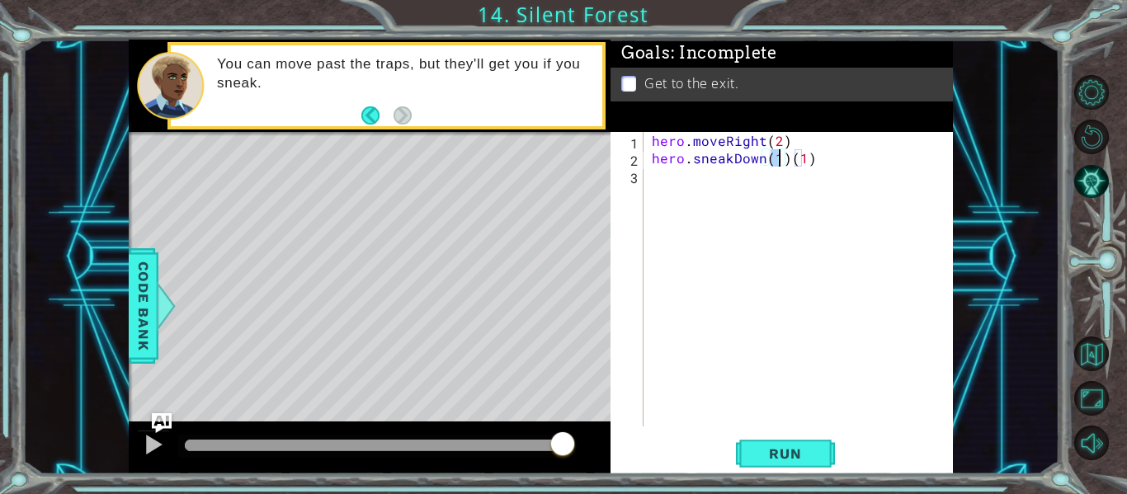
click at [822, 160] on div "hero . moveRight ( 2 ) hero . sneakDown ( 1 ) ( 1 )" at bounding box center [802, 296] width 309 height 329
type textarea "hero.sneakDown(1)"
click at [698, 182] on div "hero . moveRight ( 2 ) hero . sneakDown ( 1 )" at bounding box center [802, 296] width 309 height 329
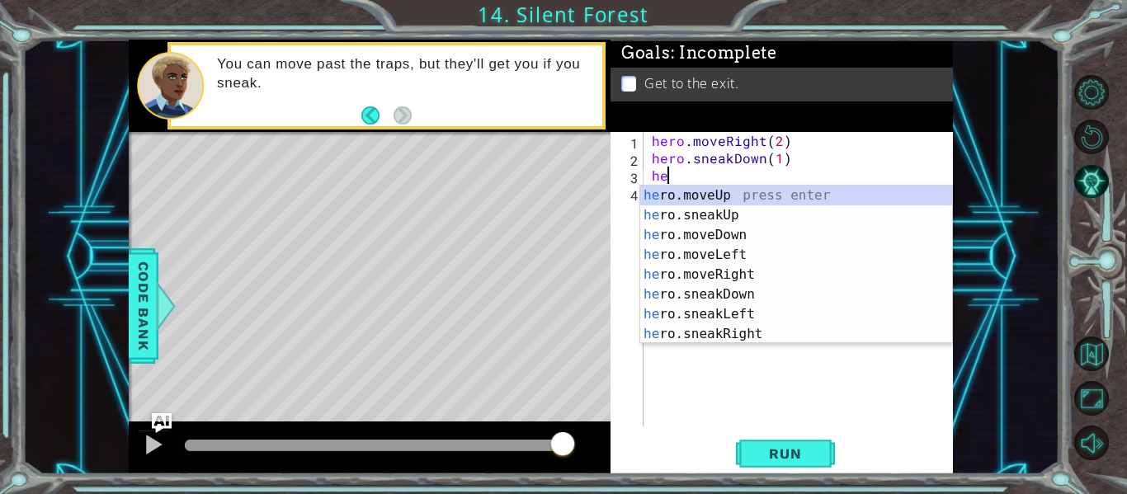
scroll to position [0, 1]
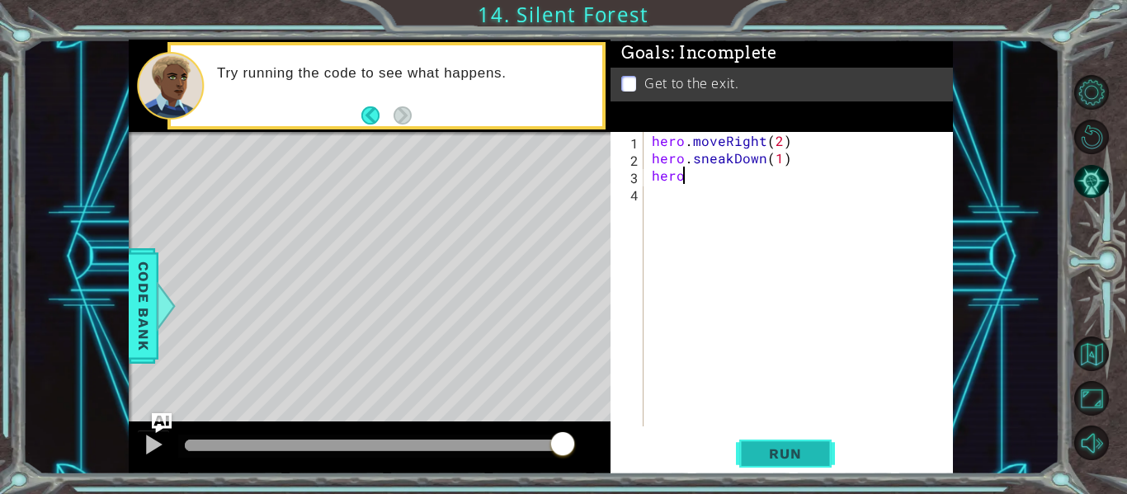
click at [794, 461] on span "Run" at bounding box center [784, 453] width 65 height 16
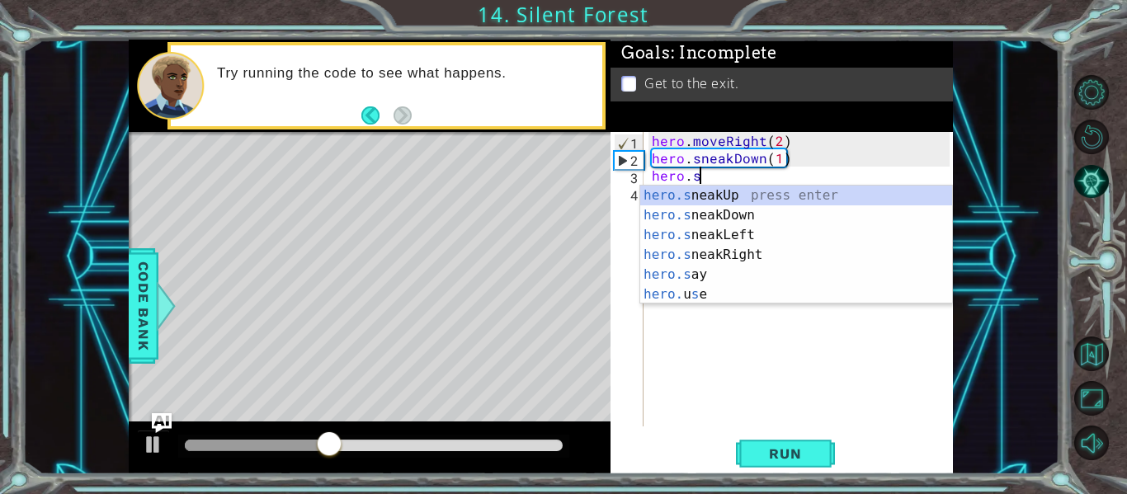
scroll to position [0, 2]
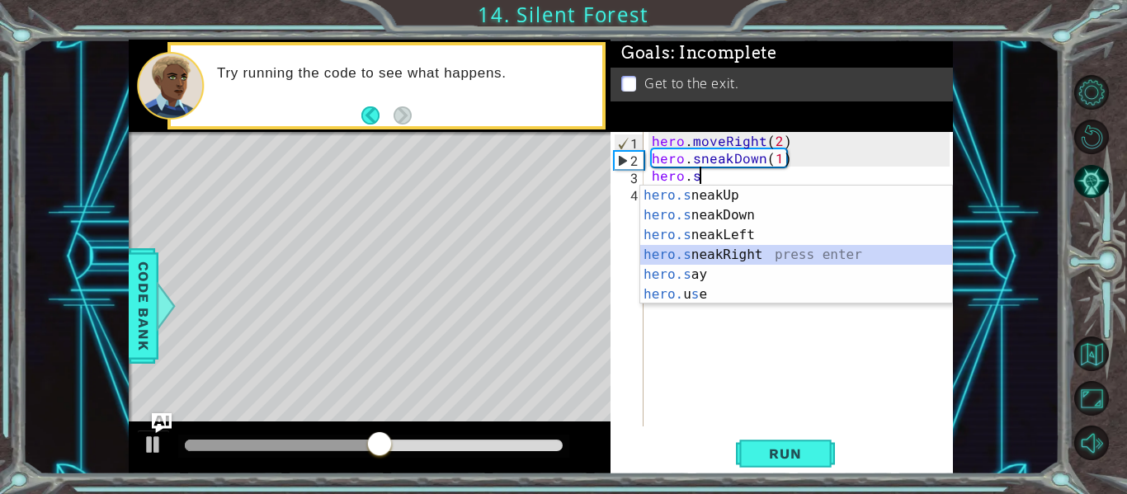
click at [734, 251] on div "hero.s neakUp press enter hero.s neakDown press enter hero.s neakLeft press ent…" at bounding box center [796, 265] width 312 height 158
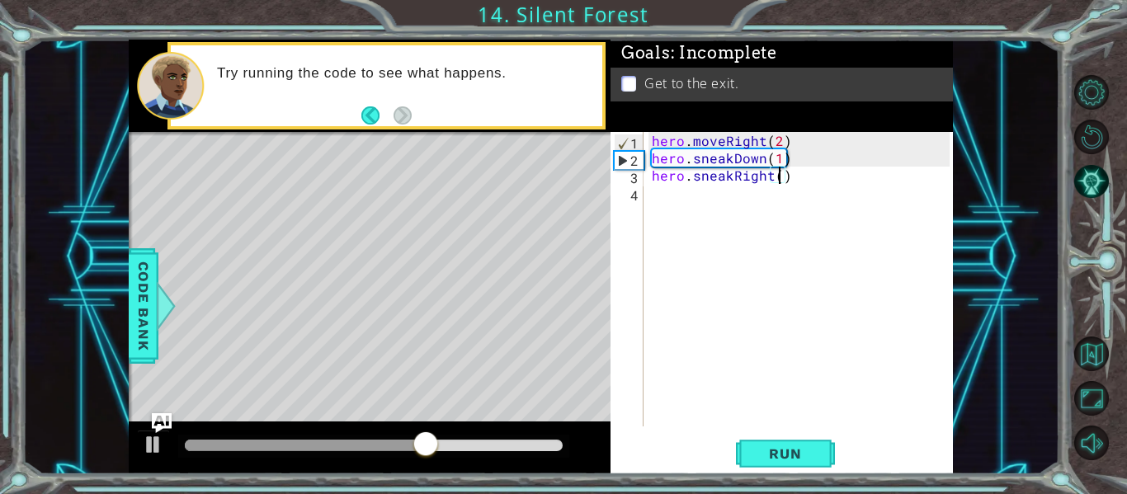
type textarea "hero.sneakRight(2)"
click at [661, 195] on div "hero . moveRight ( 2 ) hero . sneakDown ( 1 ) hero . sneakRight ( 2 )" at bounding box center [802, 296] width 309 height 329
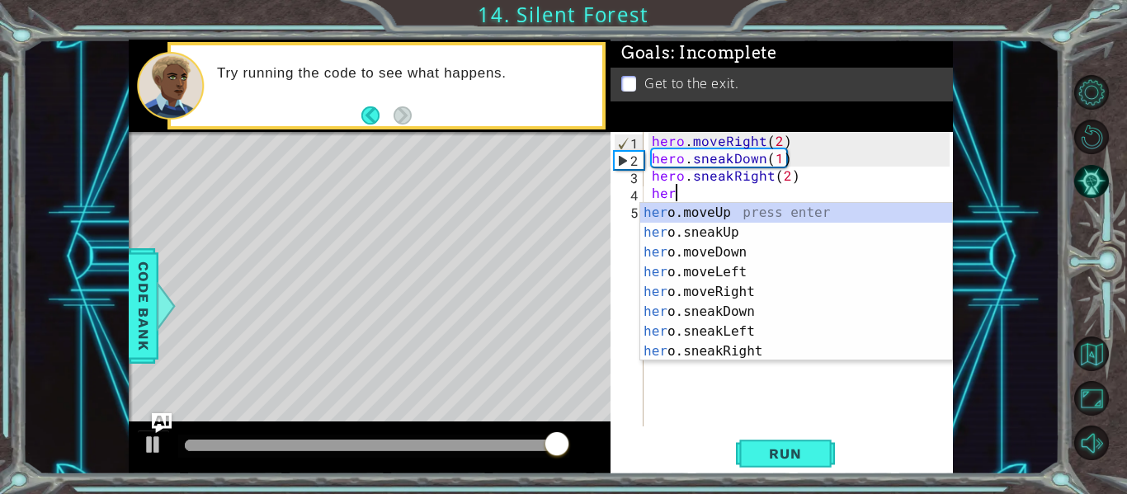
scroll to position [0, 1]
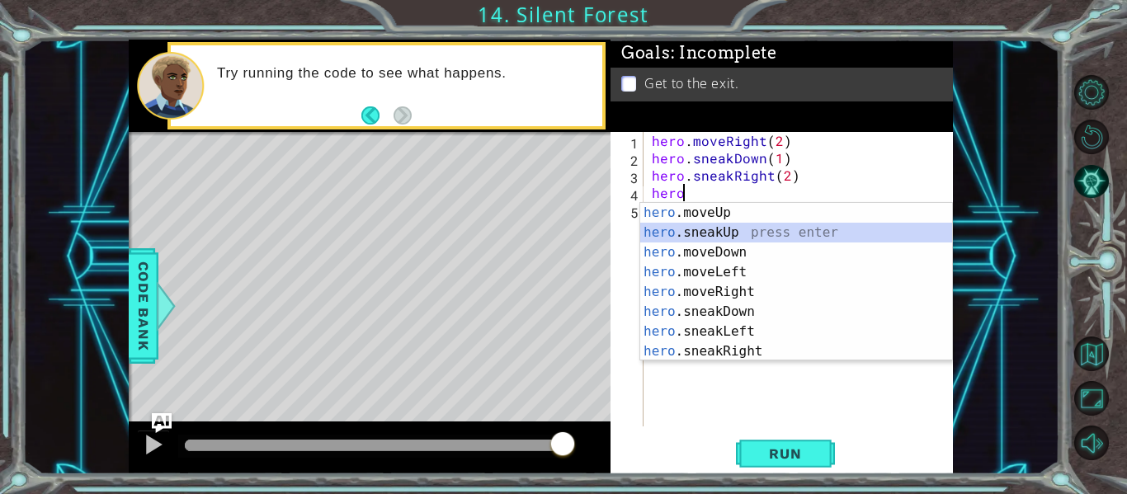
click at [723, 229] on div "hero .moveUp press enter hero .sneakUp press enter hero .moveDown press enter h…" at bounding box center [796, 302] width 312 height 198
type textarea "hero.sneakUp(1)"
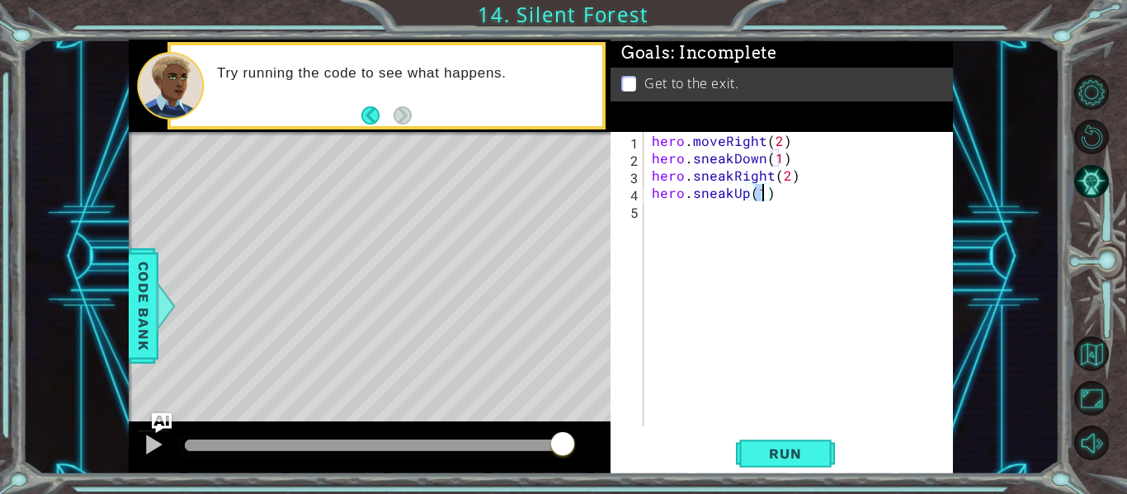
click at [662, 218] on div "hero . moveRight ( 2 ) hero . sneakDown ( 1 ) hero . sneakRight ( 2 ) hero . sn…" at bounding box center [802, 296] width 309 height 329
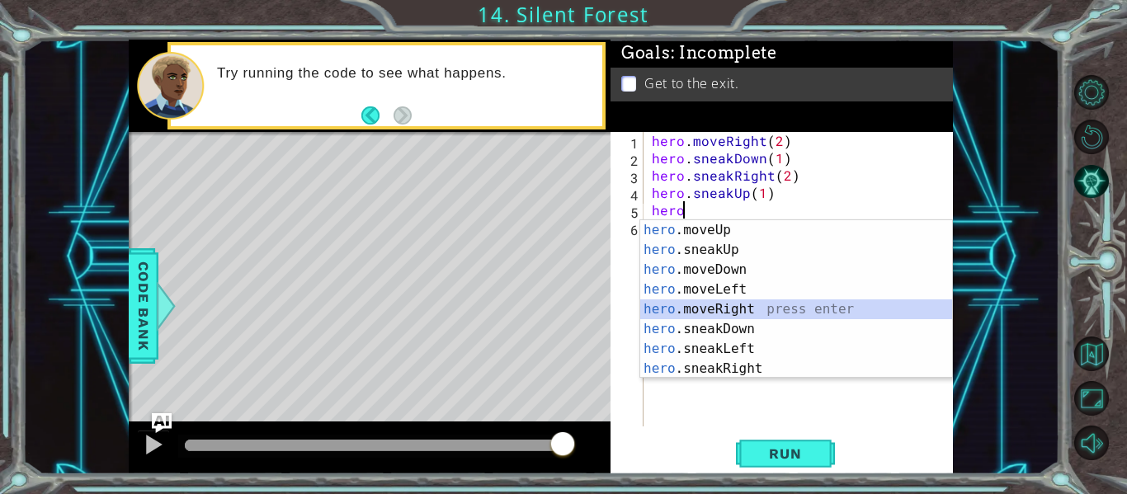
click at [746, 302] on div "hero .moveUp press enter hero .sneakUp press enter hero .moveDown press enter h…" at bounding box center [796, 319] width 312 height 198
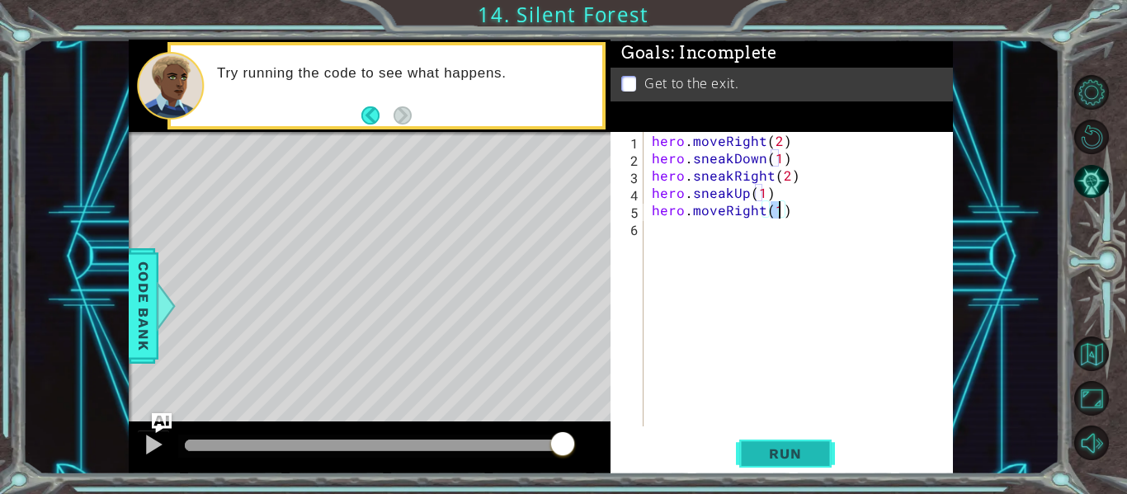
type textarea "hero.moveRight(1)"
click at [776, 450] on span "Run" at bounding box center [784, 453] width 65 height 16
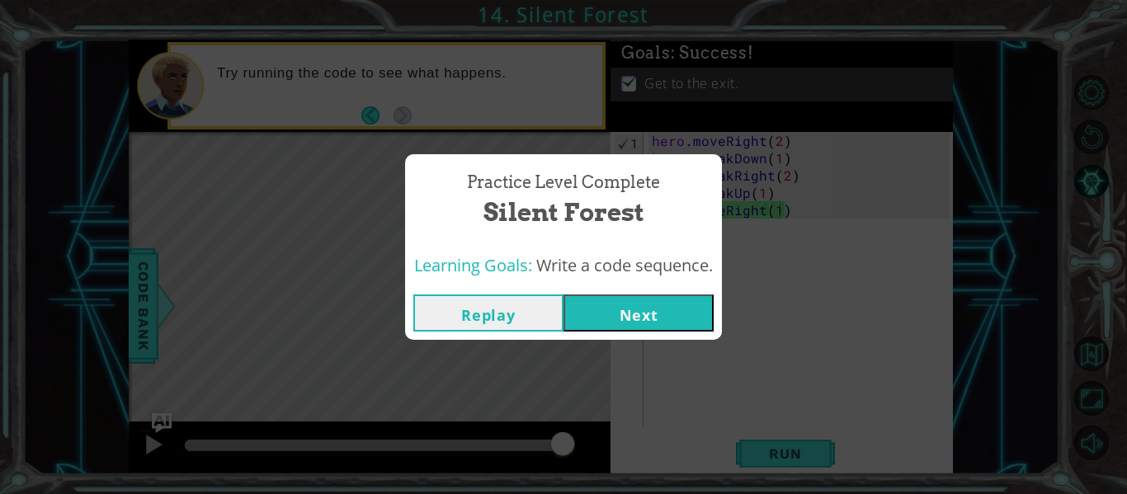
click at [624, 332] on div "Replay Next" at bounding box center [563, 313] width 317 height 54
click at [610, 319] on button "Next" at bounding box center [638, 312] width 150 height 37
